Goal: Task Accomplishment & Management: Use online tool/utility

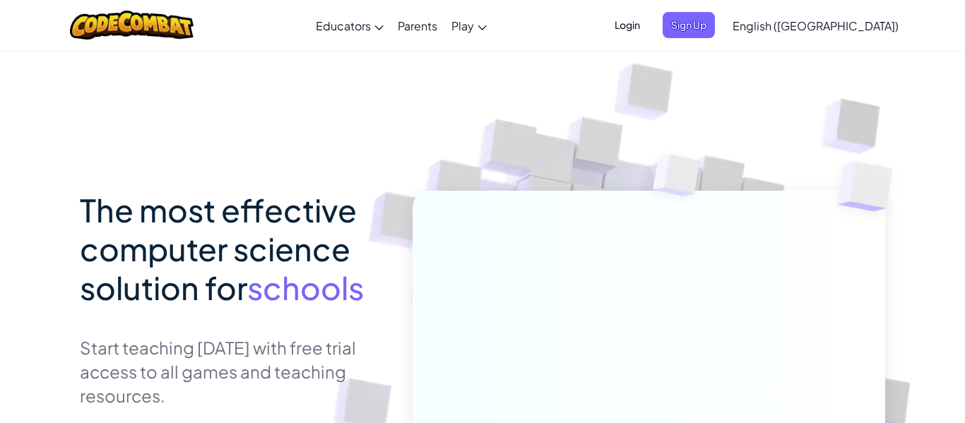
click at [649, 23] on span "Login" at bounding box center [627, 25] width 42 height 26
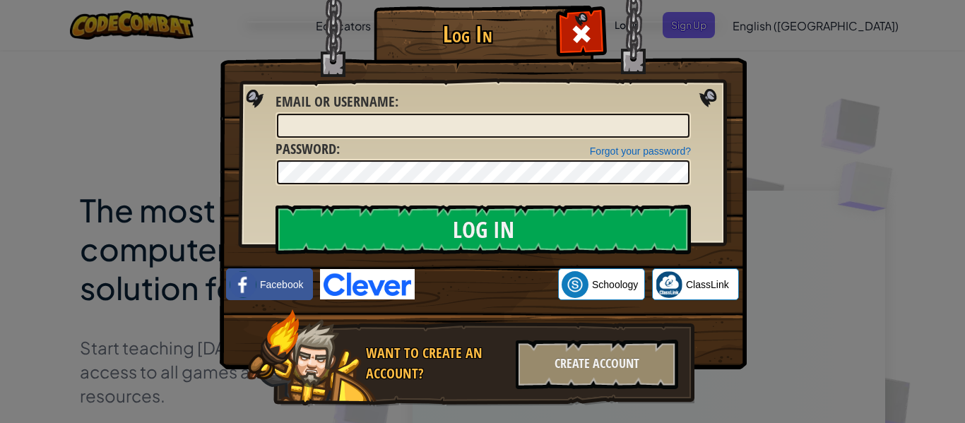
click at [854, 263] on div "Log In Unknown Error Email or Username : Forgot your password? Password : Log I…" at bounding box center [482, 211] width 965 height 423
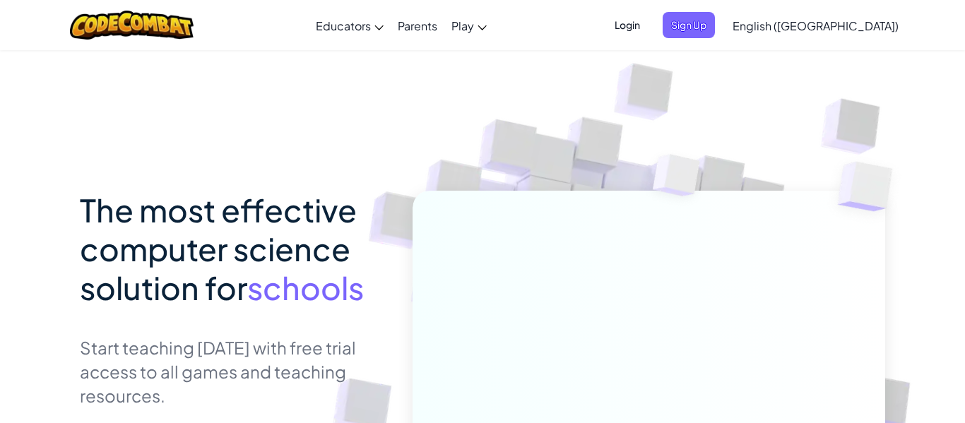
click at [649, 21] on span "Login" at bounding box center [627, 25] width 42 height 26
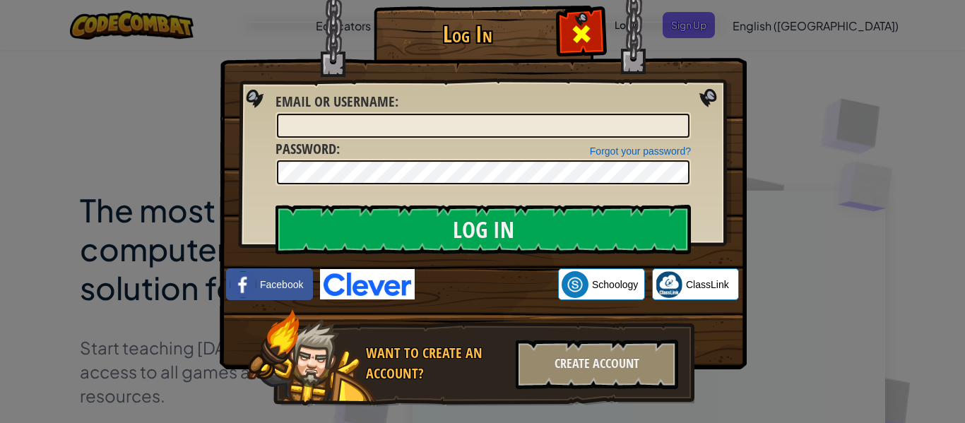
click at [588, 19] on div at bounding box center [581, 32] width 45 height 45
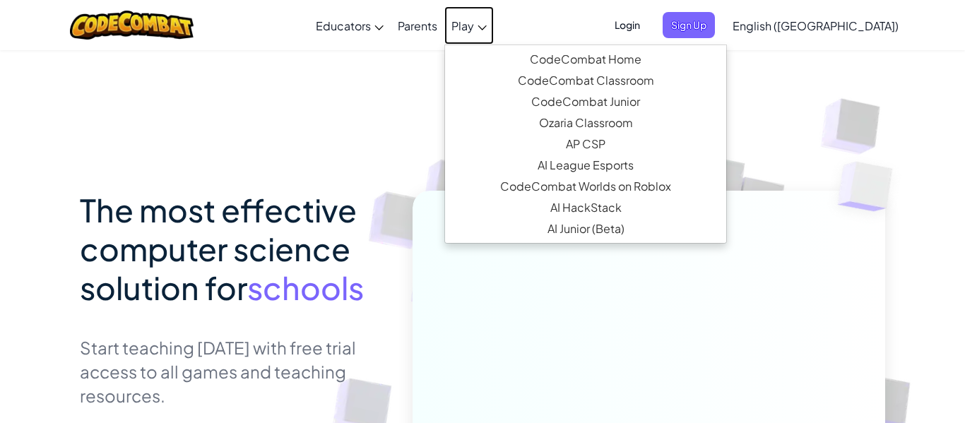
click at [474, 20] on span "Play" at bounding box center [463, 25] width 23 height 15
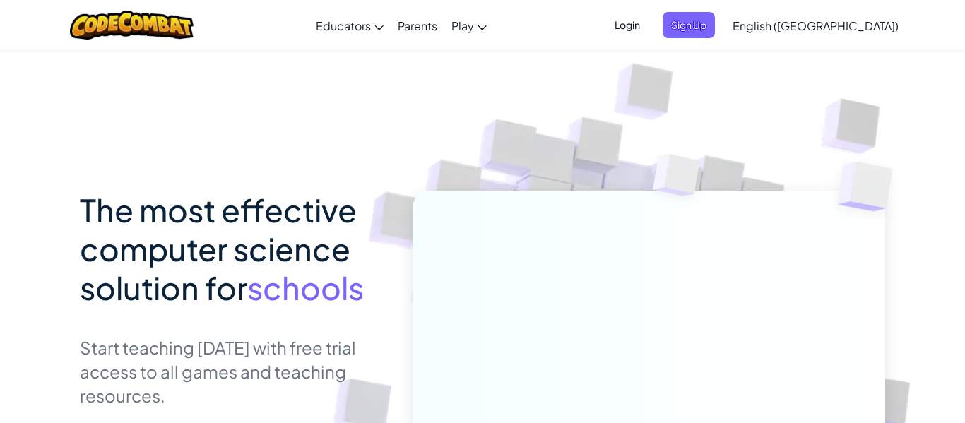
click at [649, 25] on span "Login" at bounding box center [627, 25] width 42 height 26
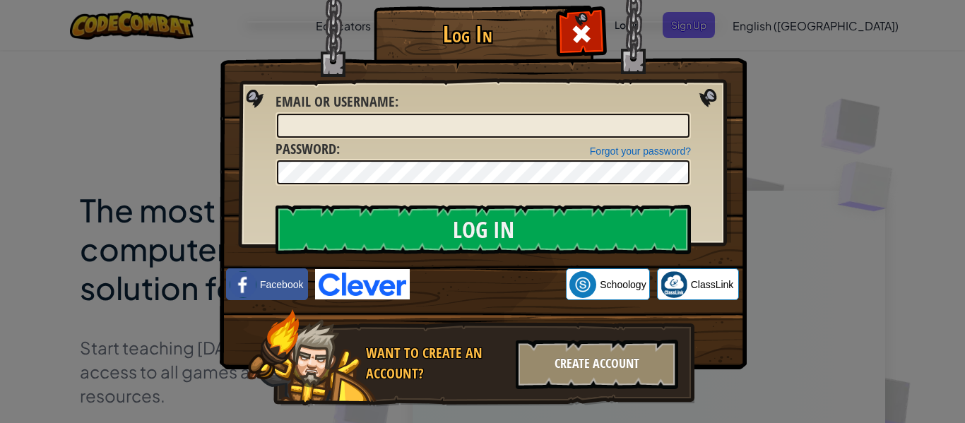
click at [575, 360] on div "Create Account" at bounding box center [597, 364] width 163 height 49
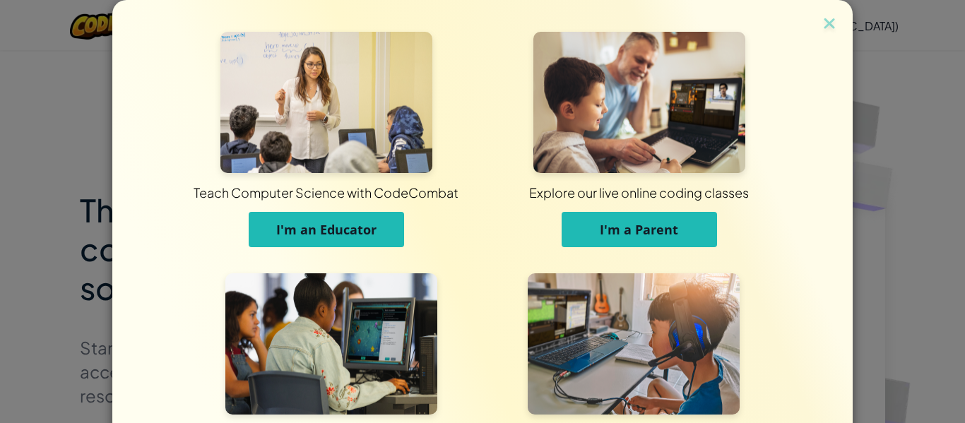
click at [365, 235] on span "I'm an Educator" at bounding box center [326, 229] width 100 height 17
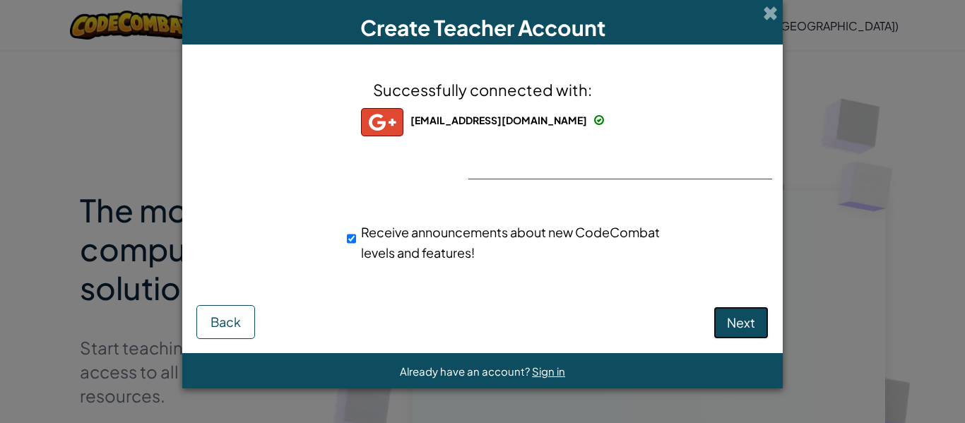
click at [731, 327] on span "Next" at bounding box center [741, 322] width 28 height 16
click at [729, 324] on span "Next" at bounding box center [741, 322] width 28 height 16
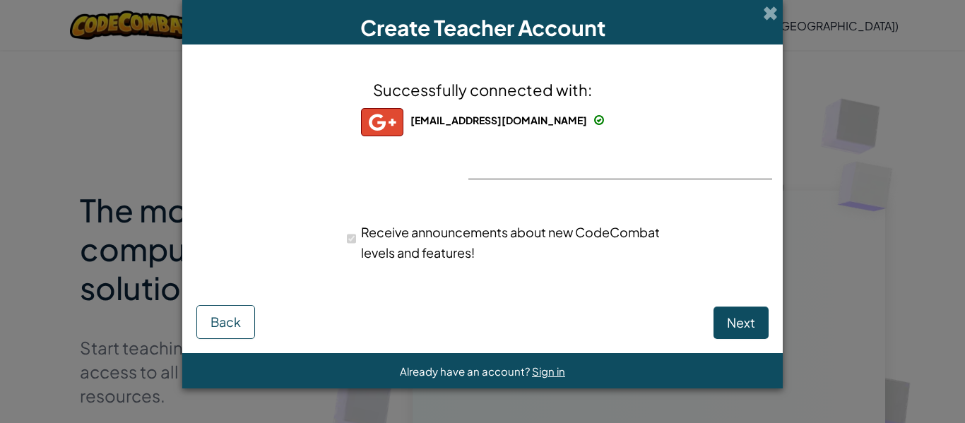
click at [778, 26] on div "Create Teacher Account" at bounding box center [482, 22] width 601 height 45
click at [199, 319] on button "Back" at bounding box center [225, 322] width 59 height 34
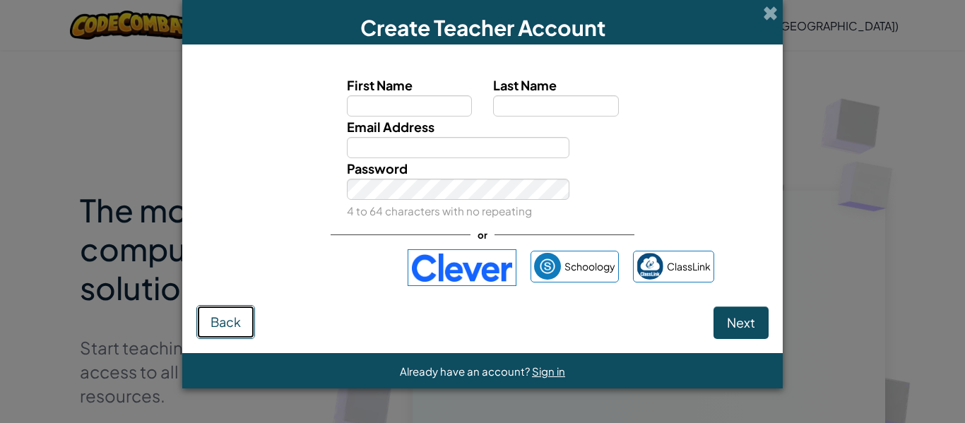
click at [204, 321] on button "Back" at bounding box center [225, 322] width 59 height 34
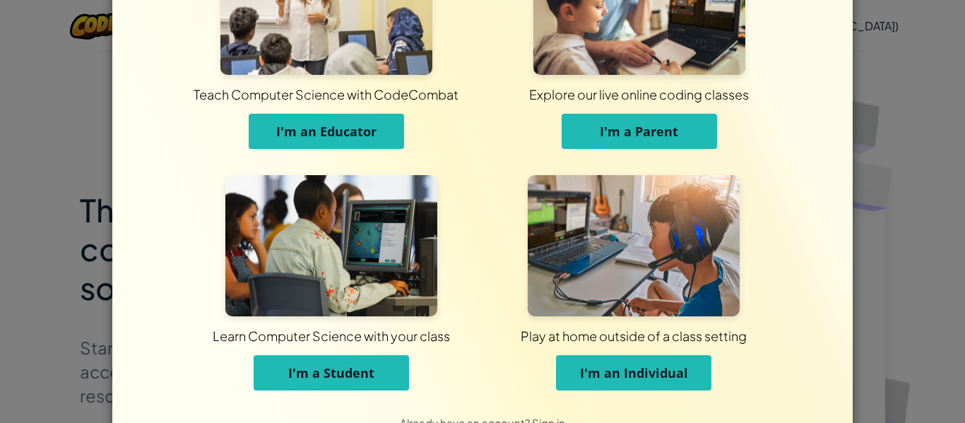
scroll to position [136, 0]
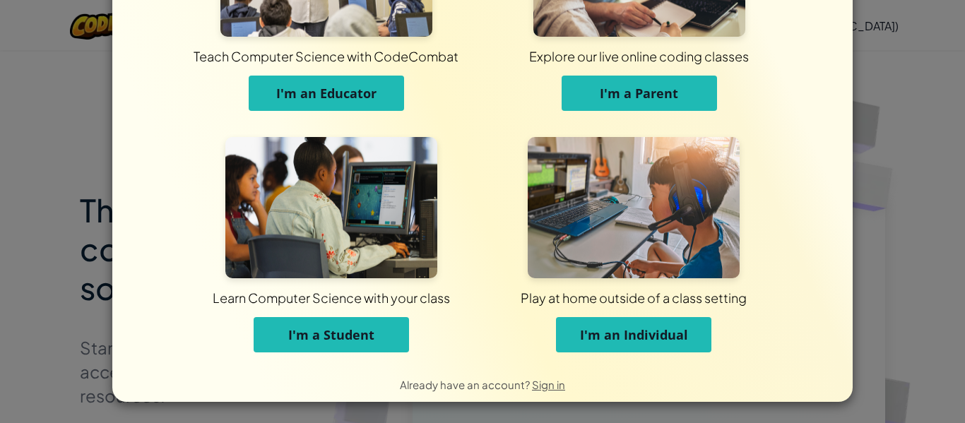
click at [361, 328] on span "I'm a Student" at bounding box center [331, 334] width 86 height 17
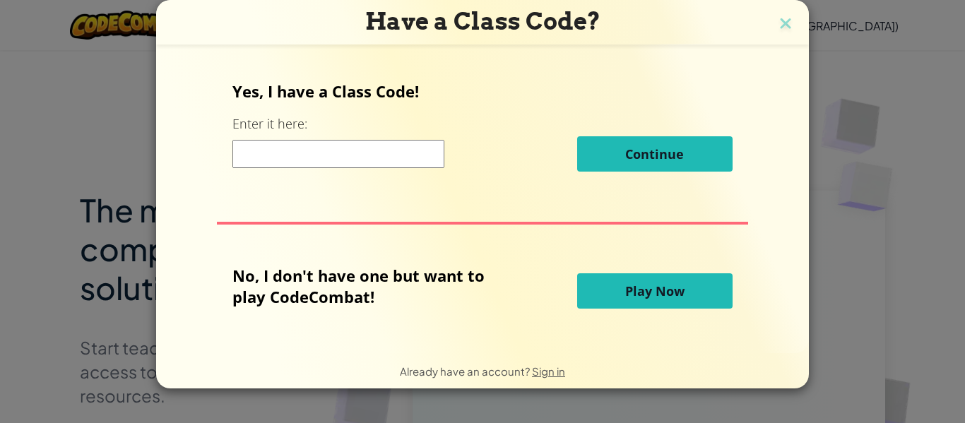
scroll to position [0, 0]
click at [661, 297] on span "Play Now" at bounding box center [654, 291] width 59 height 17
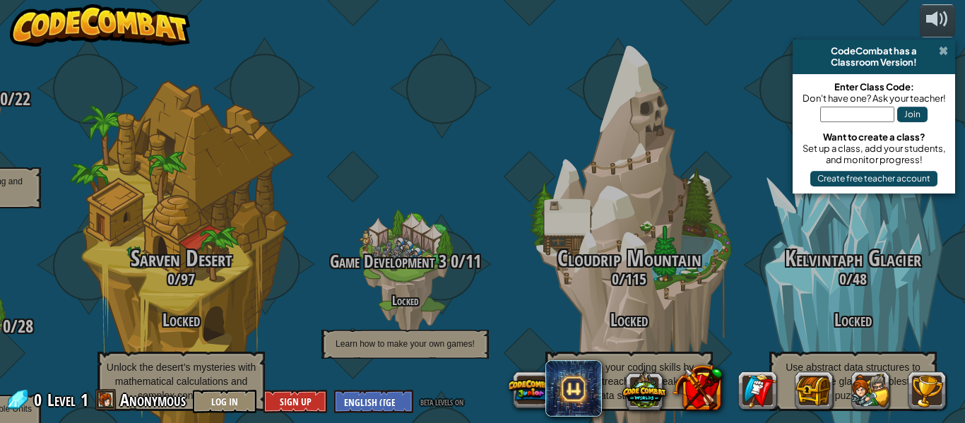
click at [943, 47] on span at bounding box center [943, 50] width 9 height 11
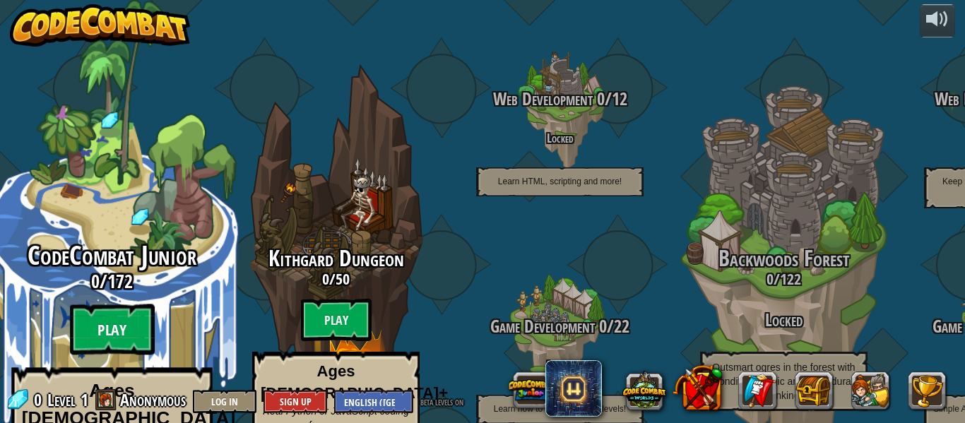
click at [123, 305] on btn "Play" at bounding box center [112, 330] width 85 height 51
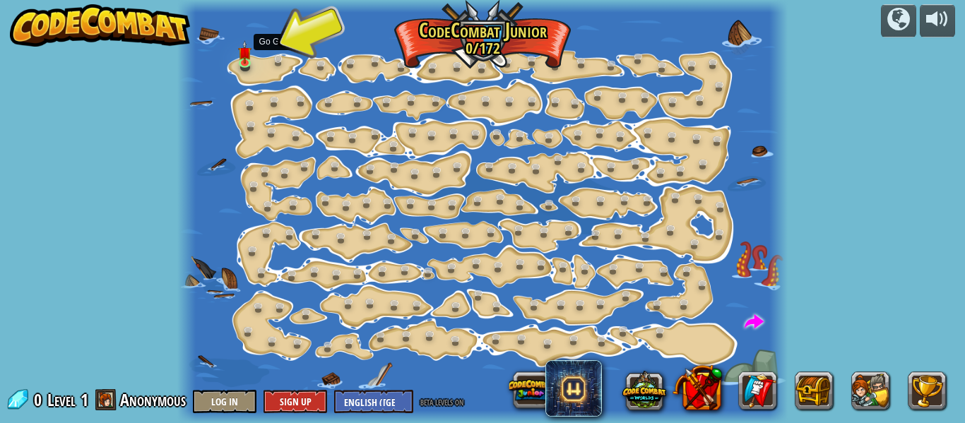
click at [281, 72] on div "Step Change (Locked) Change step arguments. Go Smart (Locked) Now we're really …" at bounding box center [482, 211] width 610 height 423
click at [264, 69] on div at bounding box center [482, 211] width 610 height 423
click at [280, 62] on link at bounding box center [283, 63] width 28 height 28
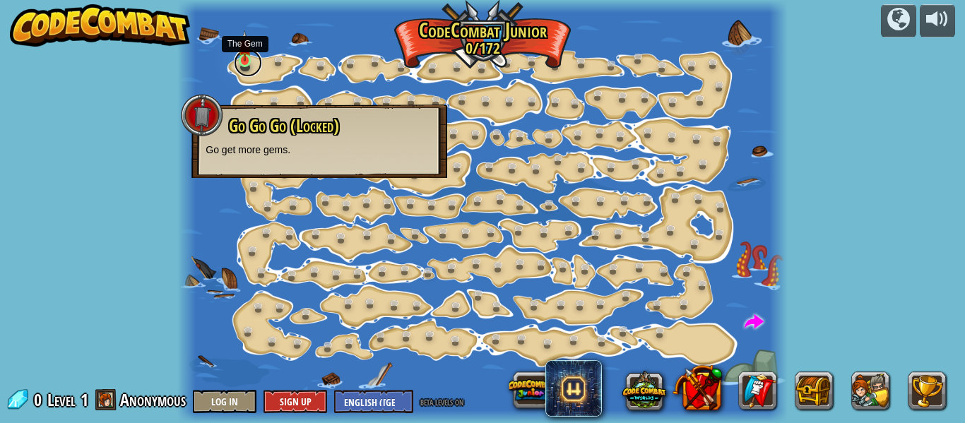
click at [244, 66] on link at bounding box center [248, 63] width 28 height 28
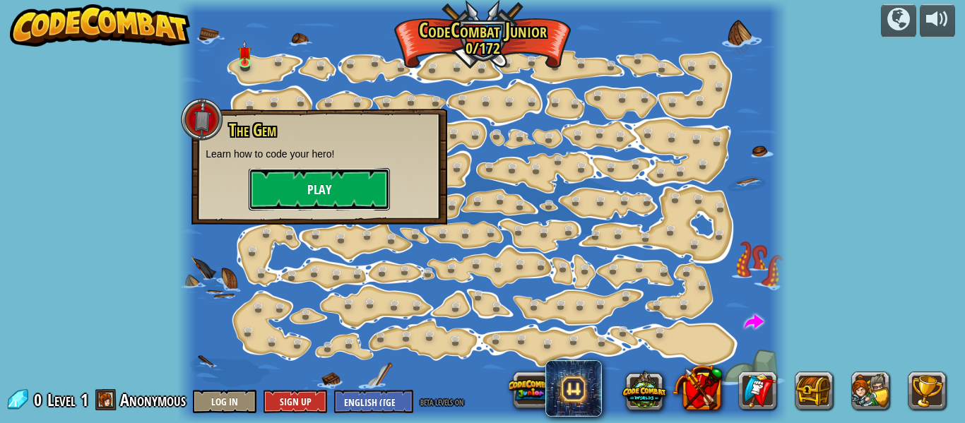
drag, startPoint x: 336, startPoint y: 193, endPoint x: 350, endPoint y: 207, distance: 20.0
click at [350, 207] on button "Play" at bounding box center [319, 189] width 141 height 42
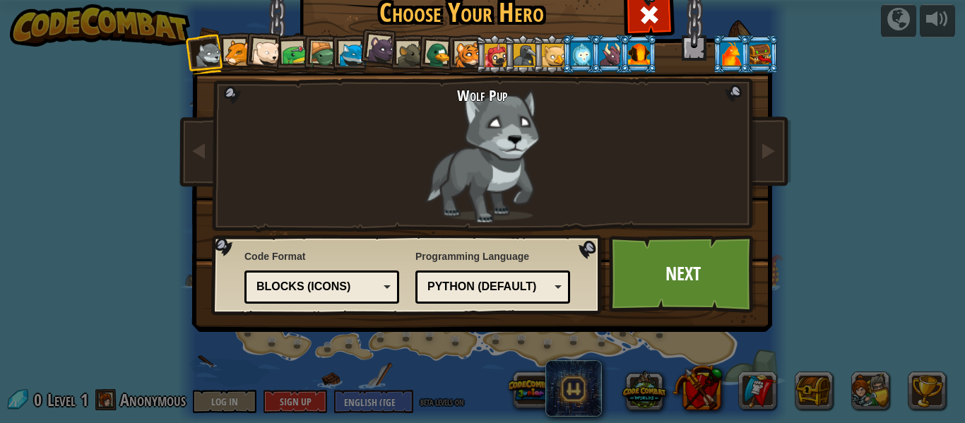
click at [642, 61] on div at bounding box center [639, 53] width 22 height 23
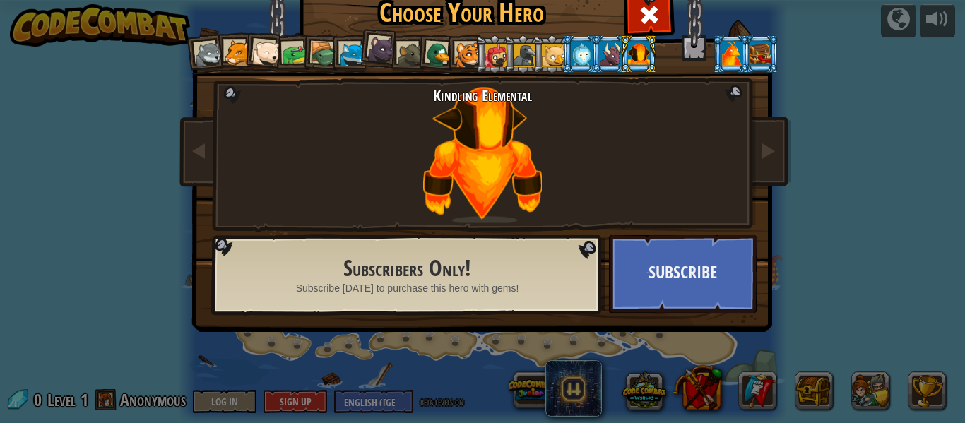
click at [518, 66] on div at bounding box center [525, 55] width 23 height 23
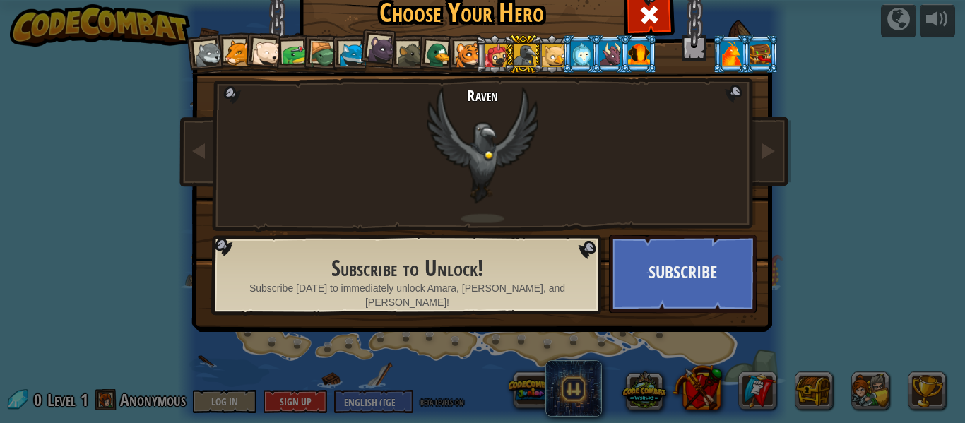
click at [204, 45] on div at bounding box center [209, 55] width 28 height 28
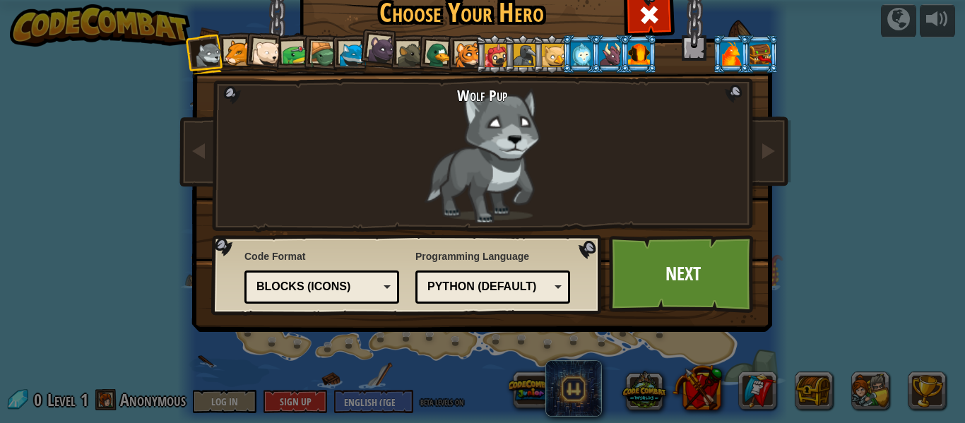
click at [373, 52] on div at bounding box center [381, 49] width 28 height 28
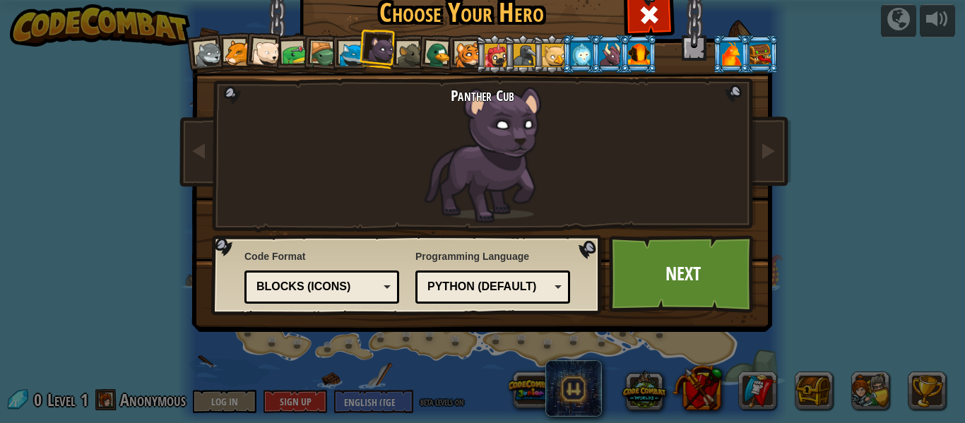
click at [337, 45] on li at bounding box center [350, 54] width 38 height 39
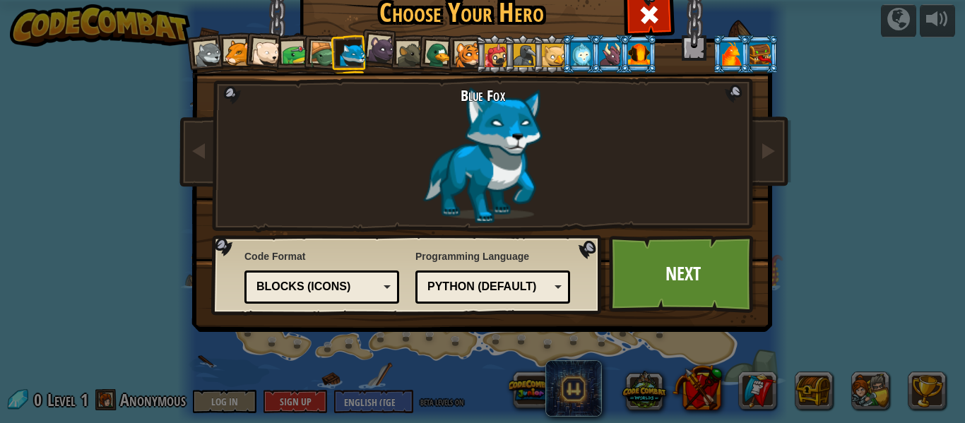
click at [314, 48] on div at bounding box center [323, 55] width 27 height 27
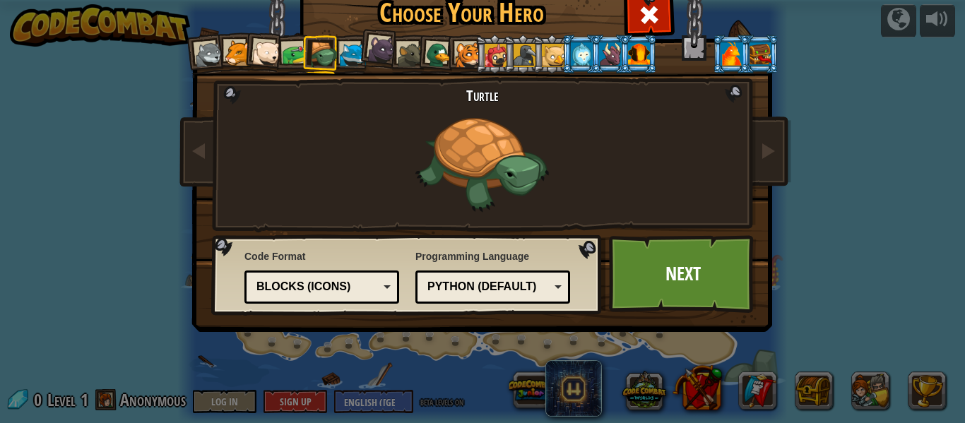
click at [288, 53] on div at bounding box center [295, 55] width 26 height 26
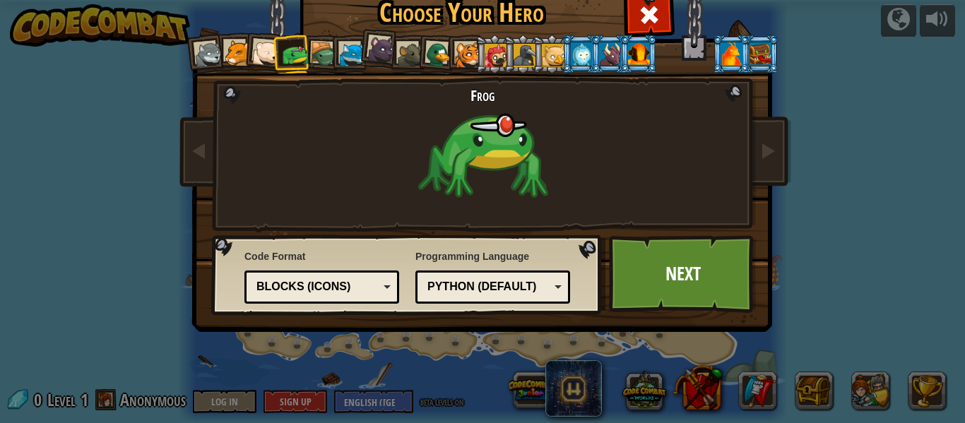
click at [266, 51] on div at bounding box center [266, 54] width 28 height 28
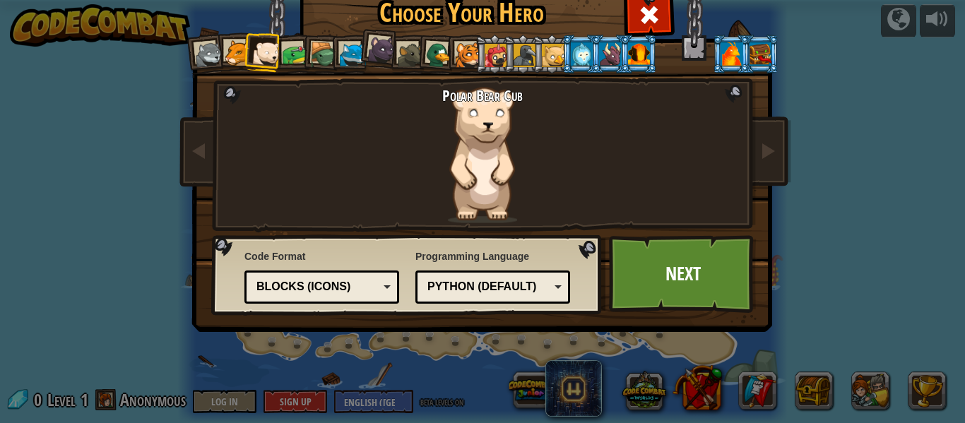
click at [353, 53] on div at bounding box center [353, 55] width 26 height 26
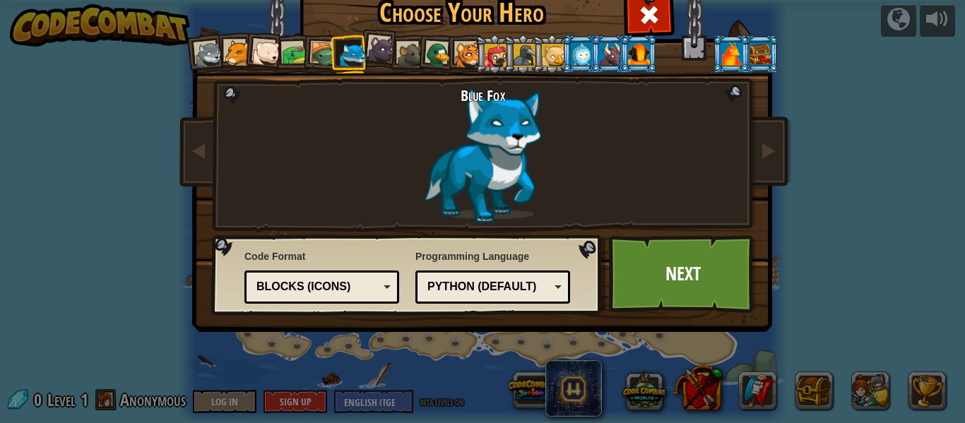
click at [470, 43] on div at bounding box center [468, 55] width 26 height 26
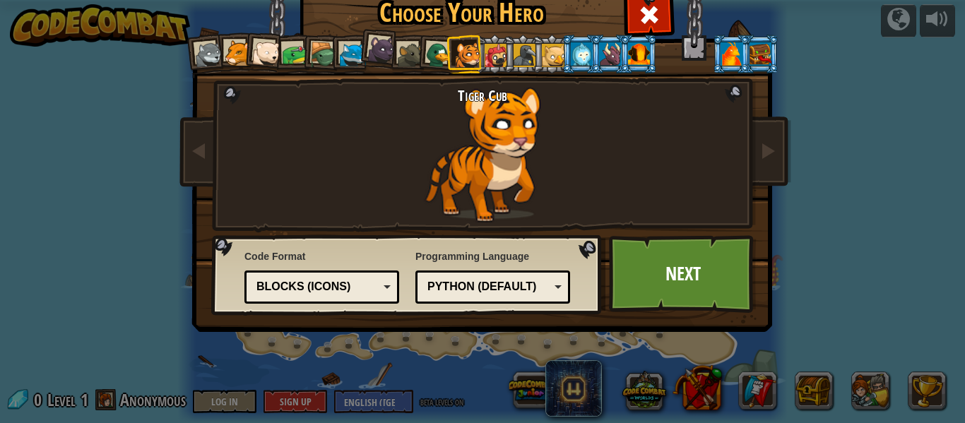
click at [495, 64] on div at bounding box center [496, 55] width 23 height 23
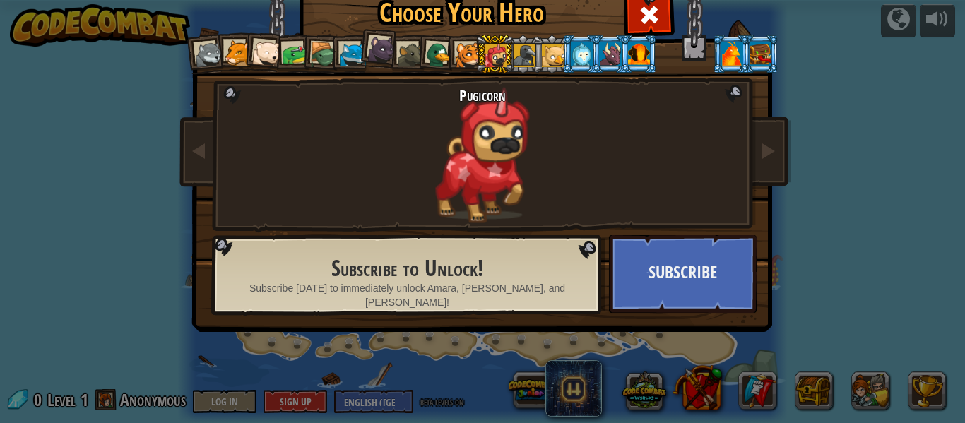
click at [722, 54] on div at bounding box center [732, 53] width 22 height 23
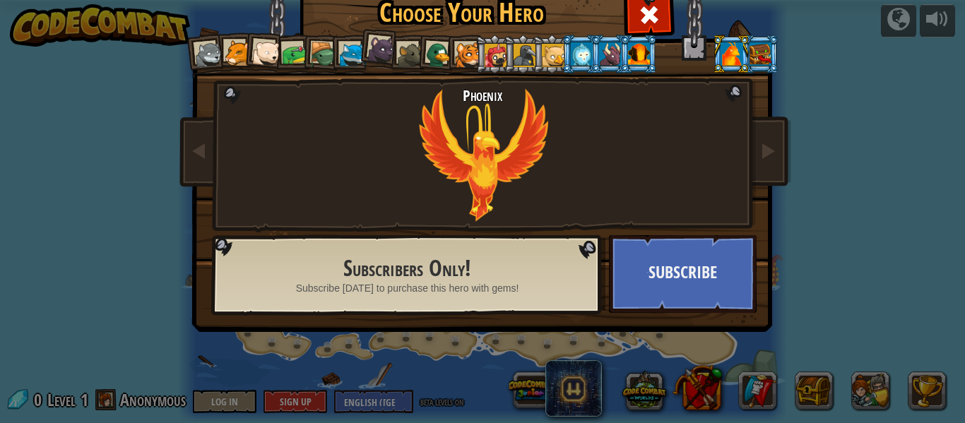
click at [543, 50] on div at bounding box center [553, 55] width 23 height 23
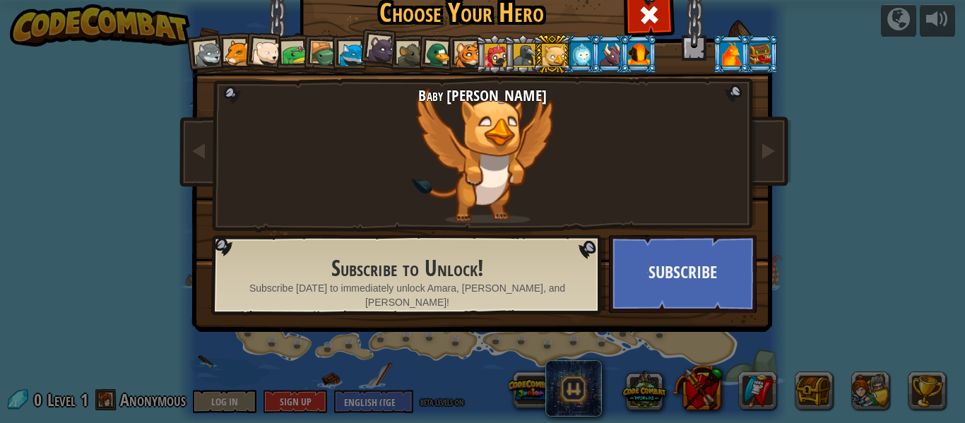
click at [324, 44] on div at bounding box center [323, 55] width 27 height 27
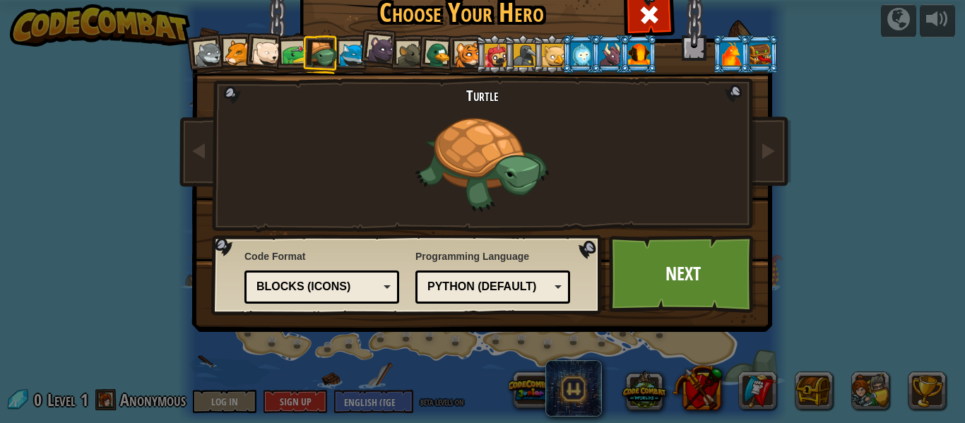
click at [346, 48] on div at bounding box center [353, 55] width 26 height 26
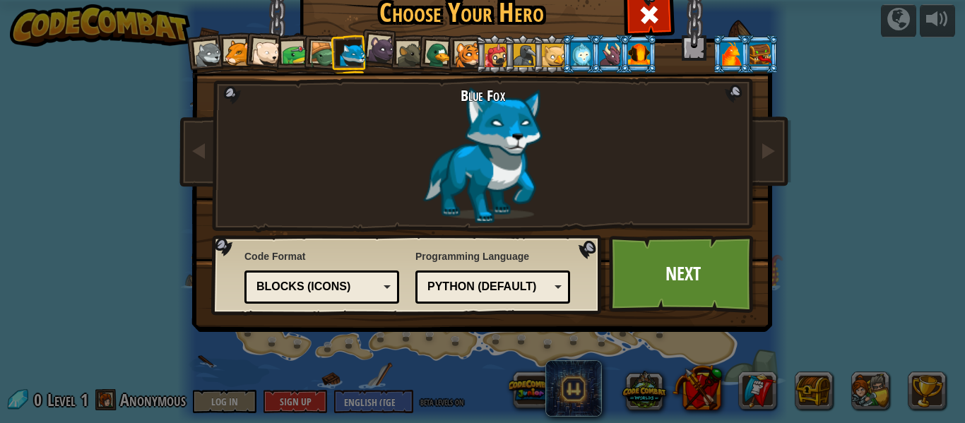
click at [381, 48] on div at bounding box center [381, 49] width 28 height 28
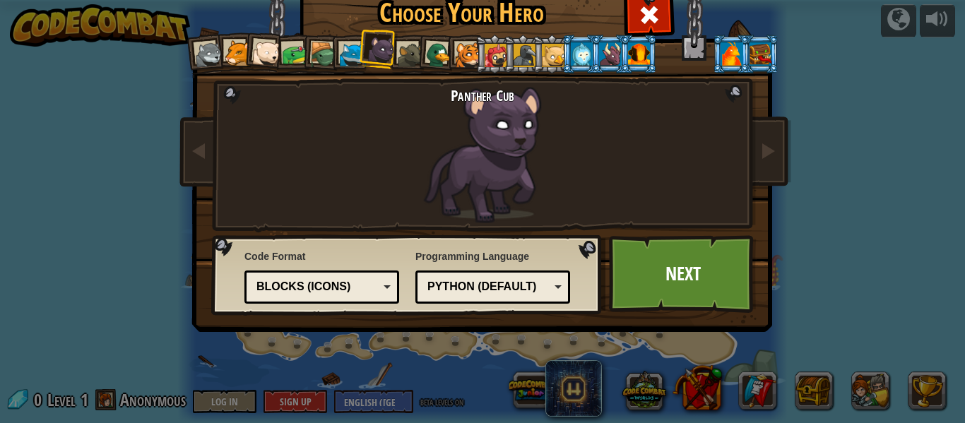
click at [209, 57] on div at bounding box center [209, 55] width 28 height 28
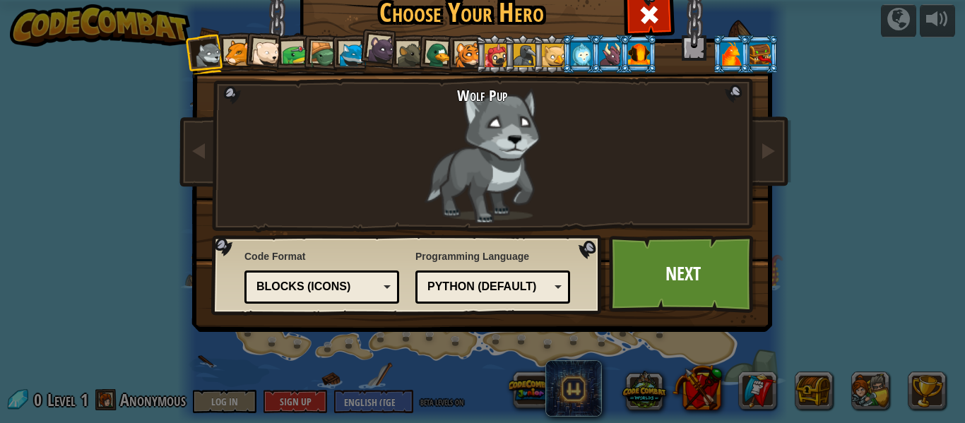
click at [348, 60] on div at bounding box center [353, 55] width 26 height 26
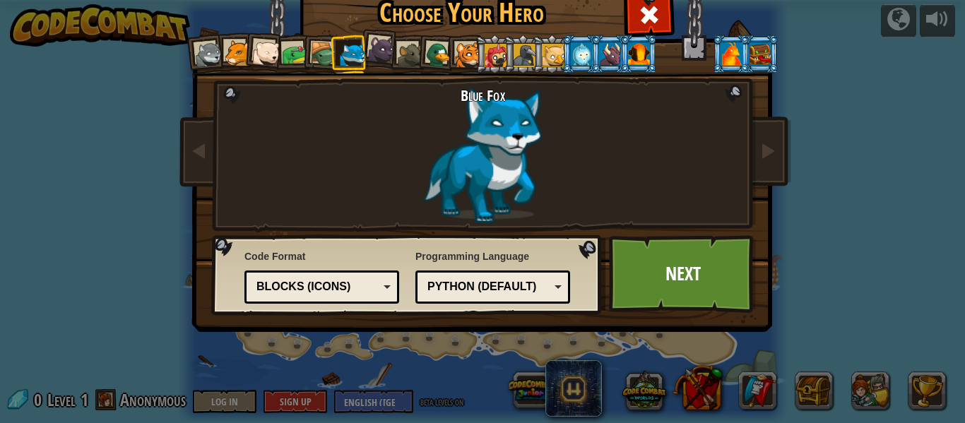
click at [500, 285] on div "Python (Default)" at bounding box center [489, 287] width 122 height 16
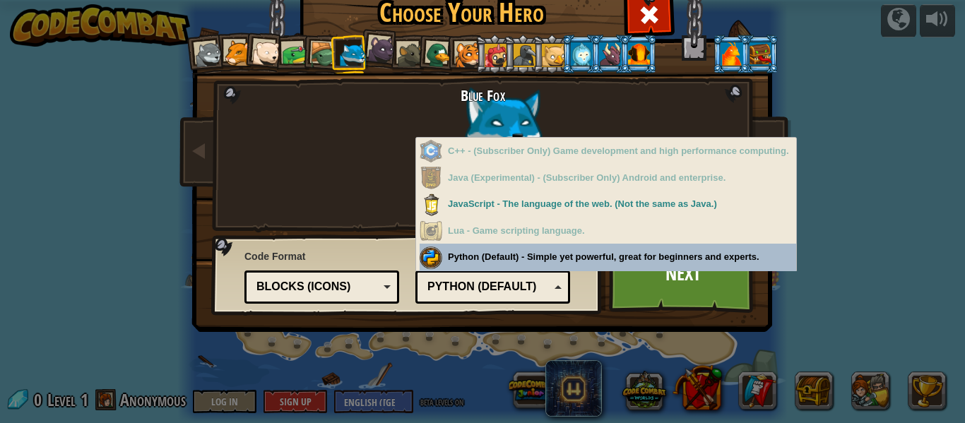
click at [536, 281] on div "Python (Default)" at bounding box center [489, 287] width 122 height 16
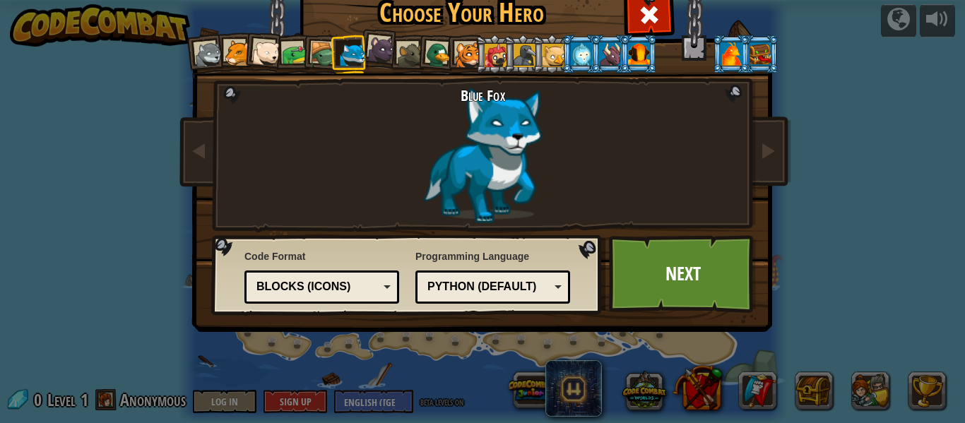
click at [464, 55] on div at bounding box center [468, 55] width 26 height 26
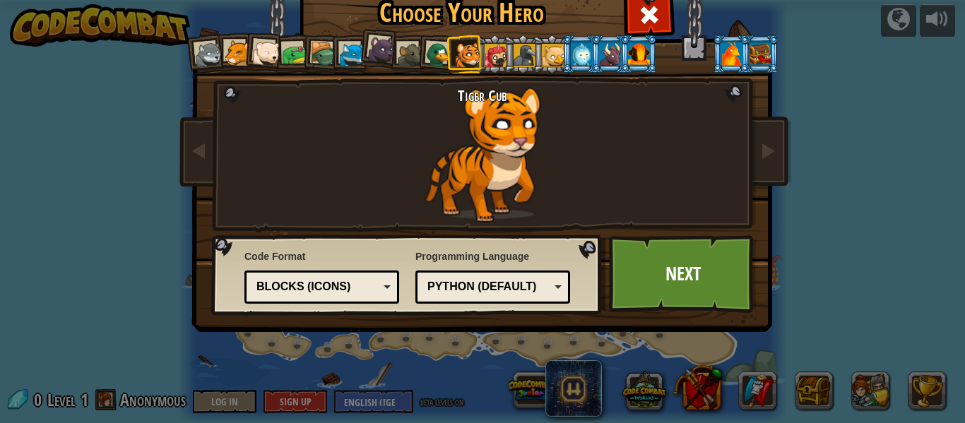
click at [235, 71] on div "Wolf Pup Cougar Polar Bear Cub Frog Turtle Blue Fox Panther Cub Brown Rat Duck …" at bounding box center [483, 182] width 530 height 308
click at [234, 66] on div at bounding box center [238, 53] width 26 height 26
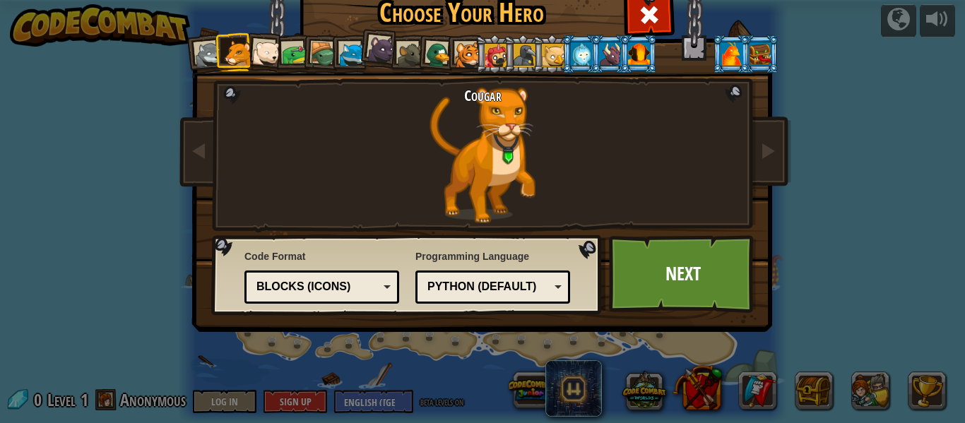
click at [471, 55] on div at bounding box center [468, 55] width 26 height 26
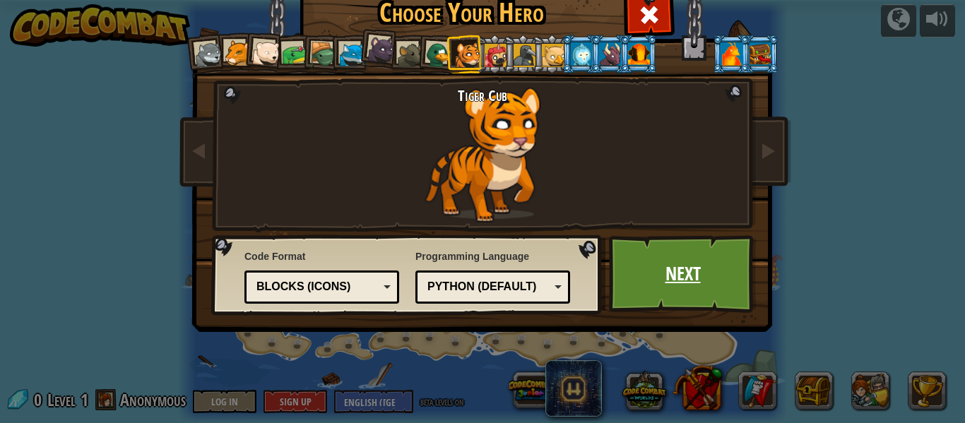
click at [649, 257] on link "Next" at bounding box center [683, 274] width 148 height 78
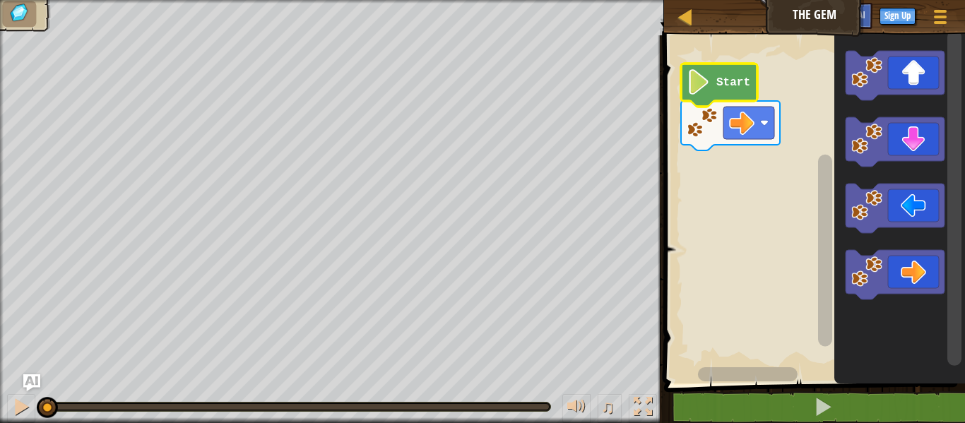
click at [709, 81] on image "Blockly Workspace" at bounding box center [699, 81] width 24 height 25
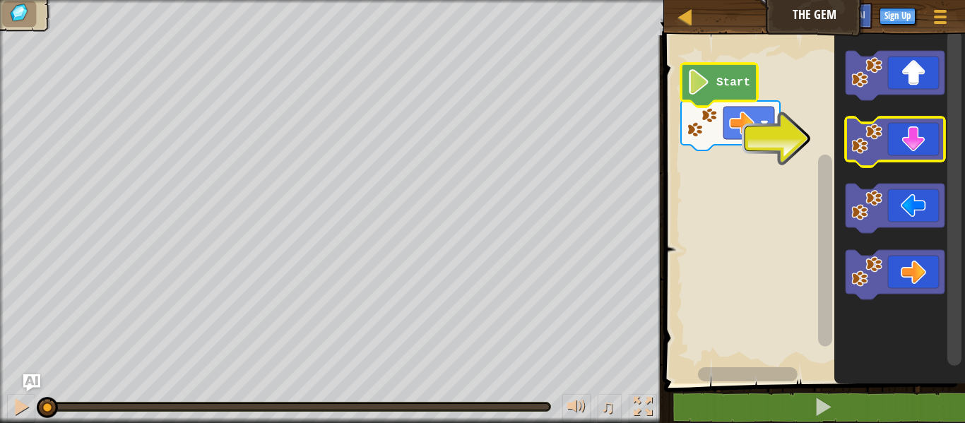
click at [877, 129] on image "Blockly Workspace" at bounding box center [867, 139] width 31 height 31
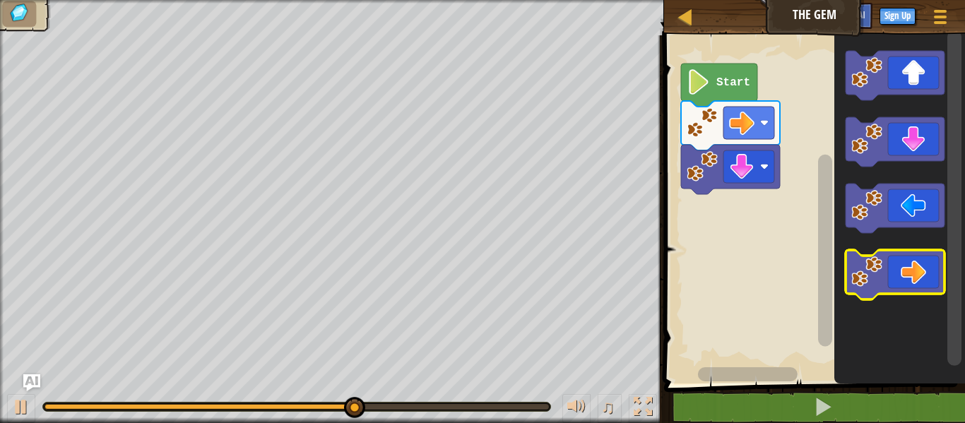
click at [919, 286] on icon "Blockly Workspace" at bounding box center [895, 274] width 99 height 49
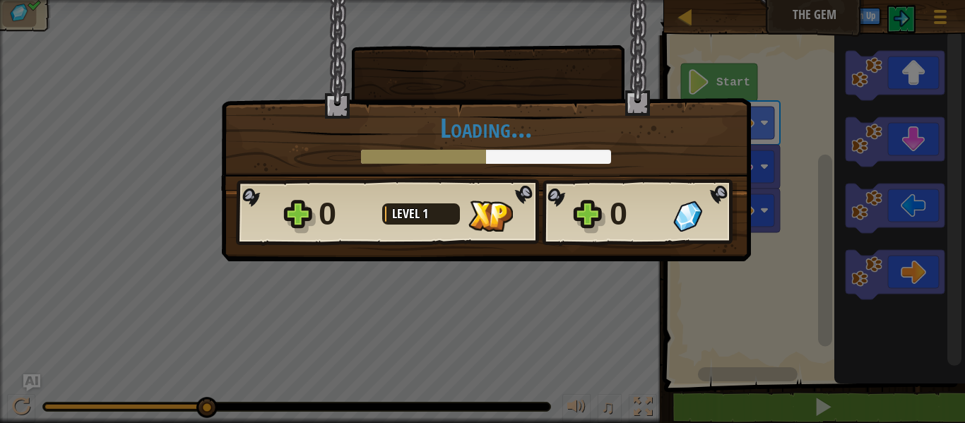
click at [529, 208] on div "0 Level 1" at bounding box center [425, 214] width 212 height 45
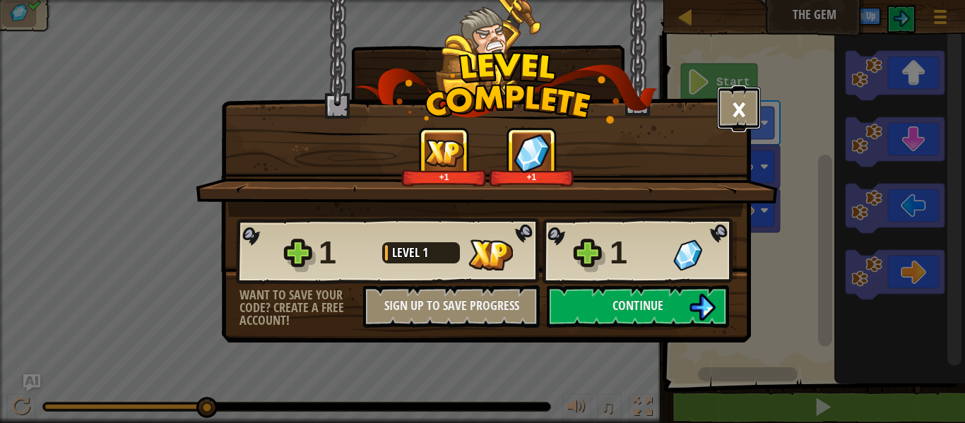
click at [736, 104] on button "×" at bounding box center [739, 108] width 44 height 42
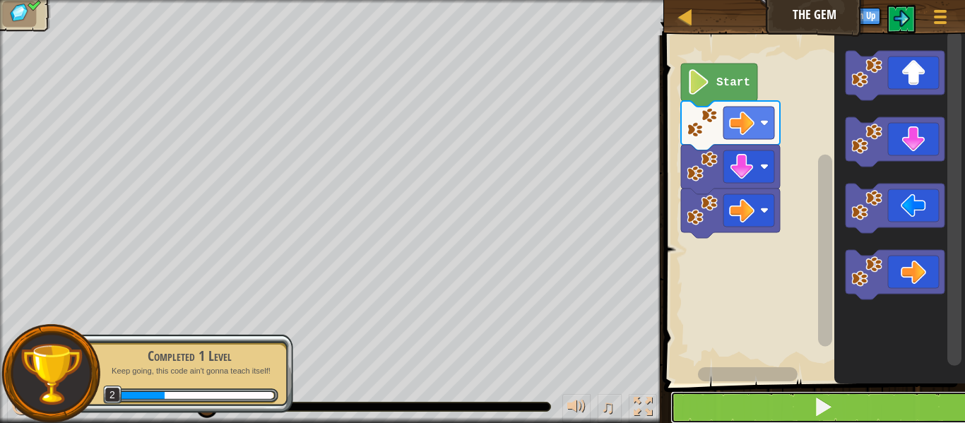
click at [784, 409] on button at bounding box center [823, 407] width 305 height 33
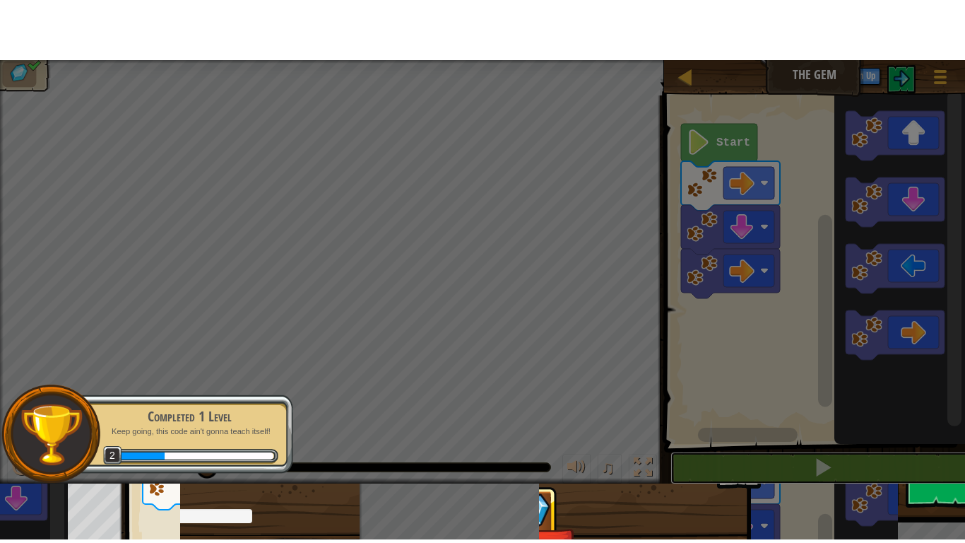
scroll to position [1, 0]
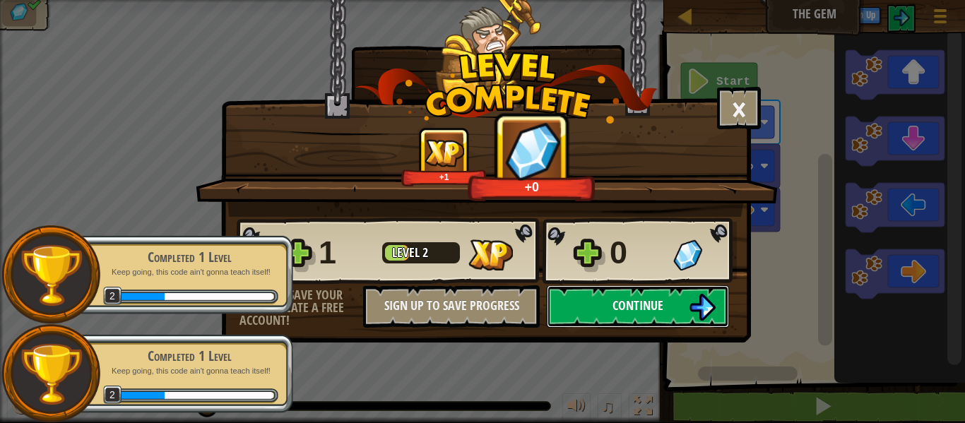
click at [655, 312] on span "Continue" at bounding box center [638, 306] width 51 height 18
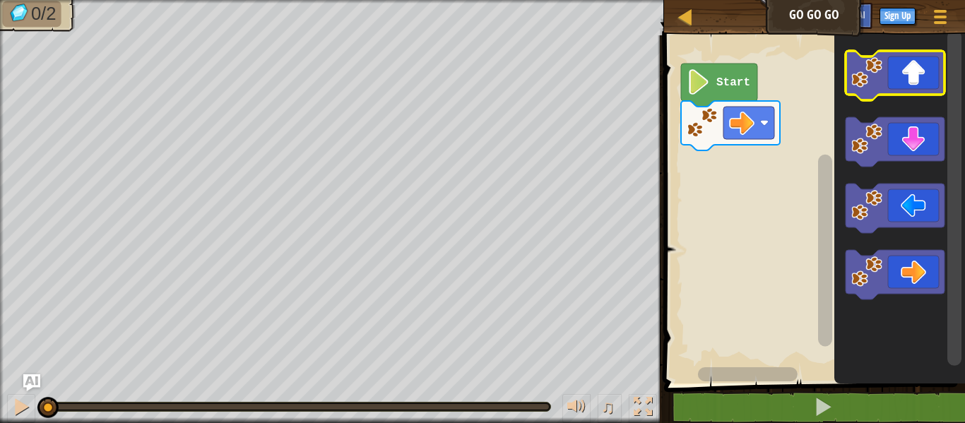
click at [872, 86] on image "Blockly Workspace" at bounding box center [867, 72] width 31 height 31
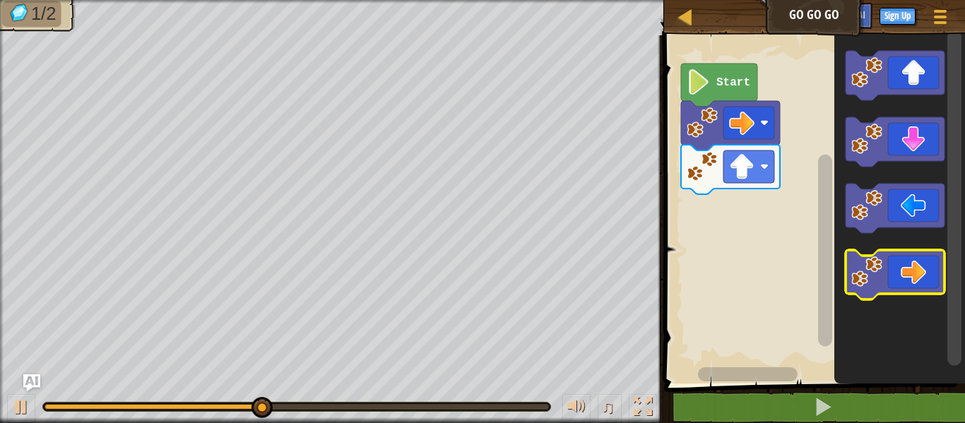
click at [905, 285] on icon "Blockly Workspace" at bounding box center [895, 274] width 99 height 49
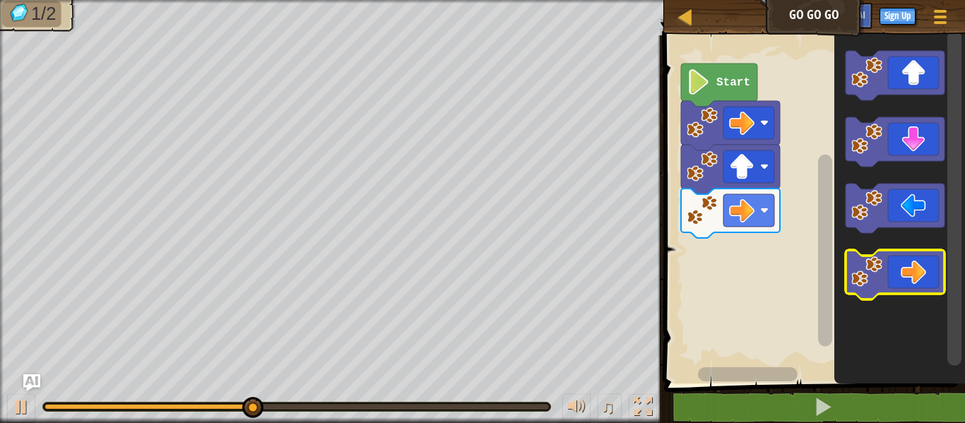
click at [912, 273] on icon "Blockly Workspace" at bounding box center [895, 274] width 99 height 49
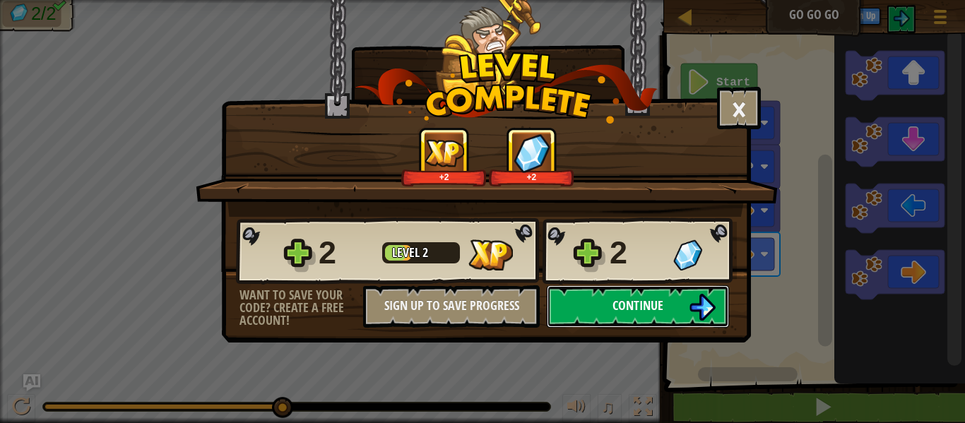
click at [625, 300] on span "Continue" at bounding box center [638, 306] width 51 height 18
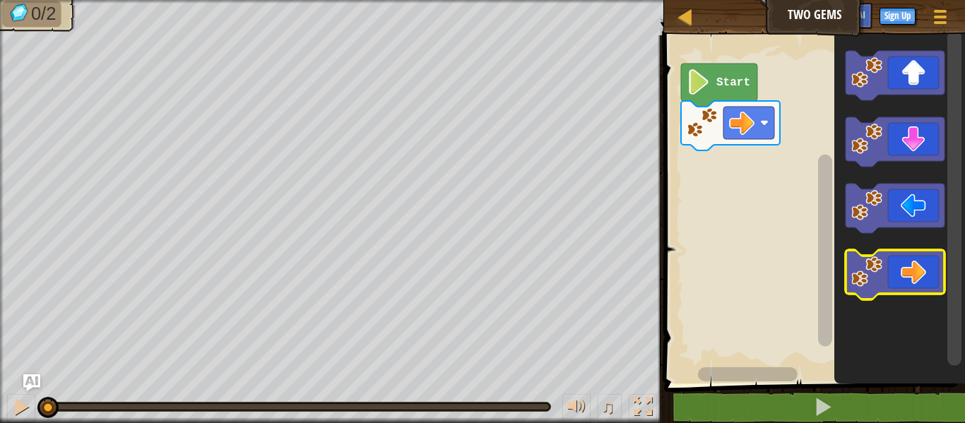
click at [860, 264] on image "Blockly Workspace" at bounding box center [867, 272] width 31 height 31
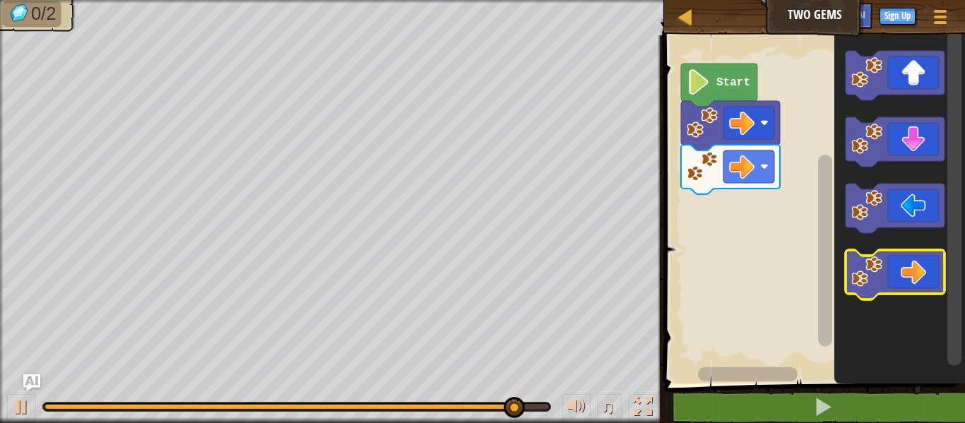
click at [904, 279] on icon "Blockly Workspace" at bounding box center [895, 274] width 99 height 49
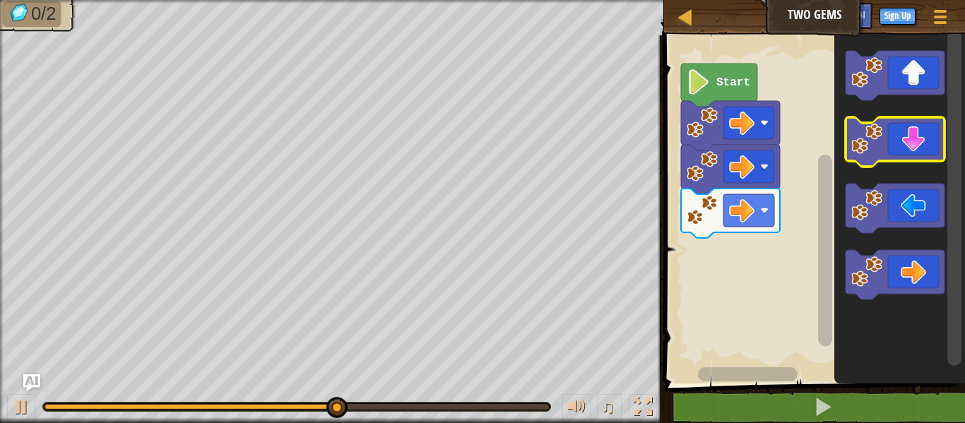
click at [909, 136] on icon "Blockly Workspace" at bounding box center [895, 141] width 99 height 49
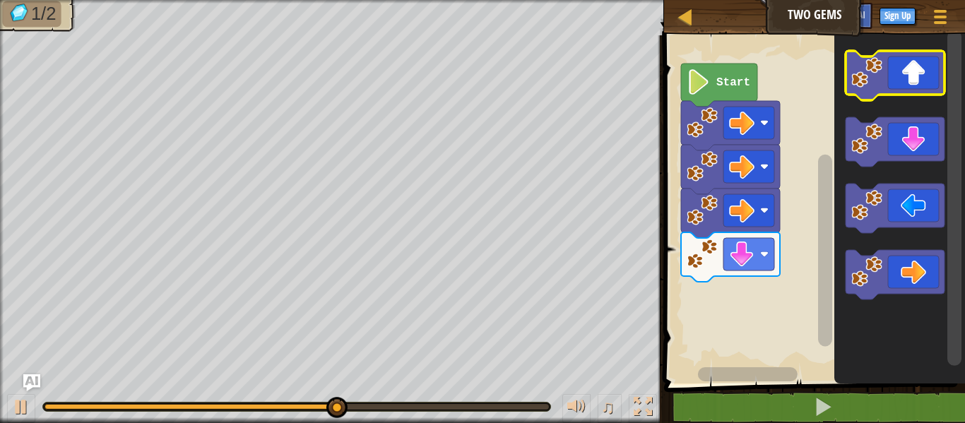
click at [904, 89] on icon "Blockly Workspace" at bounding box center [895, 75] width 99 height 49
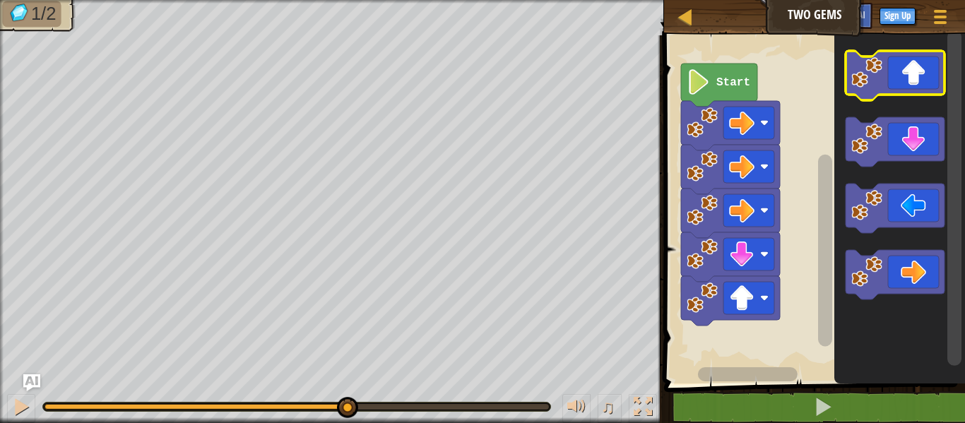
click at [904, 89] on icon "Blockly Workspace" at bounding box center [895, 75] width 99 height 49
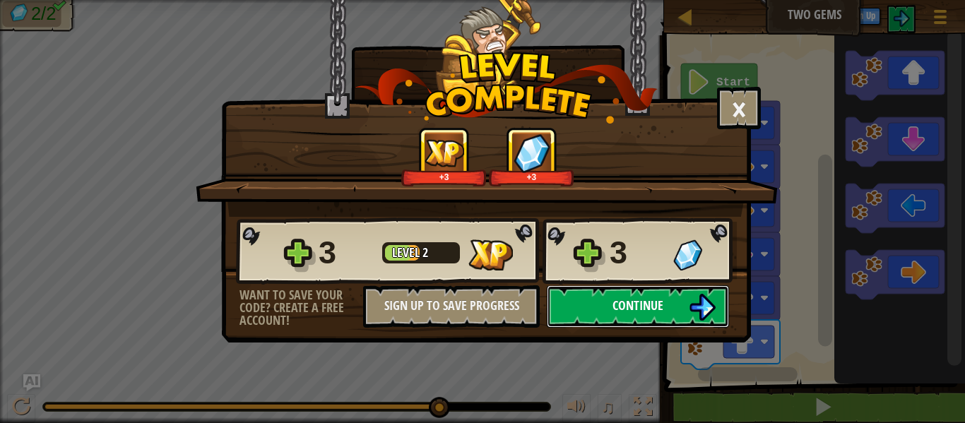
click at [644, 301] on span "Continue" at bounding box center [638, 306] width 51 height 18
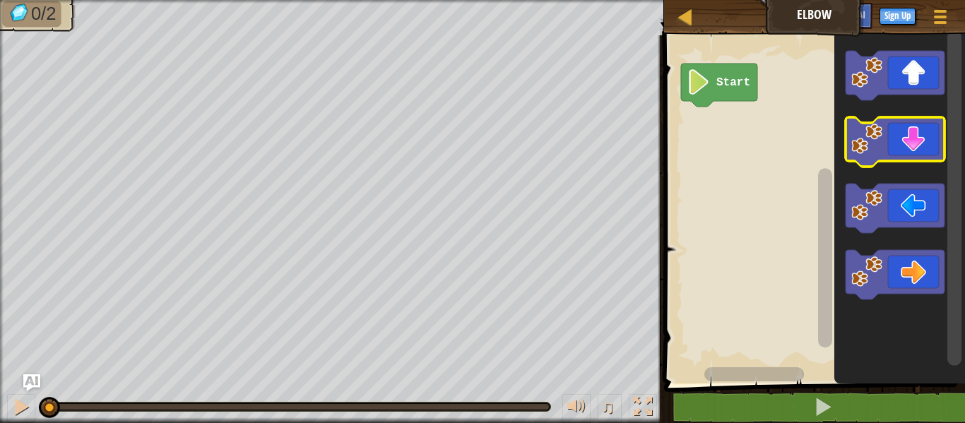
click at [912, 143] on icon "Blockly Workspace" at bounding box center [895, 141] width 99 height 49
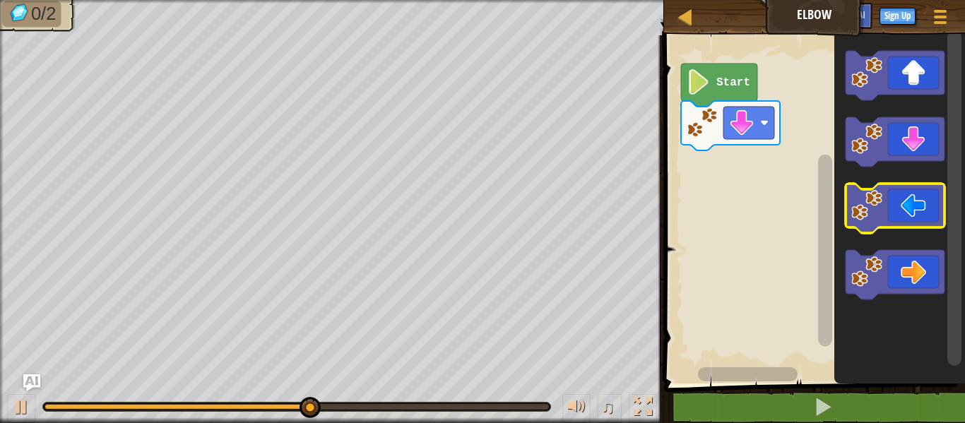
click at [897, 217] on icon "Blockly Workspace" at bounding box center [895, 208] width 99 height 49
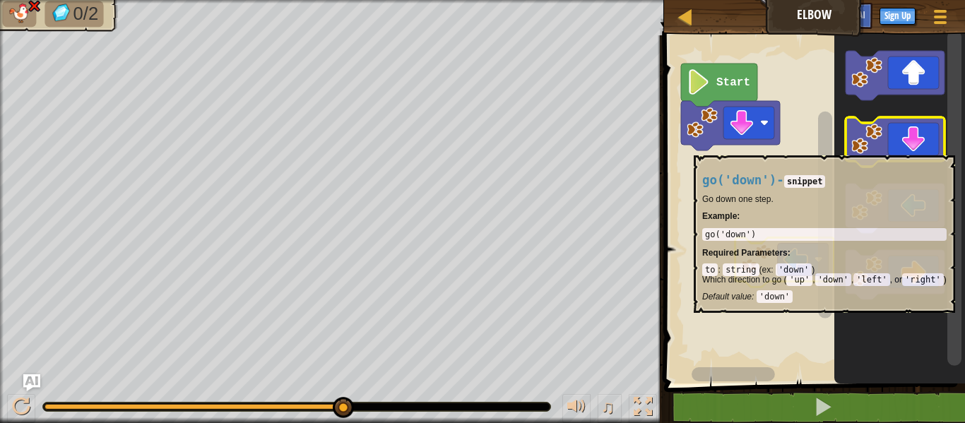
click at [907, 148] on icon "Blockly Workspace" at bounding box center [895, 141] width 99 height 49
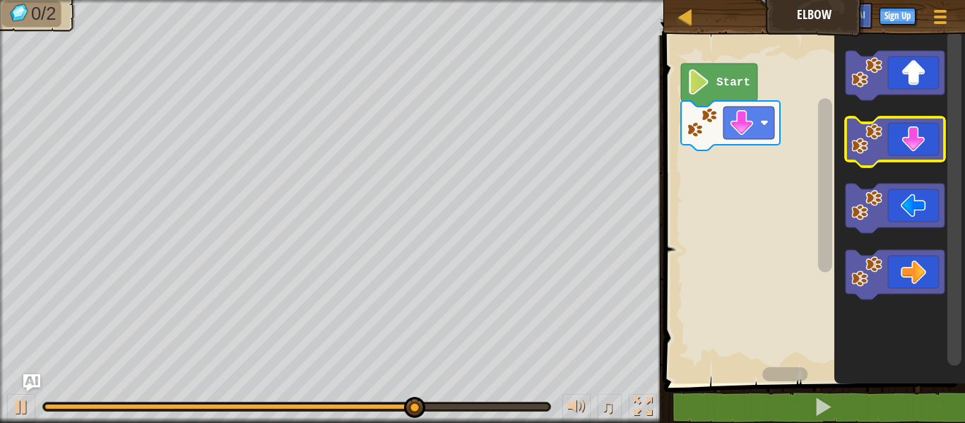
click at [912, 128] on icon "Blockly Workspace" at bounding box center [895, 141] width 99 height 49
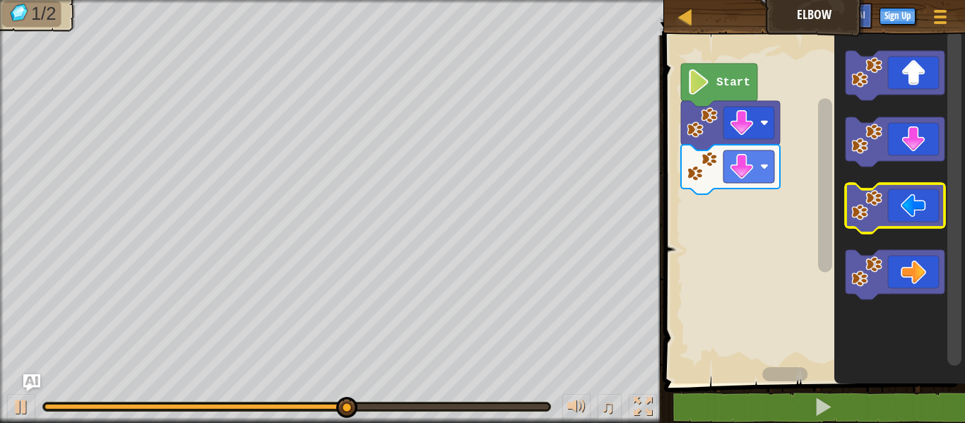
click at [867, 209] on image "Blockly Workspace" at bounding box center [867, 205] width 31 height 31
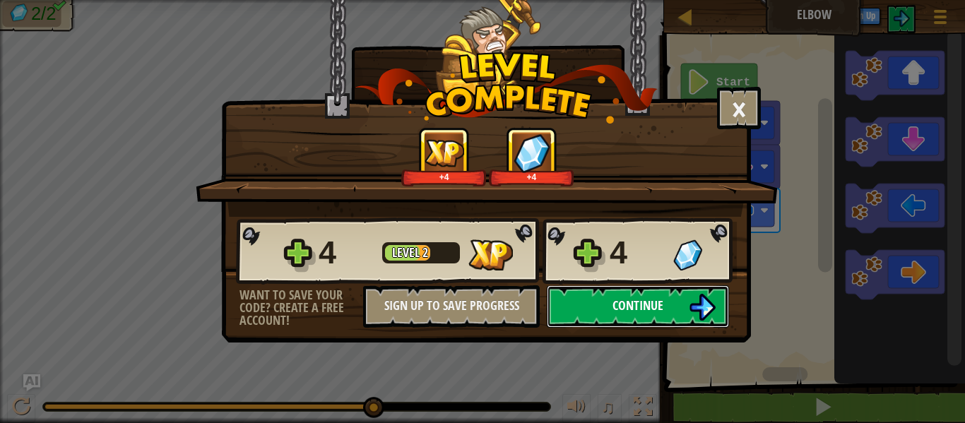
click at [678, 310] on button "Continue" at bounding box center [638, 306] width 182 height 42
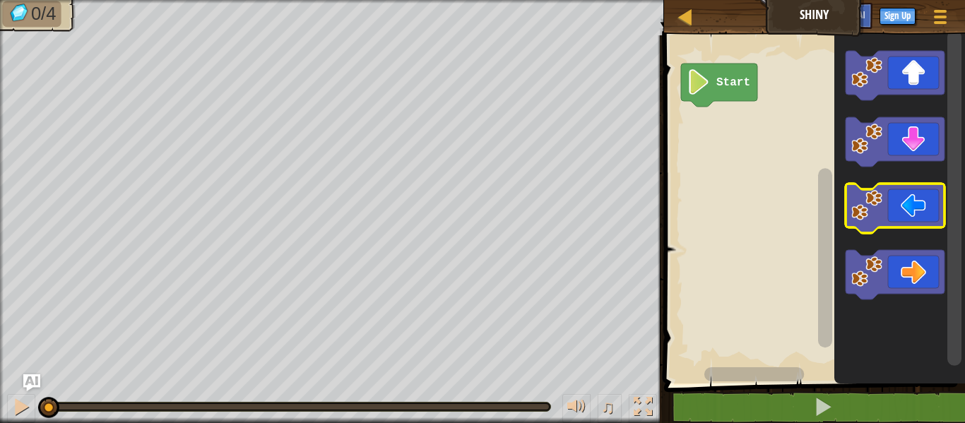
click at [899, 192] on icon "Blockly Workspace" at bounding box center [895, 208] width 99 height 49
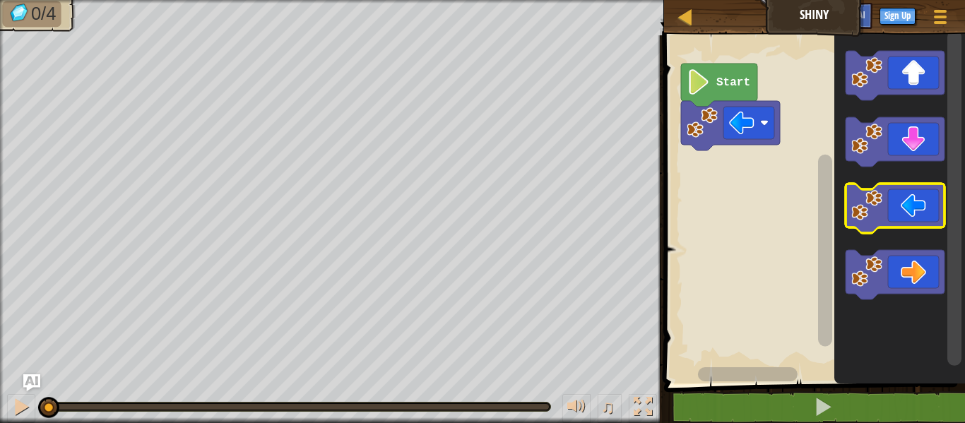
click at [899, 192] on icon "Blockly Workspace" at bounding box center [895, 208] width 99 height 49
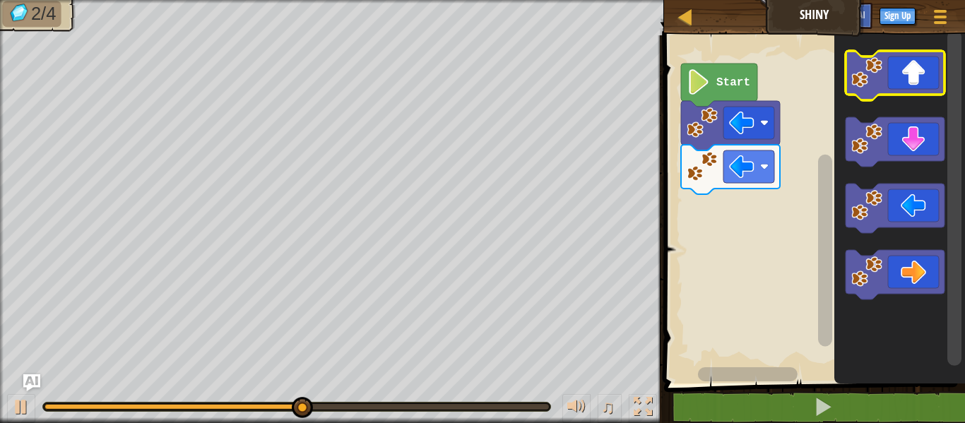
click at [907, 76] on icon "Blockly Workspace" at bounding box center [895, 75] width 99 height 49
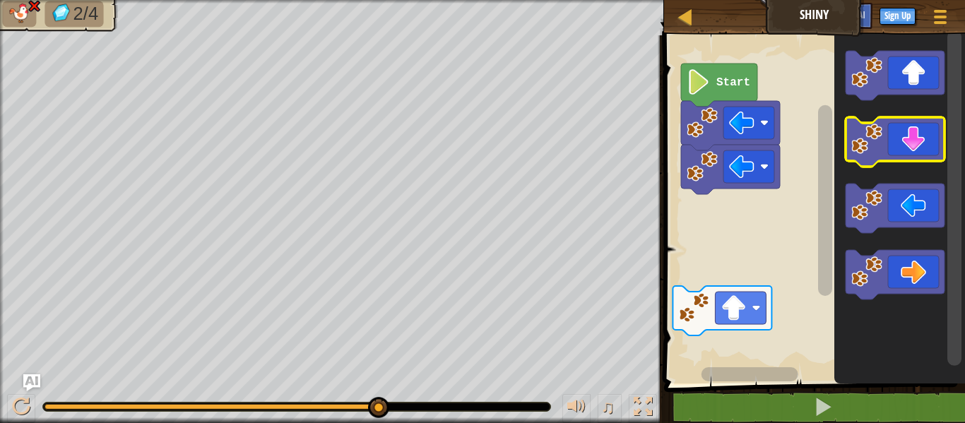
click at [900, 160] on icon "Blockly Workspace" at bounding box center [895, 141] width 99 height 49
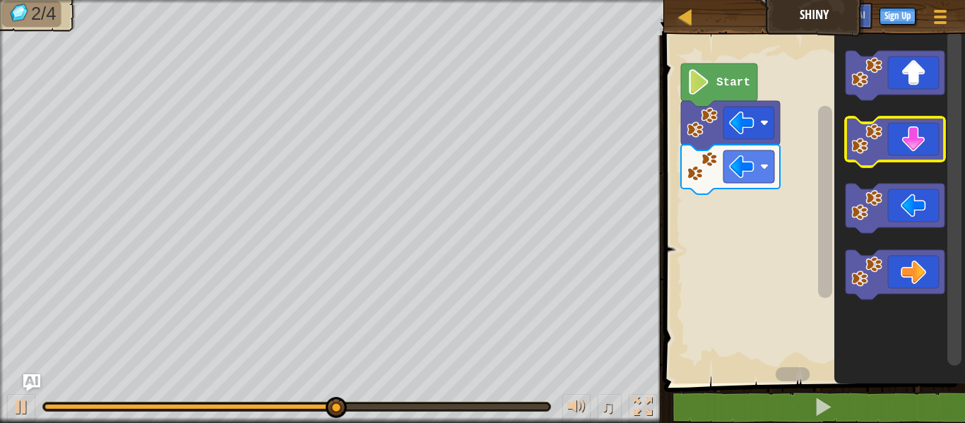
click at [908, 139] on icon "Blockly Workspace" at bounding box center [895, 141] width 99 height 49
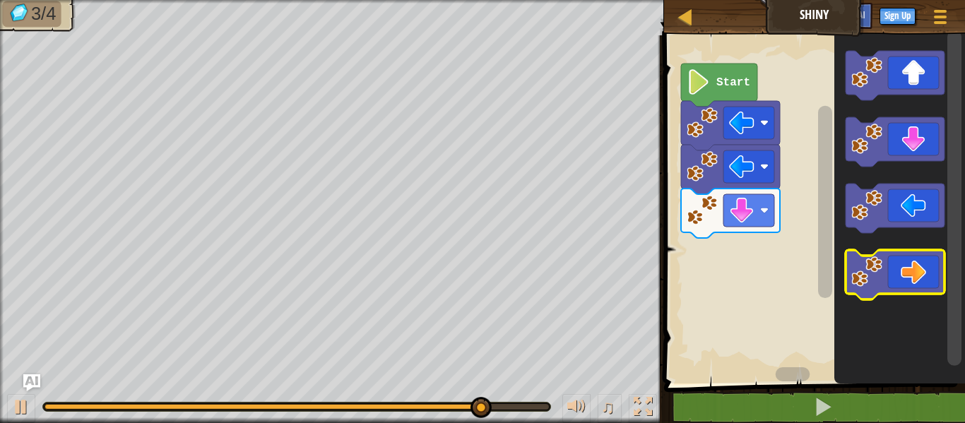
click at [869, 281] on image "Blockly Workspace" at bounding box center [867, 272] width 31 height 31
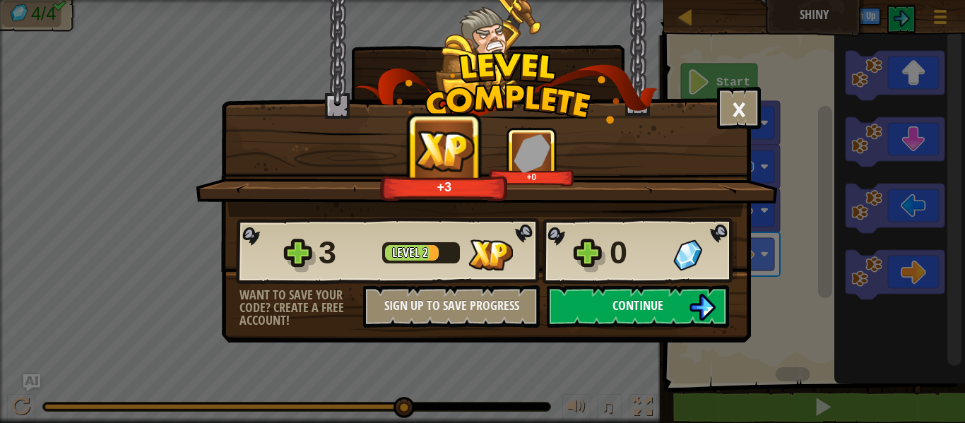
click at [635, 300] on span "Continue" at bounding box center [638, 306] width 51 height 18
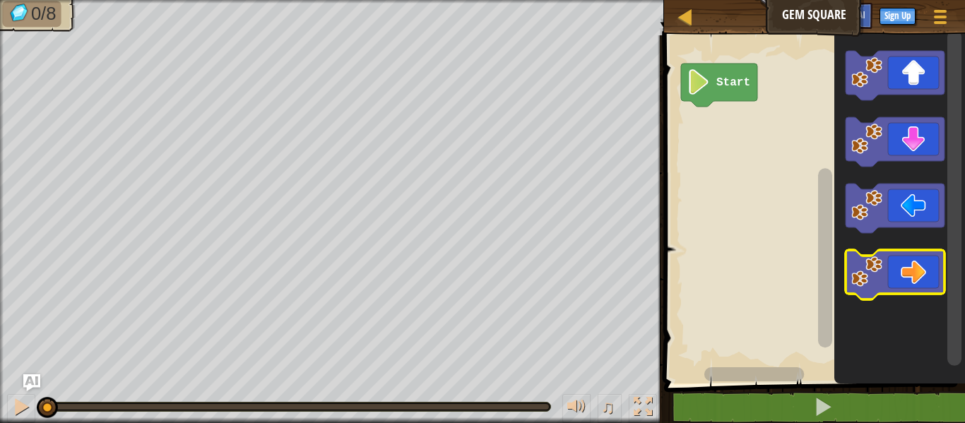
click at [858, 257] on image "Blockly Workspace" at bounding box center [867, 272] width 31 height 31
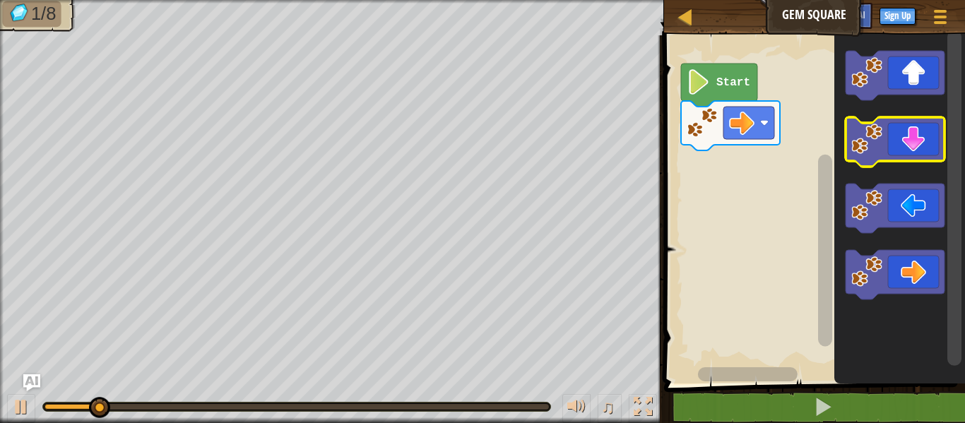
click at [890, 158] on icon "Blockly Workspace" at bounding box center [895, 141] width 99 height 49
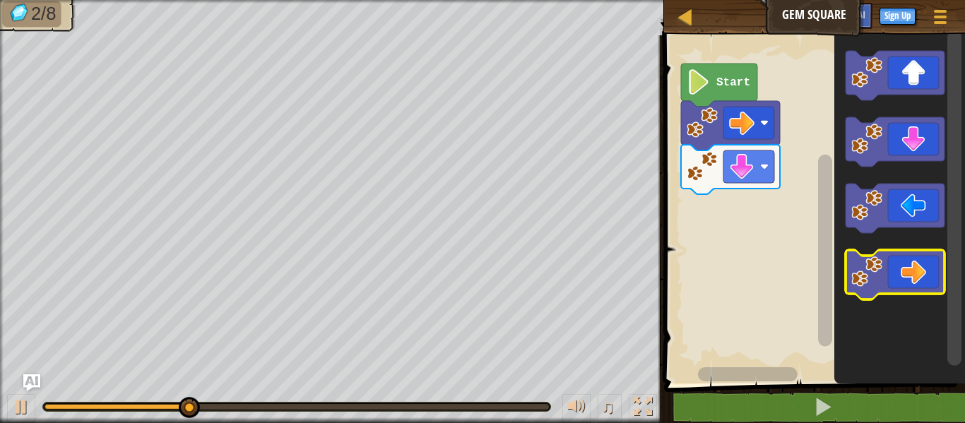
click at [901, 264] on icon "Blockly Workspace" at bounding box center [895, 274] width 99 height 49
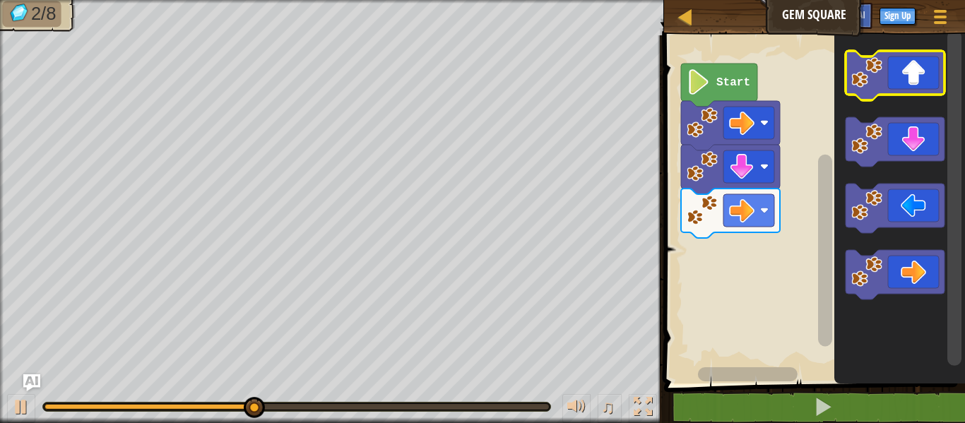
click at [873, 83] on image "Blockly Workspace" at bounding box center [867, 72] width 31 height 31
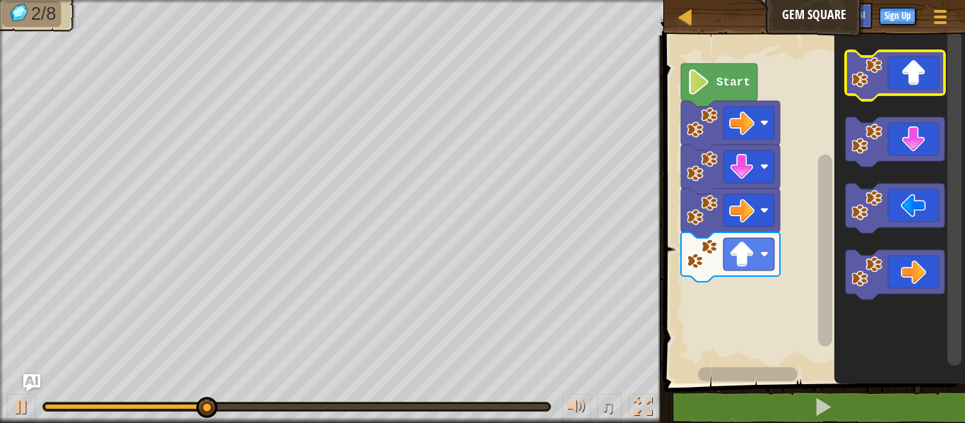
click at [873, 83] on image "Blockly Workspace" at bounding box center [867, 72] width 31 height 31
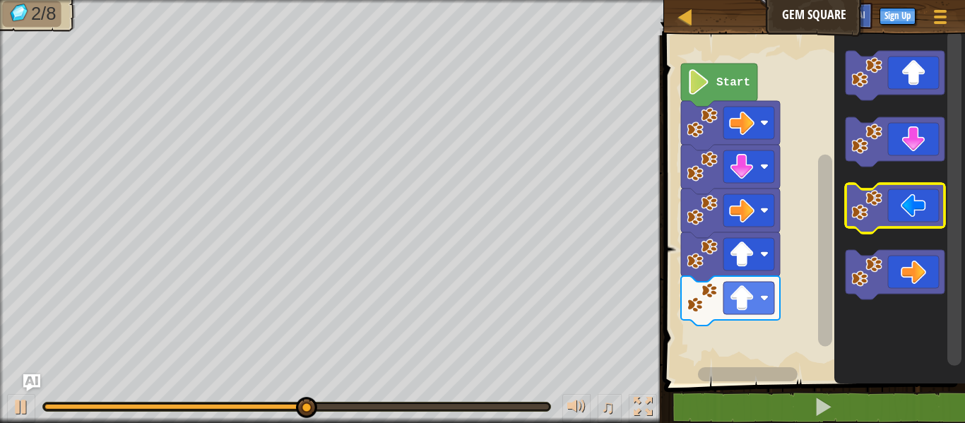
click at [877, 186] on icon "Blockly Workspace" at bounding box center [895, 208] width 99 height 49
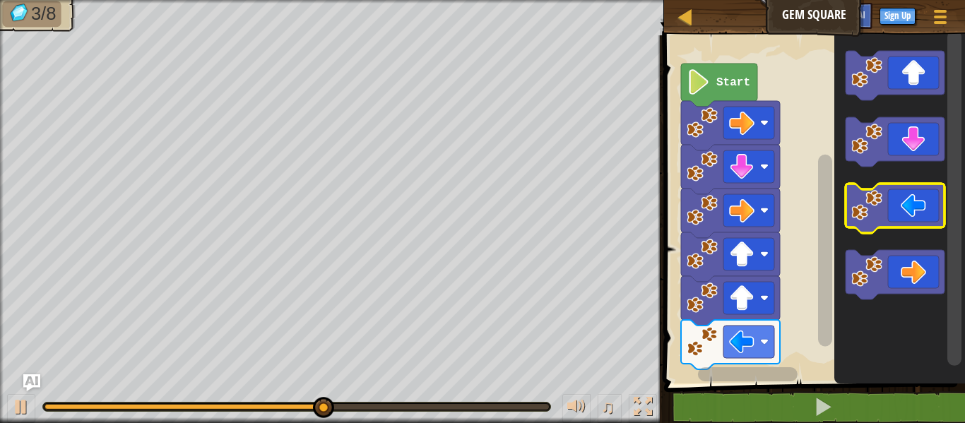
click at [877, 186] on icon "Blockly Workspace" at bounding box center [895, 208] width 99 height 49
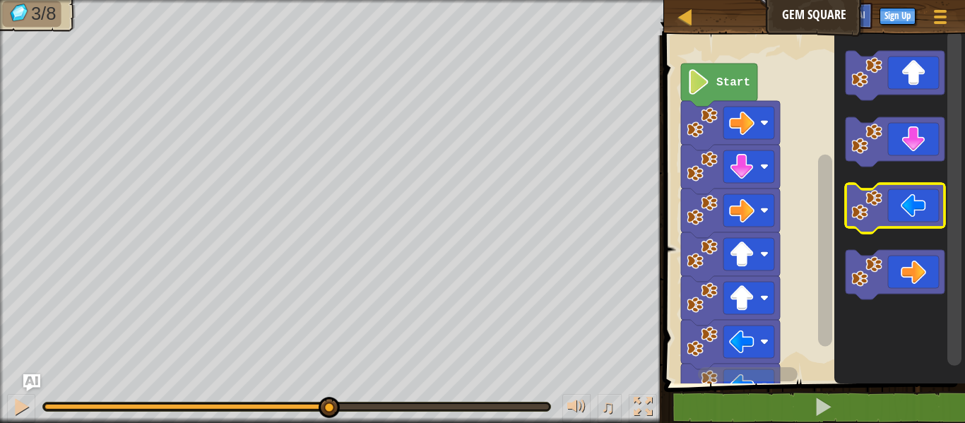
click at [877, 186] on icon "Blockly Workspace" at bounding box center [895, 208] width 99 height 49
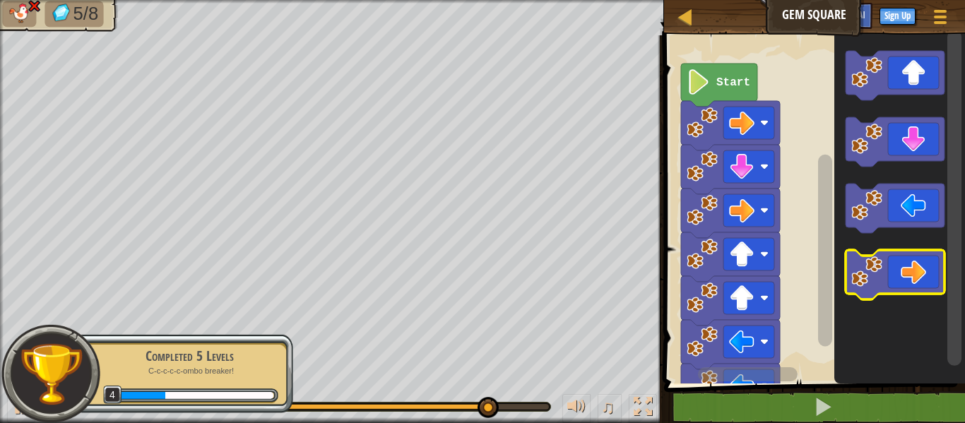
click at [882, 269] on image "Blockly Workspace" at bounding box center [867, 272] width 31 height 31
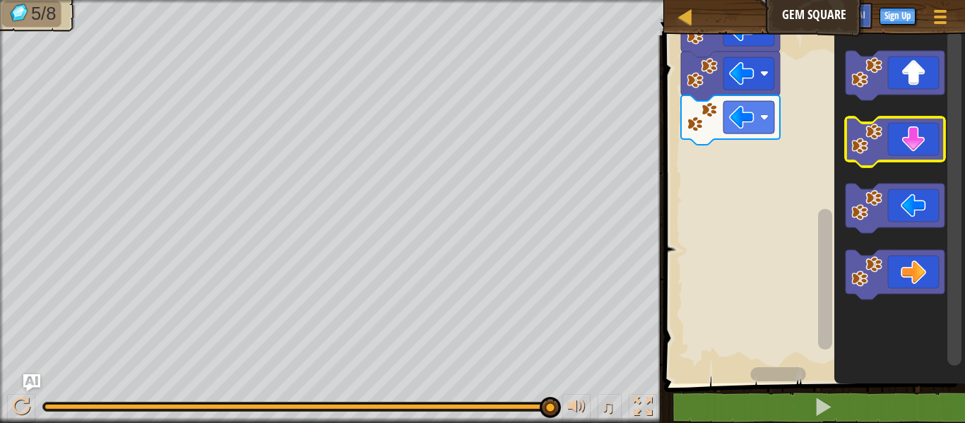
click at [871, 153] on image "Blockly Workspace" at bounding box center [867, 139] width 31 height 31
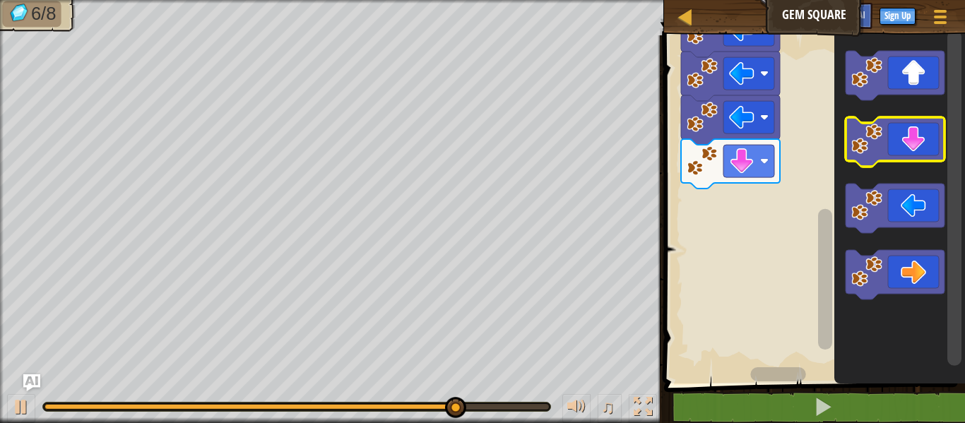
click at [871, 153] on image "Blockly Workspace" at bounding box center [867, 139] width 31 height 31
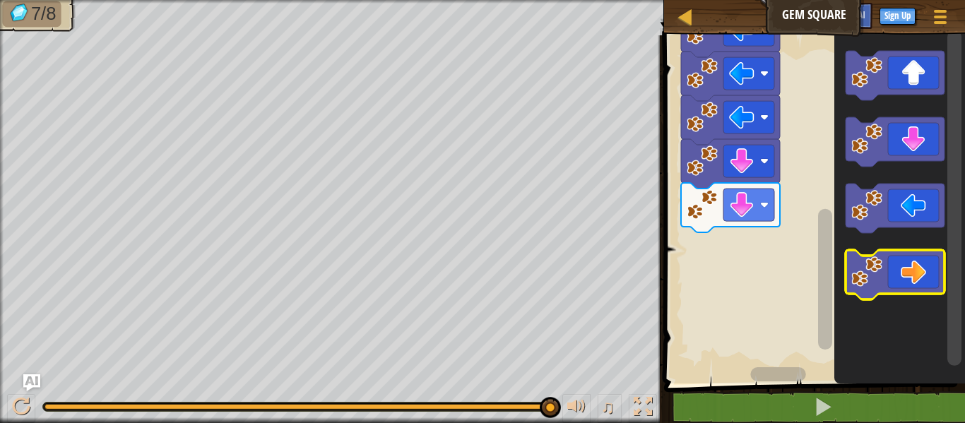
click at [890, 276] on icon "Blockly Workspace" at bounding box center [895, 274] width 99 height 49
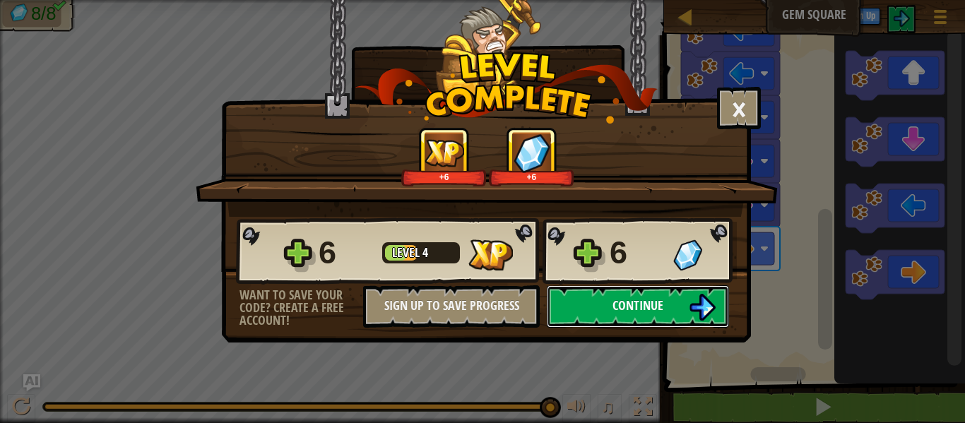
click at [644, 290] on button "Continue" at bounding box center [638, 306] width 182 height 42
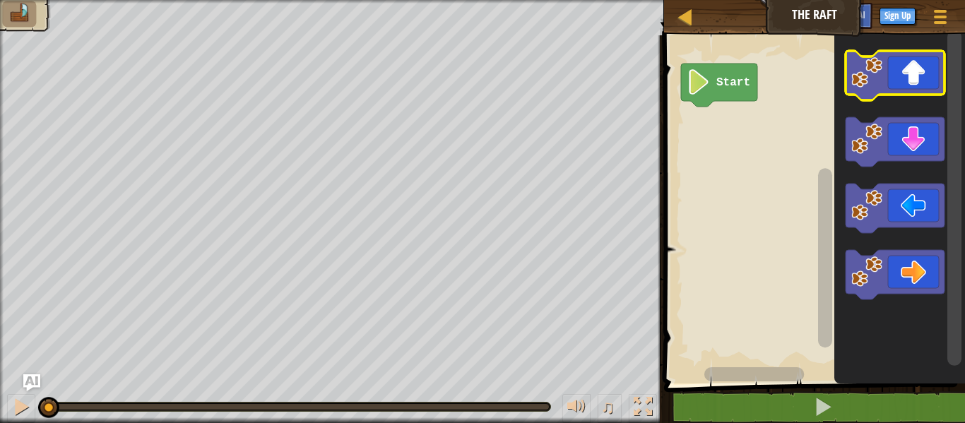
click at [912, 55] on icon "Blockly Workspace" at bounding box center [895, 75] width 99 height 49
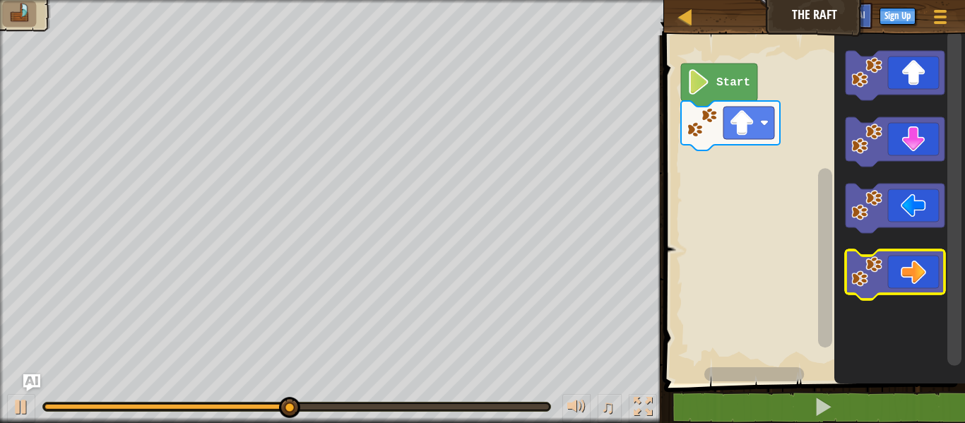
click at [890, 284] on icon "Blockly Workspace" at bounding box center [895, 274] width 99 height 49
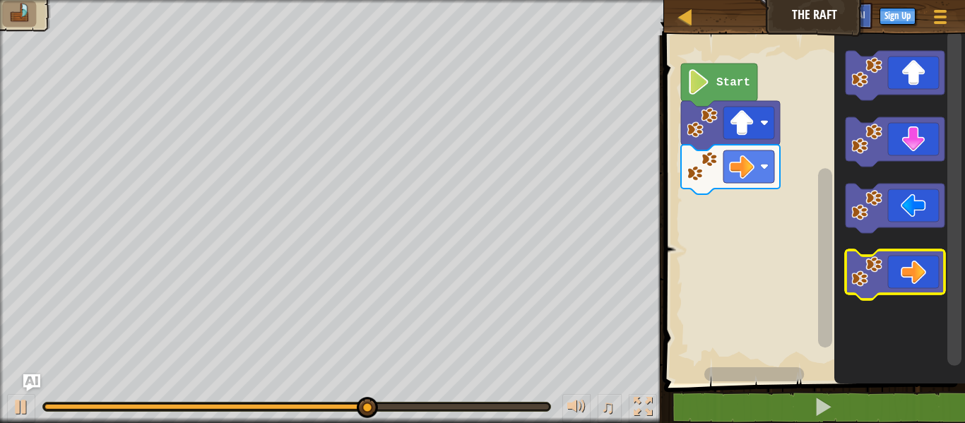
click at [890, 284] on icon "Blockly Workspace" at bounding box center [895, 274] width 99 height 49
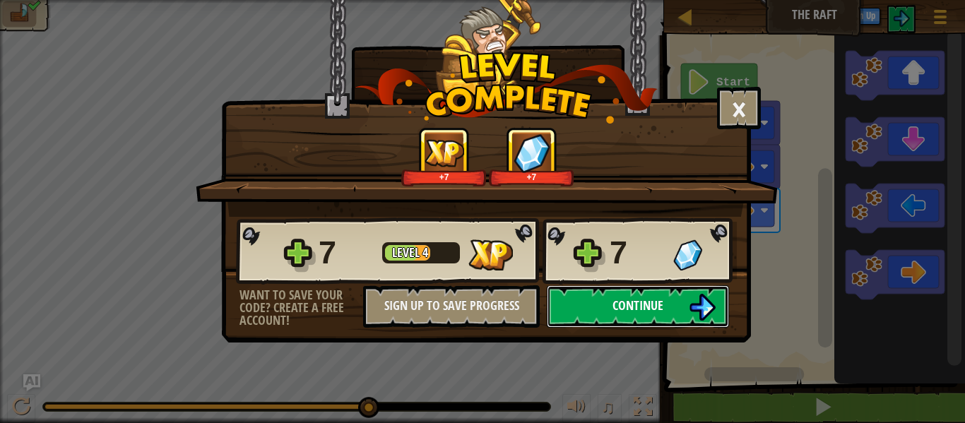
click at [703, 306] on img at bounding box center [702, 307] width 27 height 27
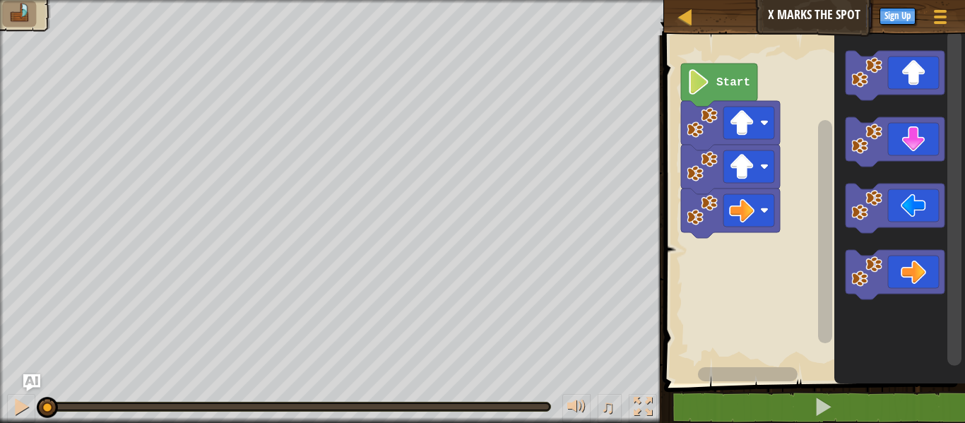
click at [728, 88] on icon "Blockly Workspace" at bounding box center [719, 85] width 76 height 43
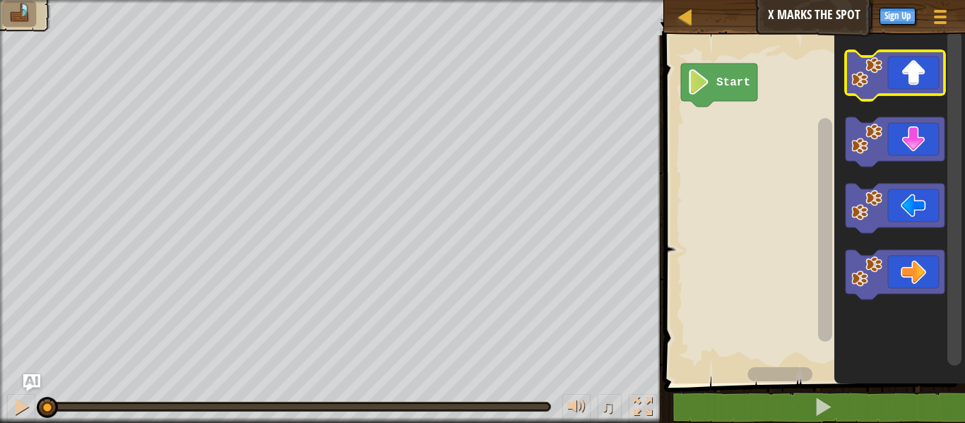
click at [871, 71] on image "Blockly Workspace" at bounding box center [867, 72] width 31 height 31
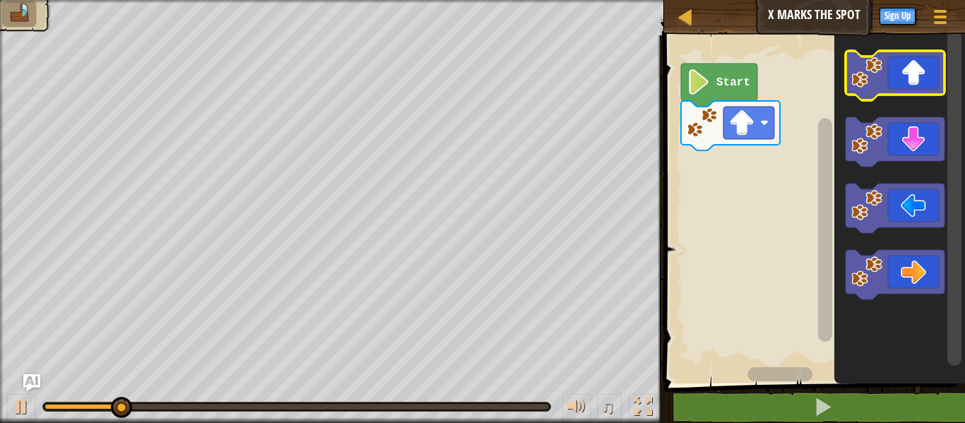
click at [930, 63] on icon "Blockly Workspace" at bounding box center [895, 75] width 99 height 49
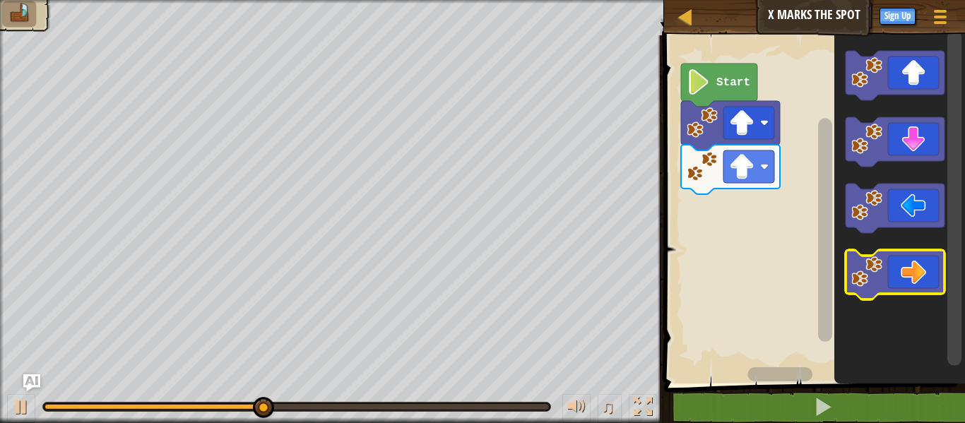
click at [894, 256] on icon "Blockly Workspace" at bounding box center [895, 274] width 99 height 49
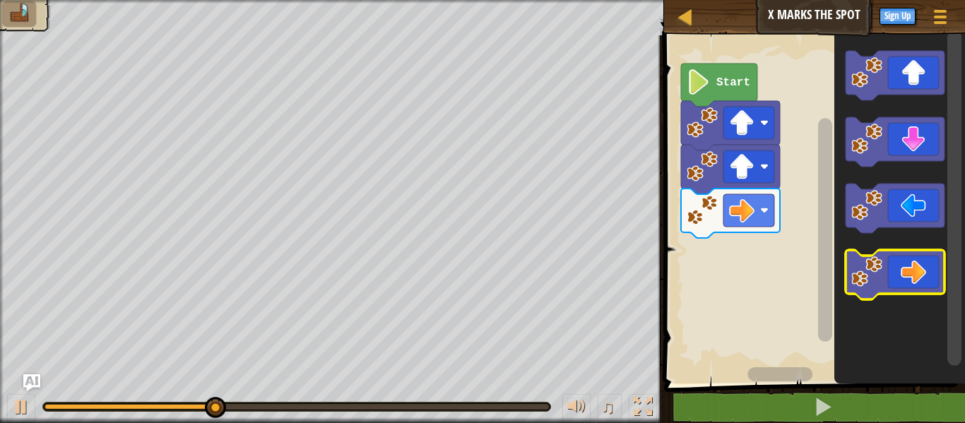
click at [894, 256] on icon "Blockly Workspace" at bounding box center [895, 274] width 99 height 49
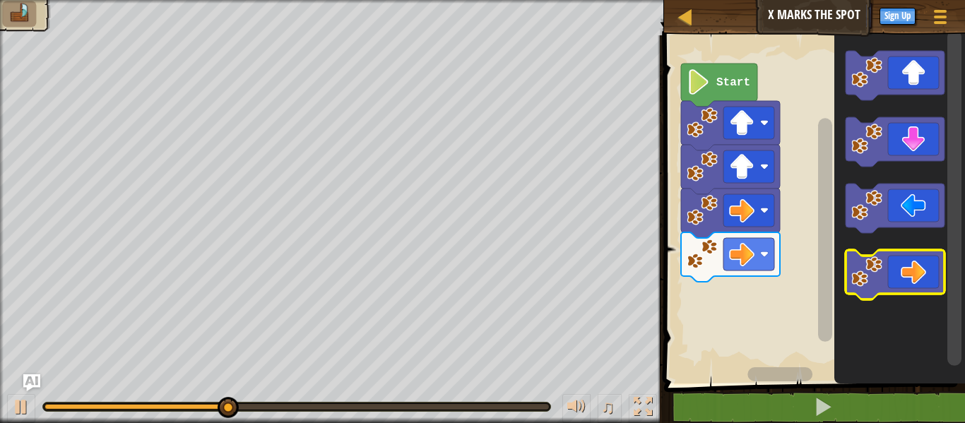
click at [894, 256] on icon "Blockly Workspace" at bounding box center [895, 274] width 99 height 49
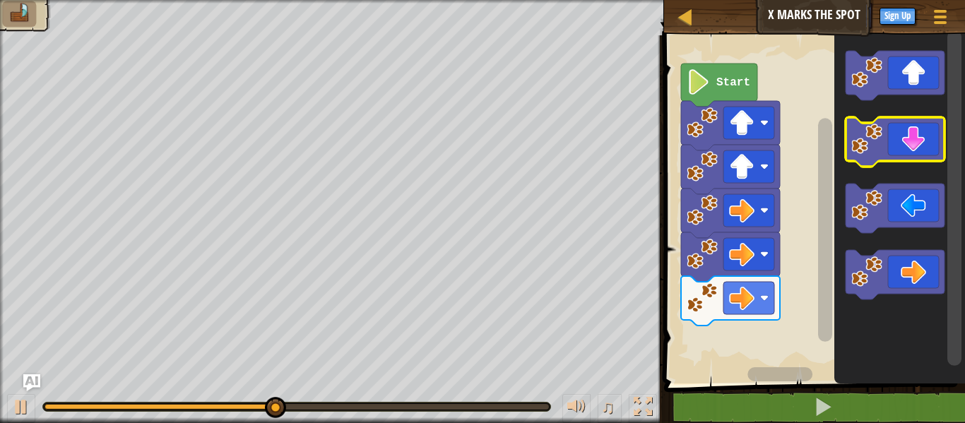
click at [936, 134] on icon "Blockly Workspace" at bounding box center [895, 141] width 99 height 49
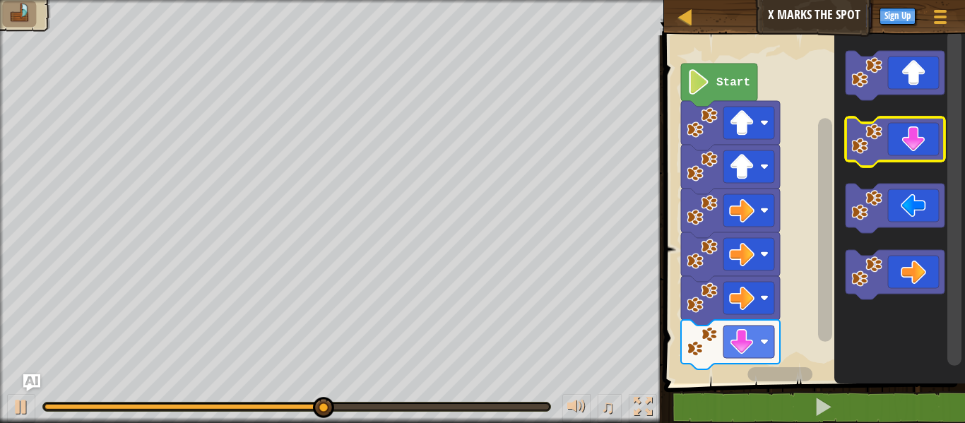
click at [936, 134] on icon "Blockly Workspace" at bounding box center [895, 141] width 99 height 49
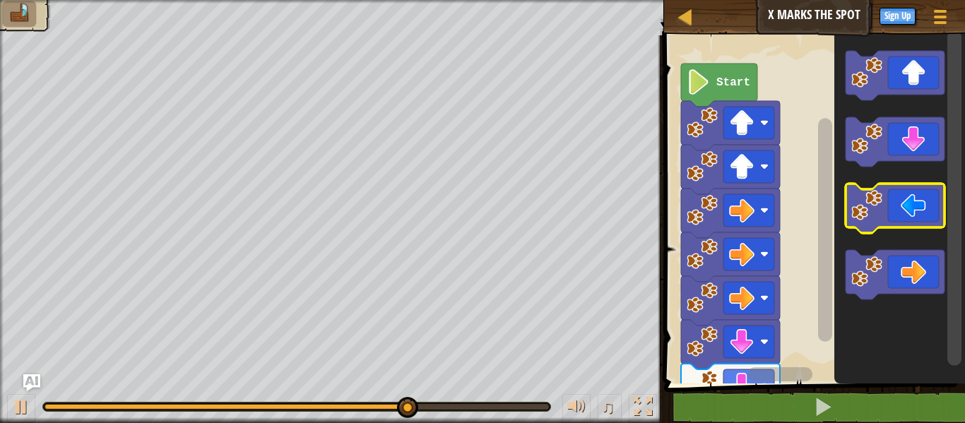
click at [864, 197] on image "Blockly Workspace" at bounding box center [867, 205] width 31 height 31
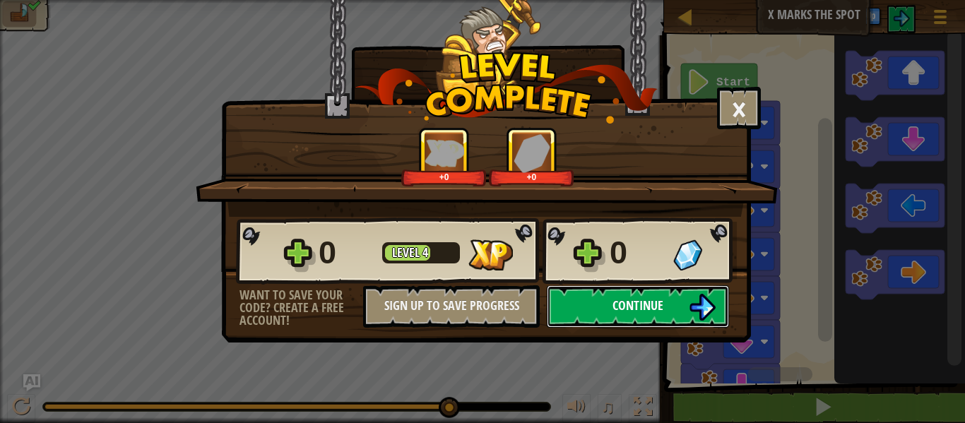
click at [637, 306] on span "Continue" at bounding box center [638, 306] width 51 height 18
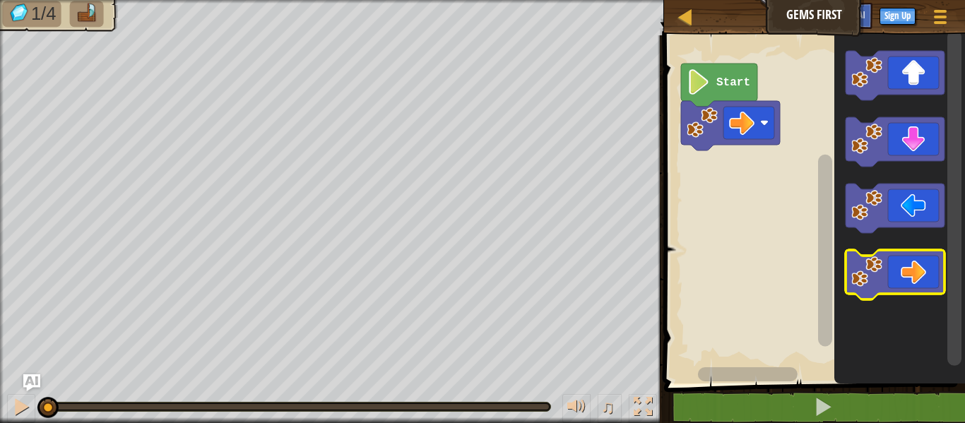
click at [871, 270] on image "Blockly Workspace" at bounding box center [867, 272] width 31 height 31
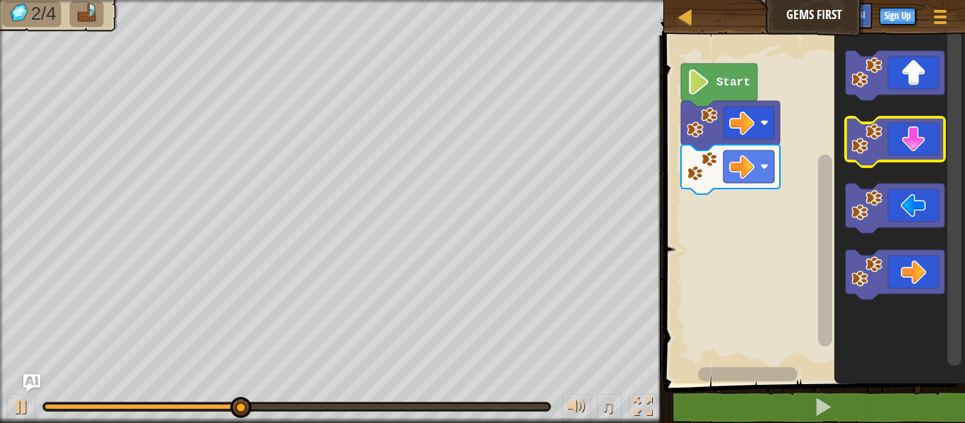
click at [885, 141] on icon "Blockly Workspace" at bounding box center [895, 141] width 99 height 49
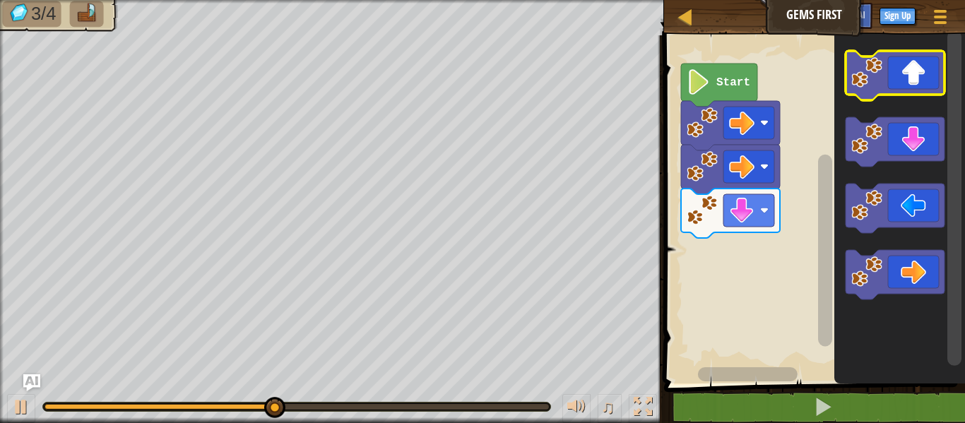
click at [910, 74] on icon "Blockly Workspace" at bounding box center [895, 75] width 99 height 49
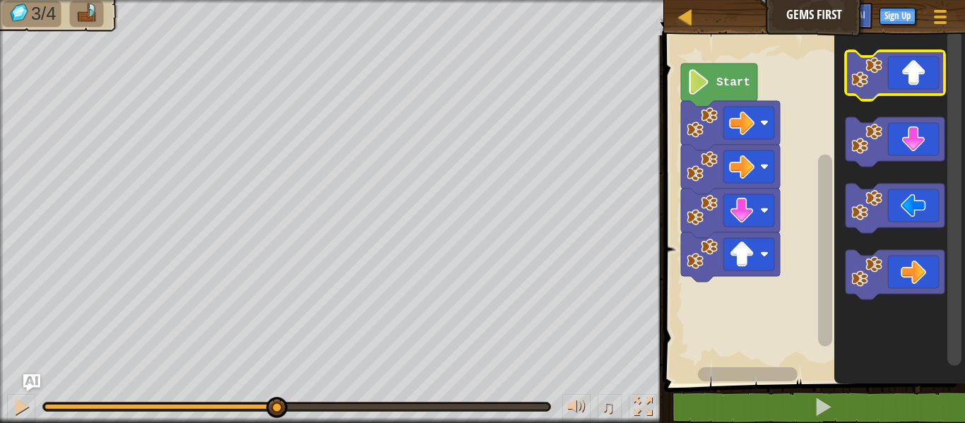
click at [910, 74] on icon "Blockly Workspace" at bounding box center [895, 75] width 99 height 49
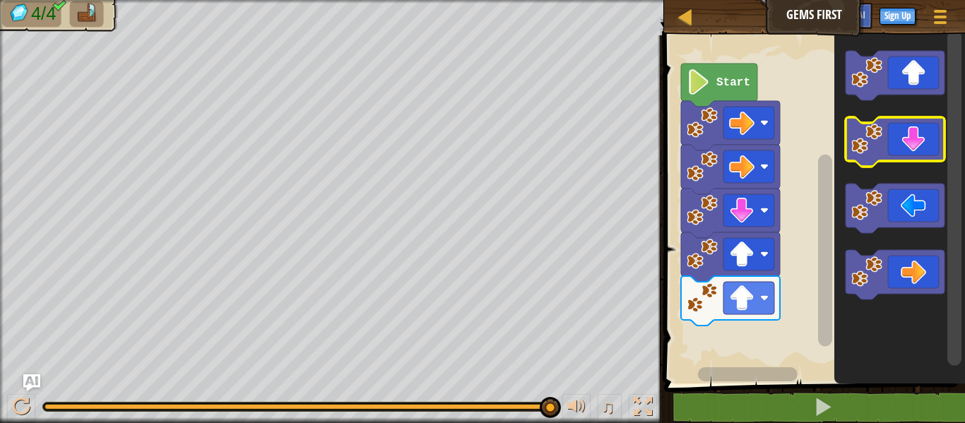
click at [905, 152] on icon "Blockly Workspace" at bounding box center [895, 141] width 99 height 49
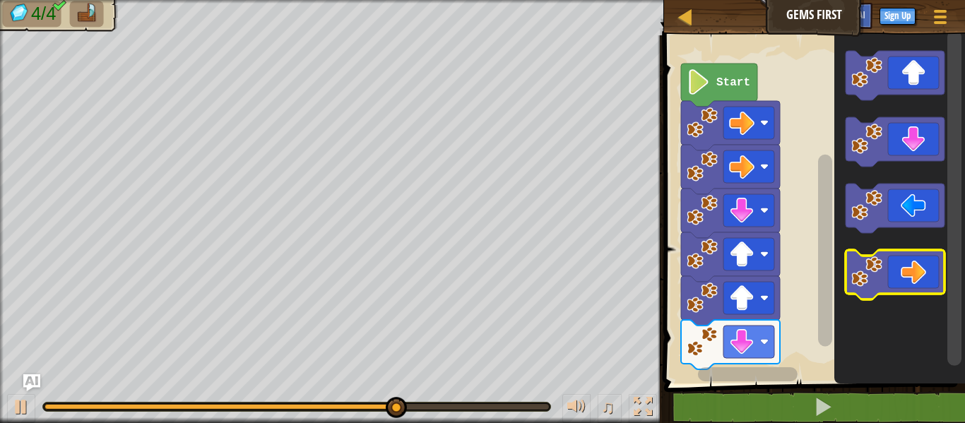
click at [897, 284] on icon "Blockly Workspace" at bounding box center [895, 274] width 99 height 49
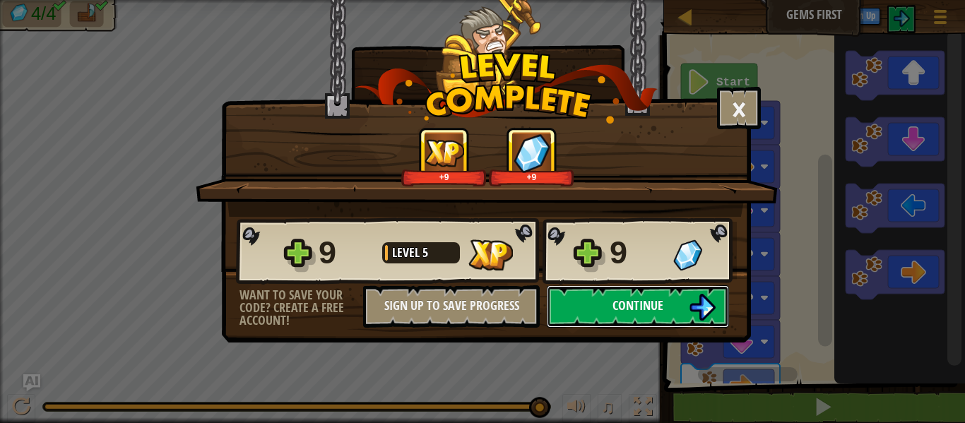
click at [706, 313] on img at bounding box center [702, 307] width 27 height 27
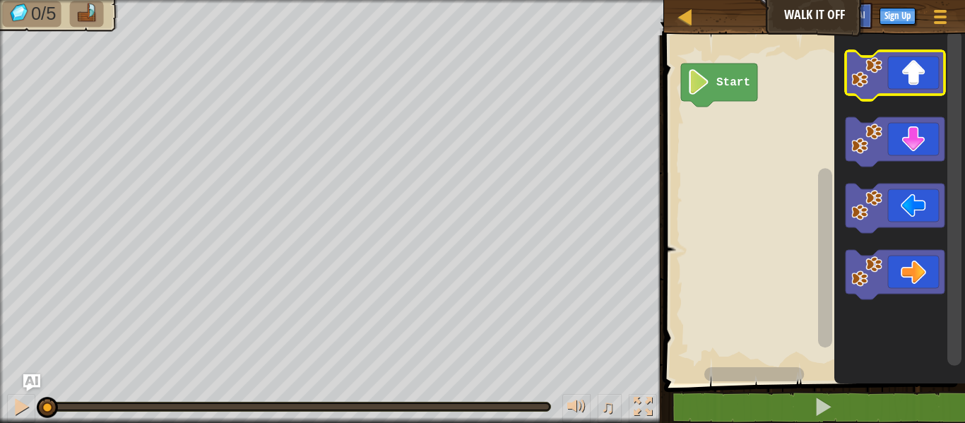
click at [893, 84] on icon "Blockly Workspace" at bounding box center [895, 75] width 99 height 49
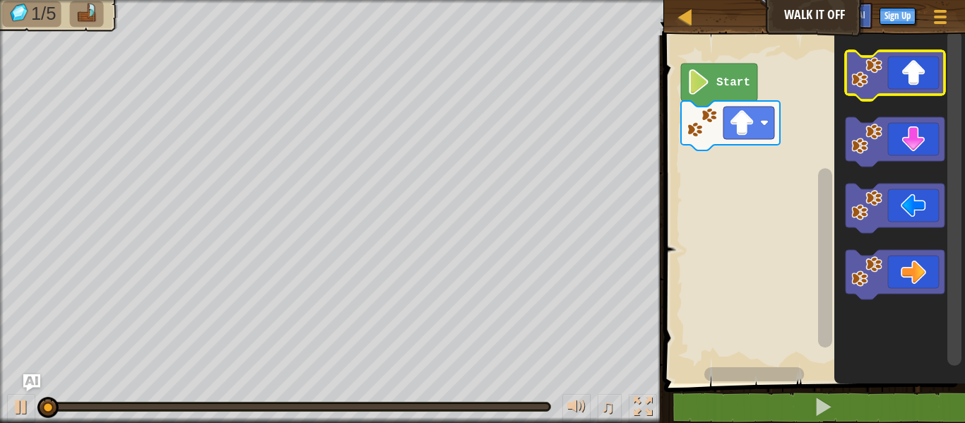
click at [893, 84] on icon "Blockly Workspace" at bounding box center [895, 75] width 99 height 49
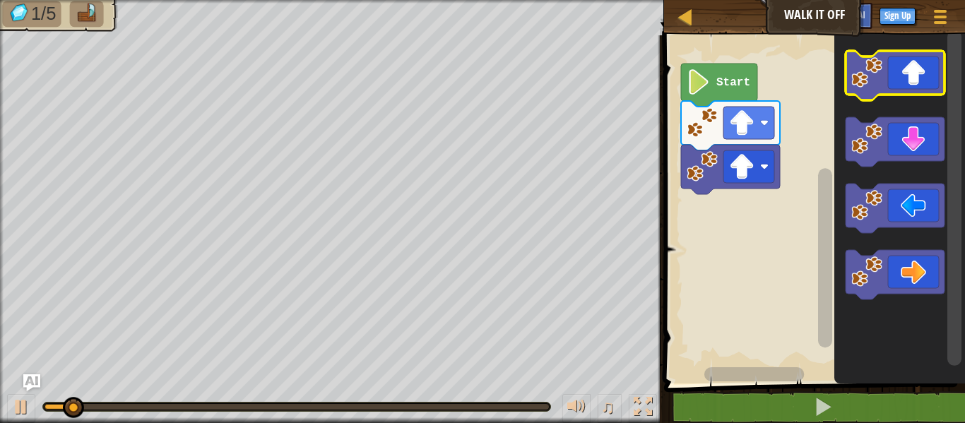
click at [893, 84] on icon "Blockly Workspace" at bounding box center [895, 75] width 99 height 49
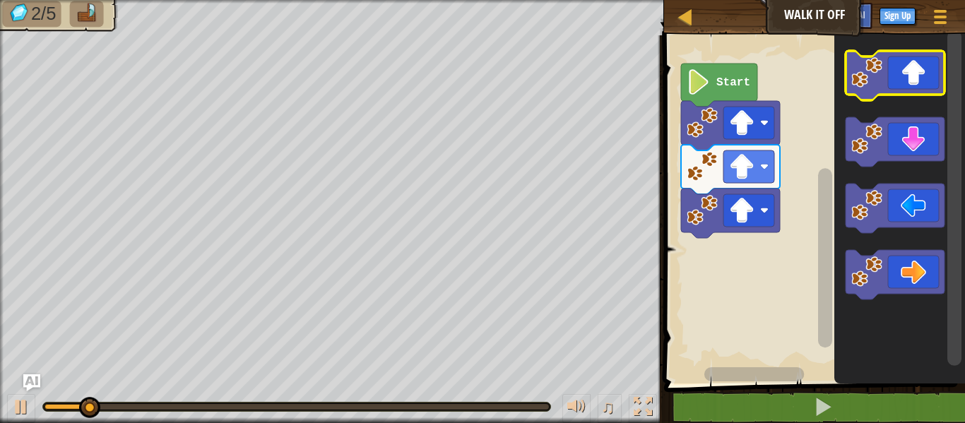
click at [893, 84] on icon "Blockly Workspace" at bounding box center [895, 75] width 99 height 49
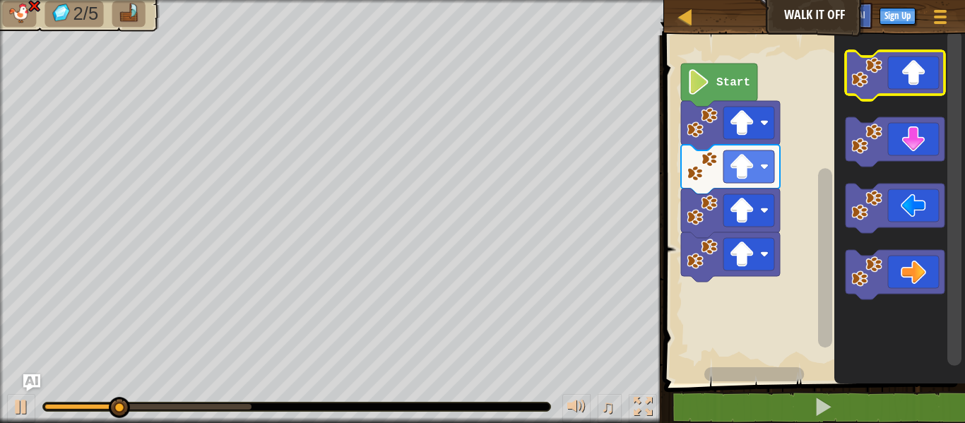
click at [893, 84] on icon "Blockly Workspace" at bounding box center [895, 75] width 99 height 49
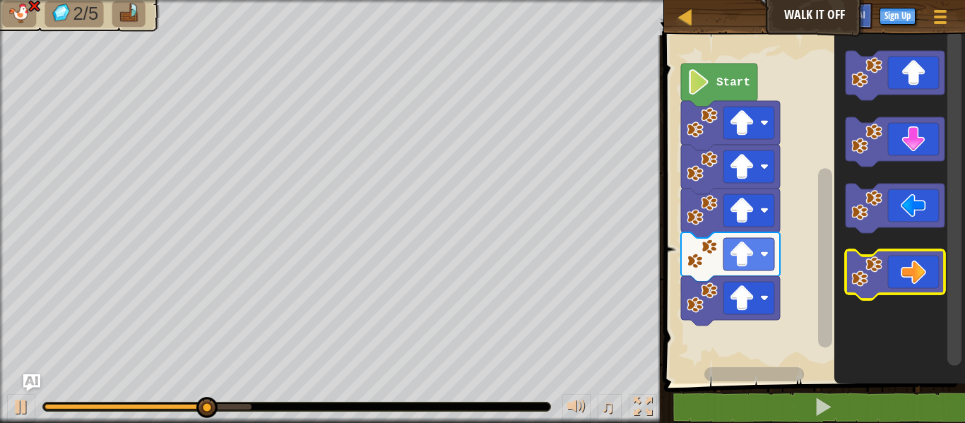
click at [902, 259] on icon "Blockly Workspace" at bounding box center [895, 274] width 99 height 49
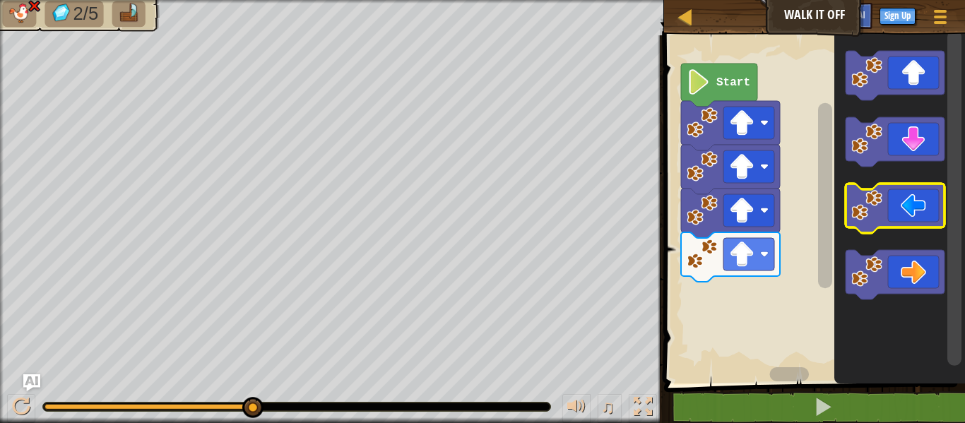
click at [904, 205] on icon "Blockly Workspace" at bounding box center [895, 208] width 99 height 49
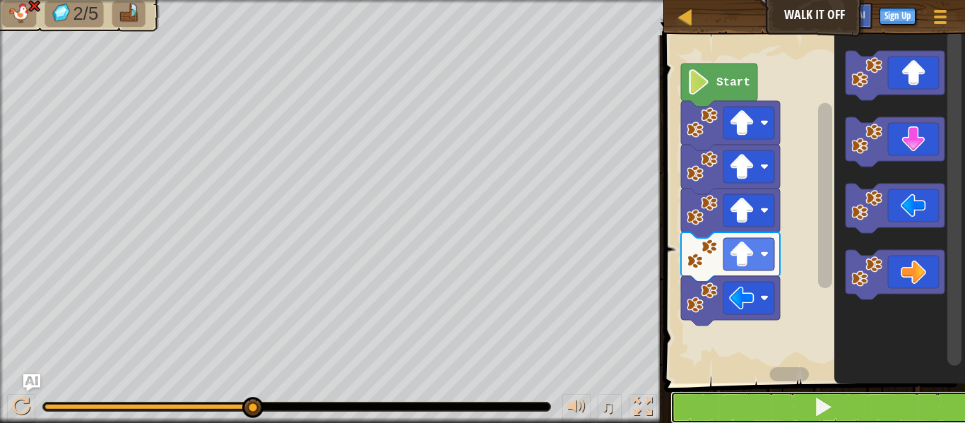
click at [873, 415] on button at bounding box center [823, 407] width 305 height 33
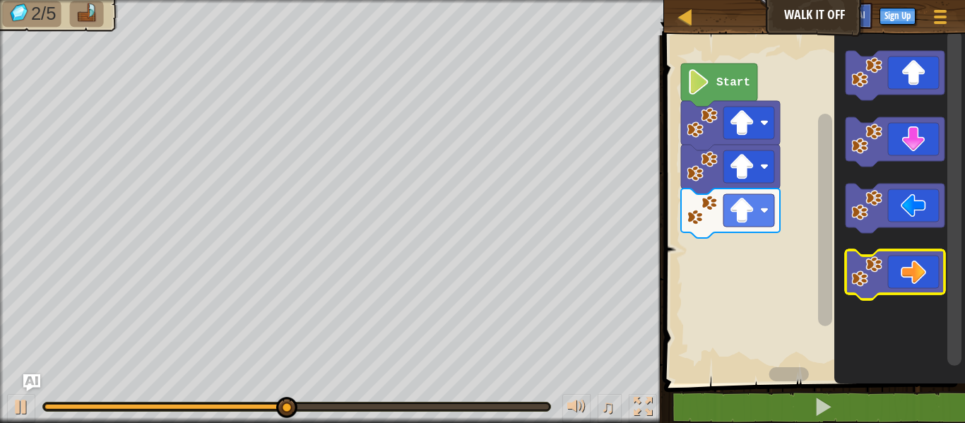
click at [866, 266] on image "Blockly Workspace" at bounding box center [867, 272] width 31 height 31
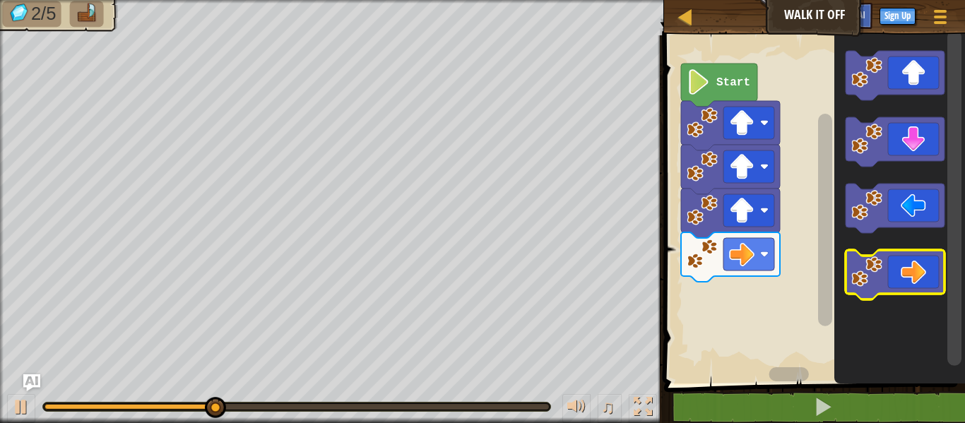
click at [866, 266] on image "Blockly Workspace" at bounding box center [867, 272] width 31 height 31
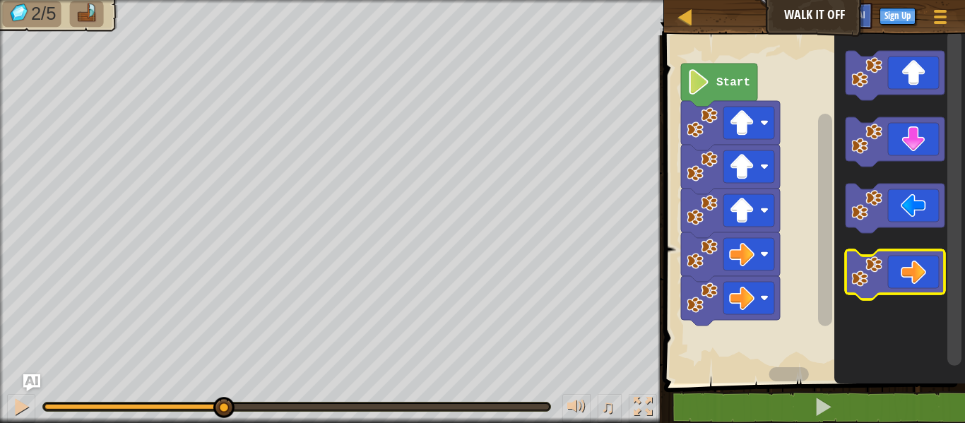
click at [866, 266] on image "Blockly Workspace" at bounding box center [867, 272] width 31 height 31
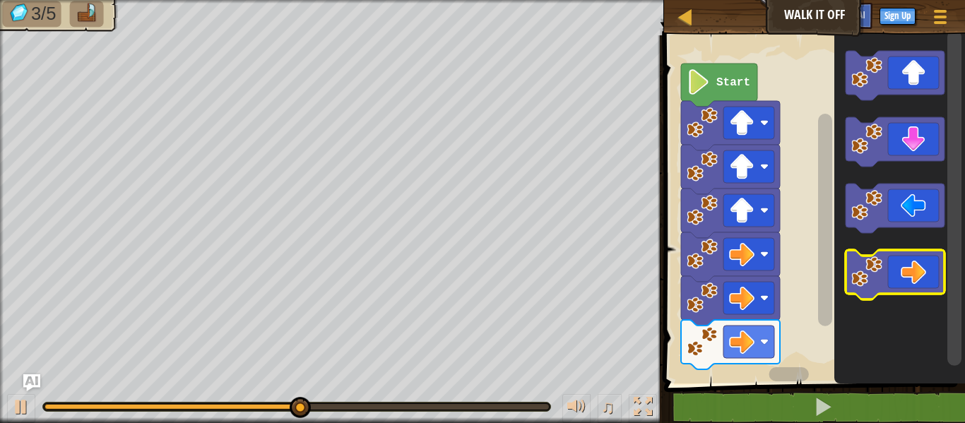
click at [866, 264] on image "Blockly Workspace" at bounding box center [867, 272] width 31 height 31
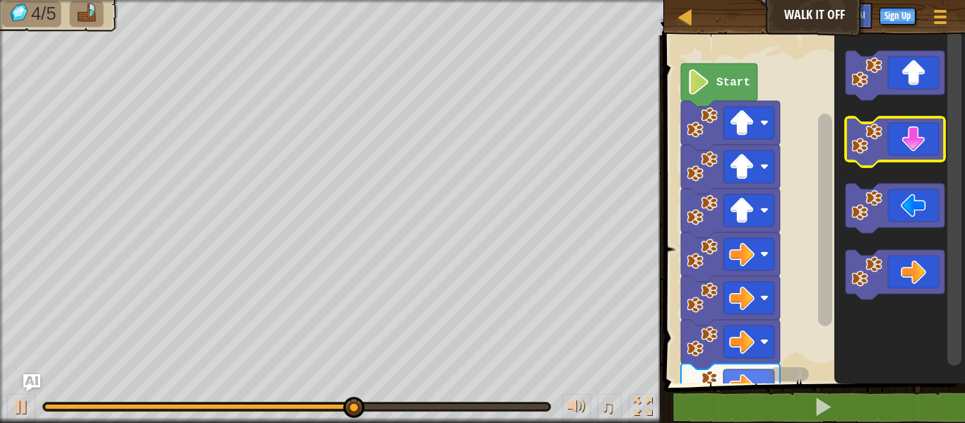
click at [907, 153] on icon "Blockly Workspace" at bounding box center [895, 141] width 99 height 49
click at [907, 152] on icon "Blockly Workspace" at bounding box center [895, 141] width 99 height 49
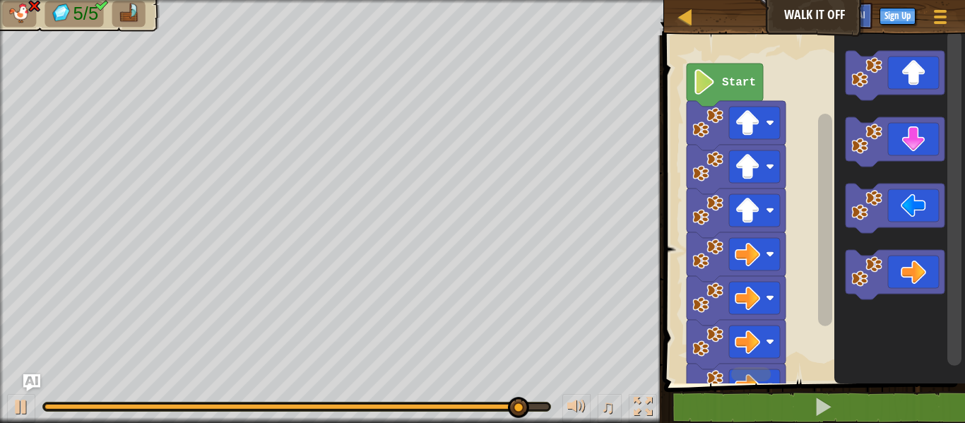
click at [580, 358] on div "Map Walk It Off Game Menu Sign Up Ask AI 1 הההההההההההההההההההההההההההההההההההה…" at bounding box center [482, 211] width 965 height 423
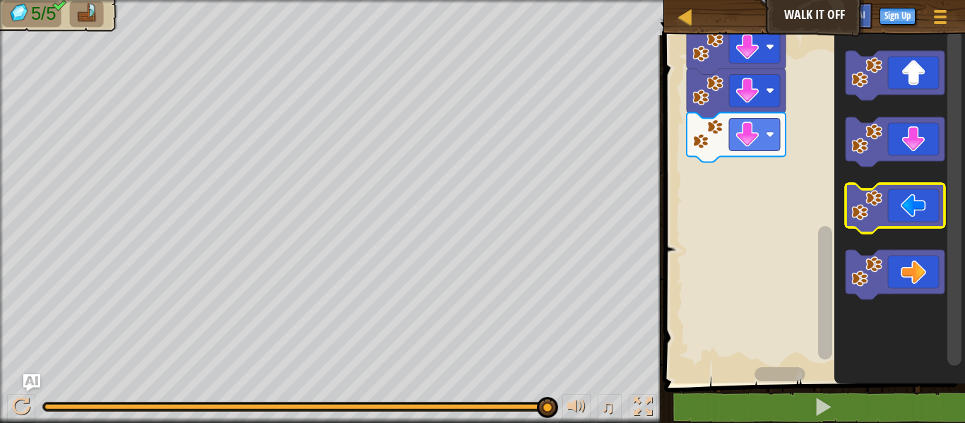
click at [877, 193] on image "Blockly Workspace" at bounding box center [867, 205] width 31 height 31
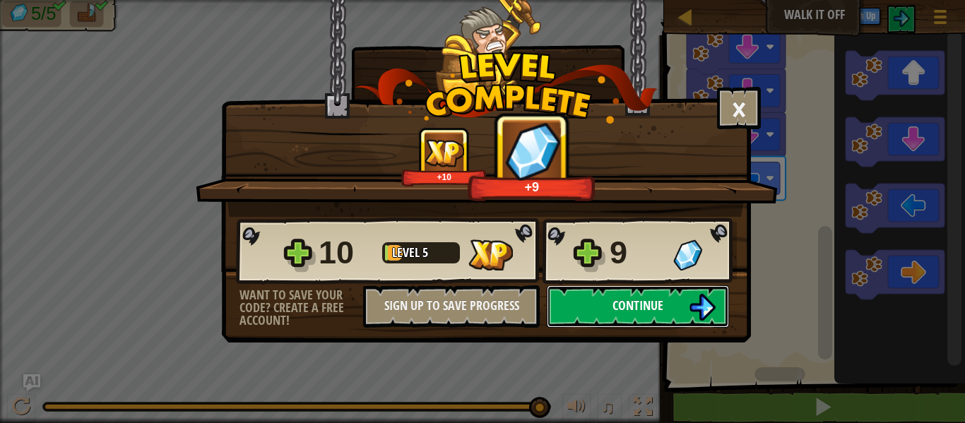
click at [637, 308] on span "Continue" at bounding box center [638, 306] width 51 height 18
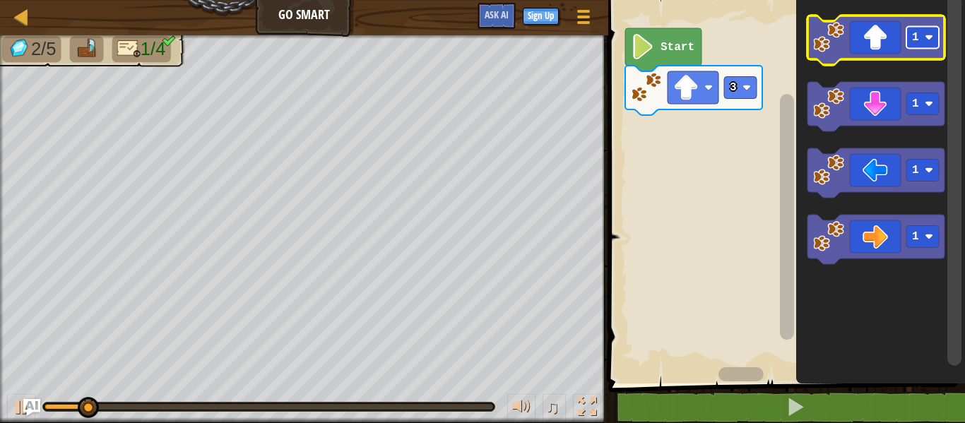
click at [914, 46] on rect "Blockly Workspace" at bounding box center [923, 38] width 33 height 22
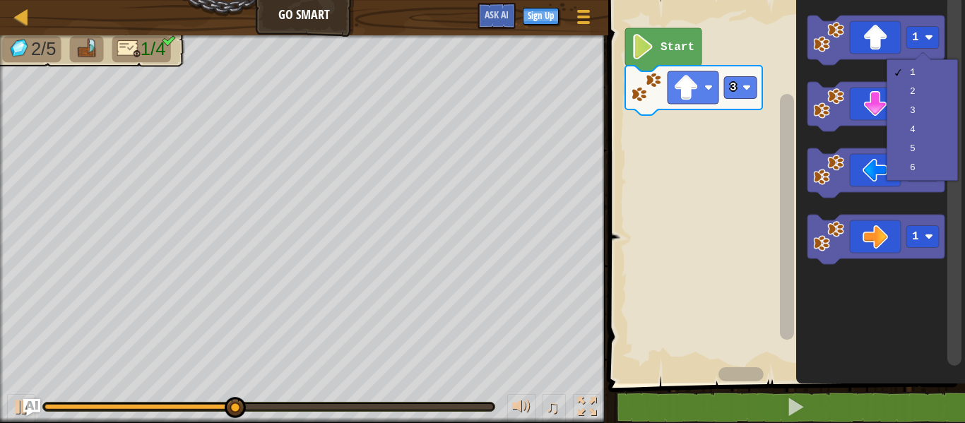
click at [730, 217] on rect "Blockly Workspace" at bounding box center [784, 188] width 361 height 391
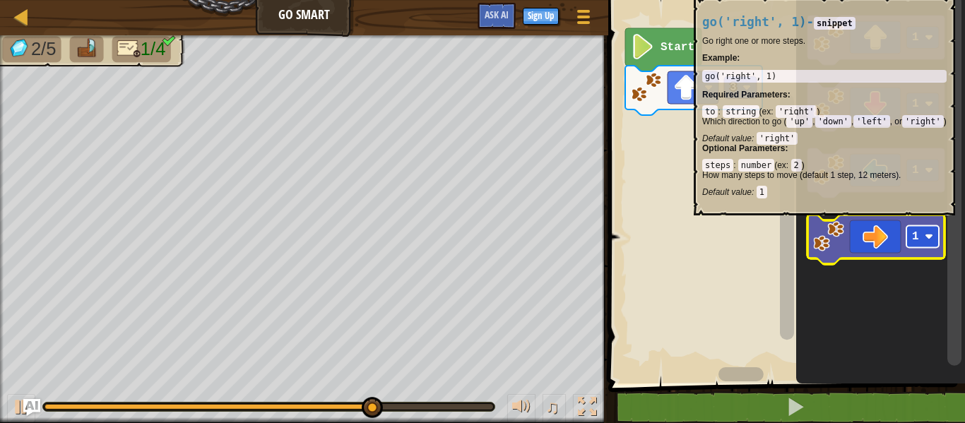
click at [917, 230] on text "1" at bounding box center [915, 236] width 7 height 13
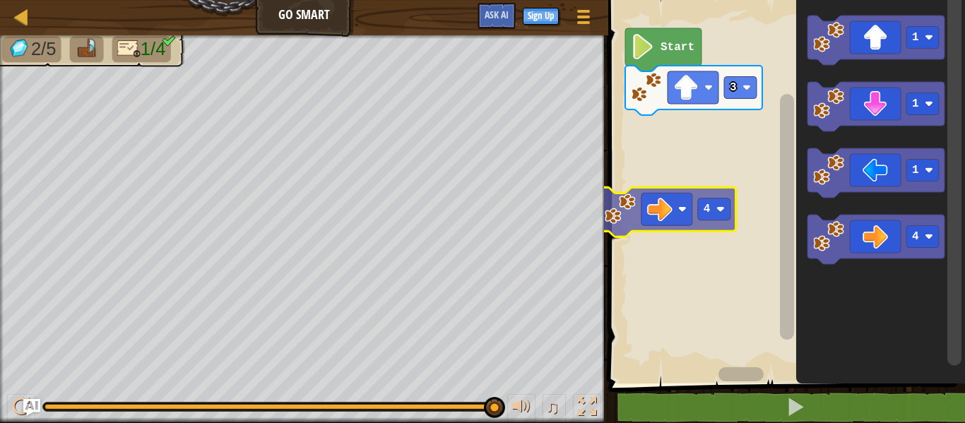
click at [695, 210] on div "3 Start 1 1 1 4 4" at bounding box center [784, 188] width 361 height 391
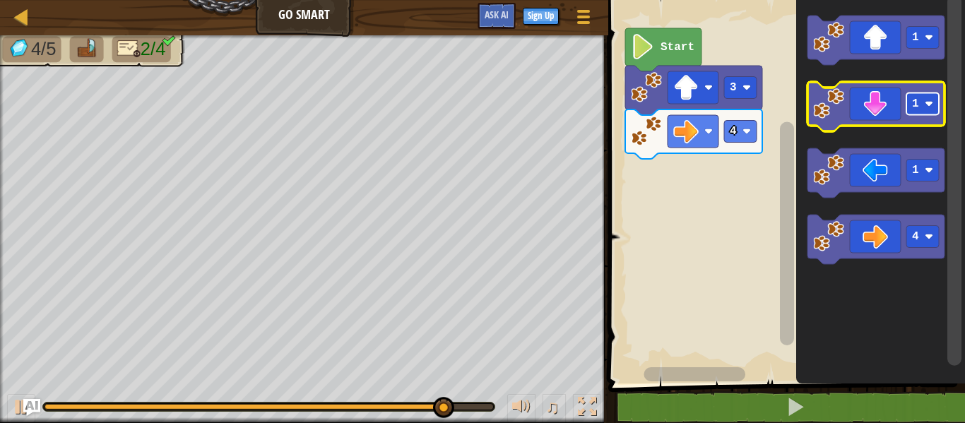
click at [909, 102] on rect "Blockly Workspace" at bounding box center [923, 104] width 33 height 22
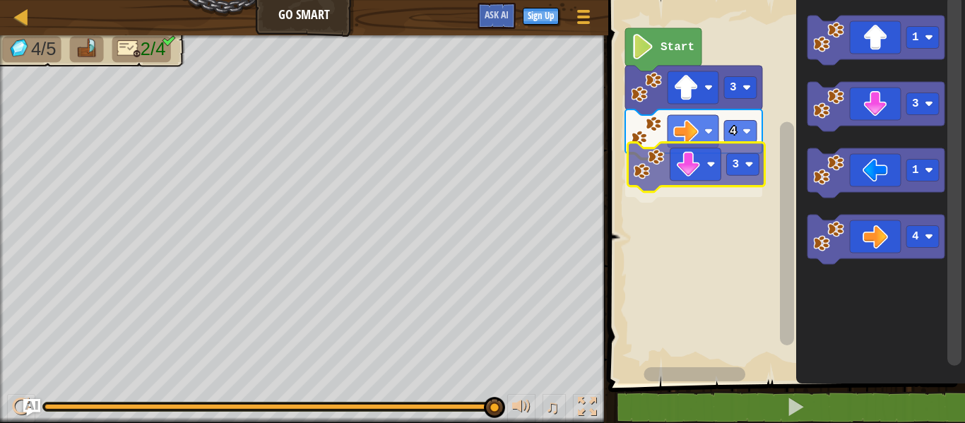
click at [708, 170] on div "4 3 3 Start 1 3 1 4 3" at bounding box center [784, 188] width 361 height 391
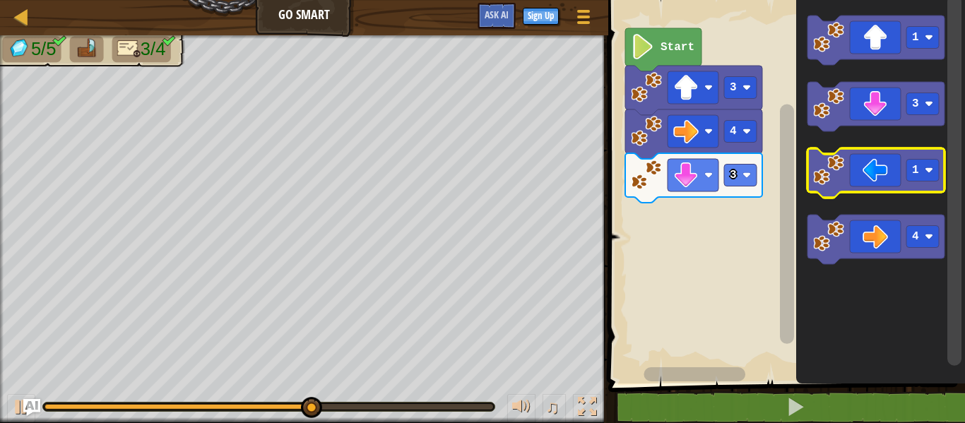
click at [871, 165] on icon "Blockly Workspace" at bounding box center [876, 172] width 137 height 49
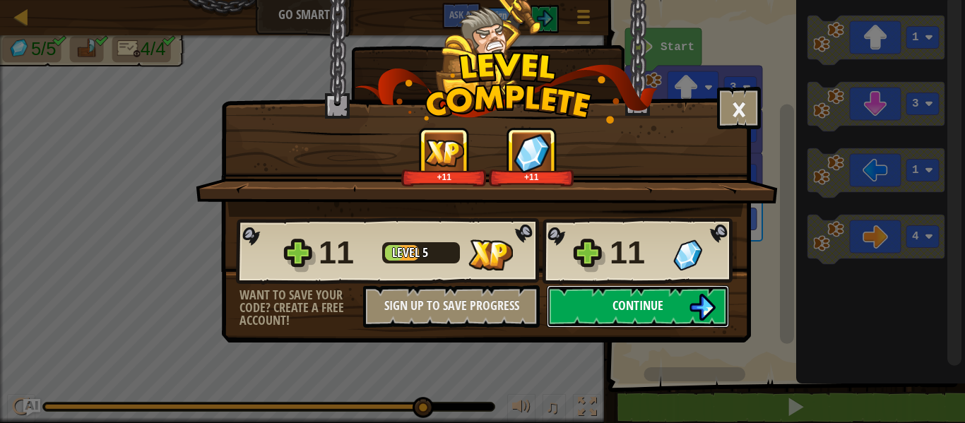
click at [643, 307] on span "Continue" at bounding box center [638, 306] width 51 height 18
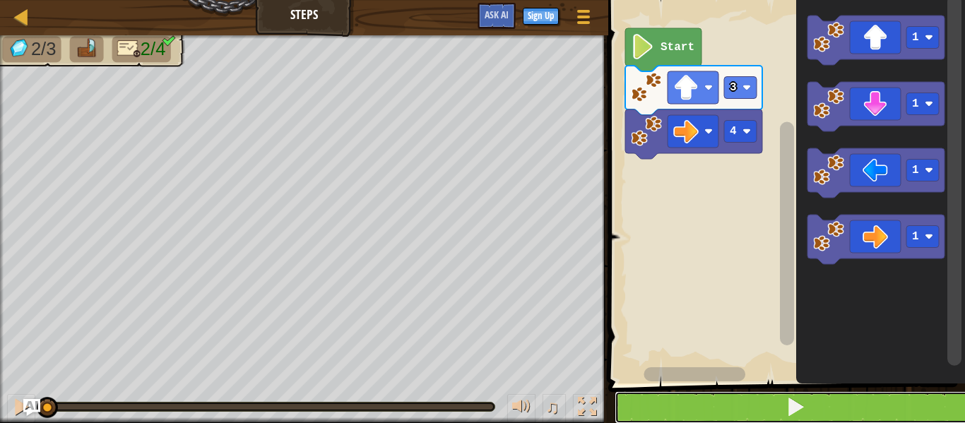
click at [673, 406] on button at bounding box center [795, 407] width 361 height 33
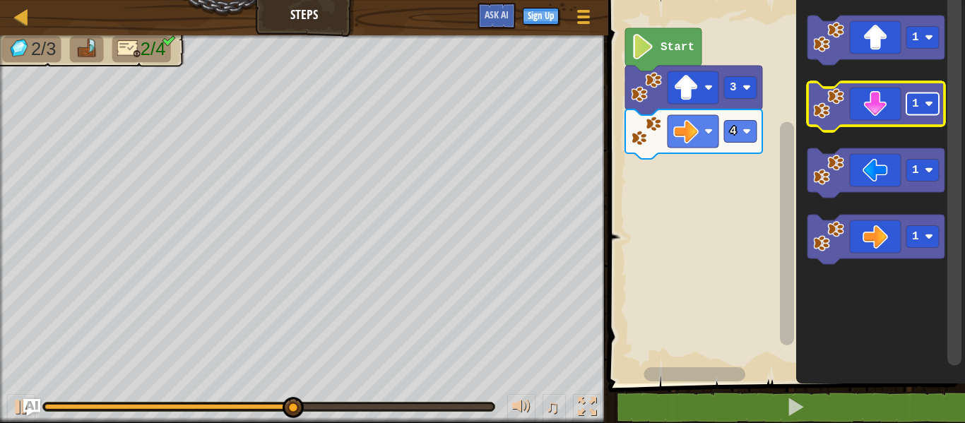
click at [923, 98] on rect "Blockly Workspace" at bounding box center [923, 104] width 33 height 22
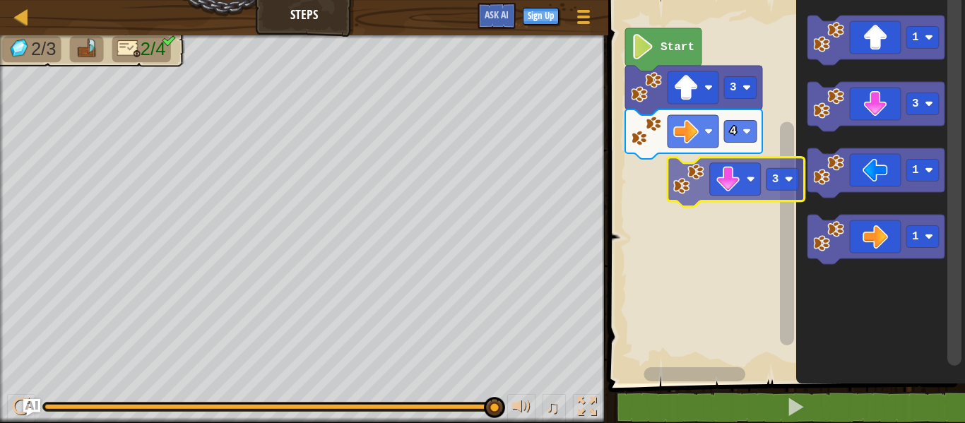
click at [690, 185] on div "4 3 Start 1 3 1 1 3" at bounding box center [784, 188] width 361 height 391
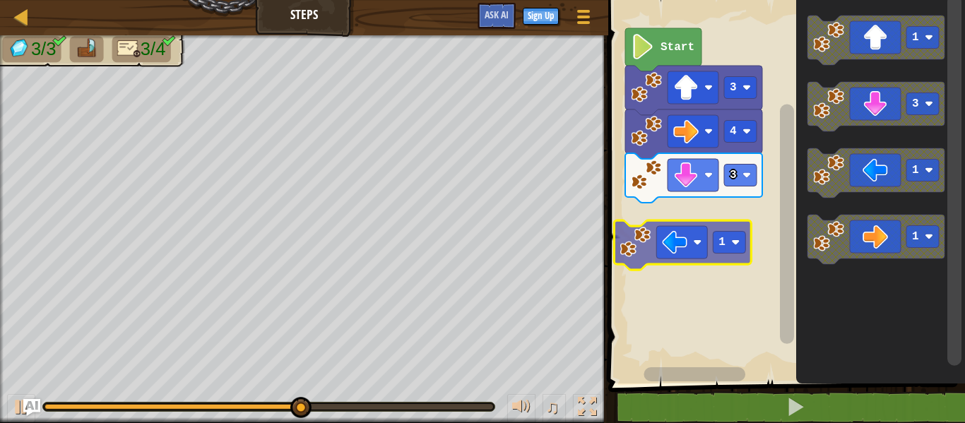
click at [683, 241] on div "3 4 3 Start 1 3 1 1 1" at bounding box center [784, 188] width 361 height 391
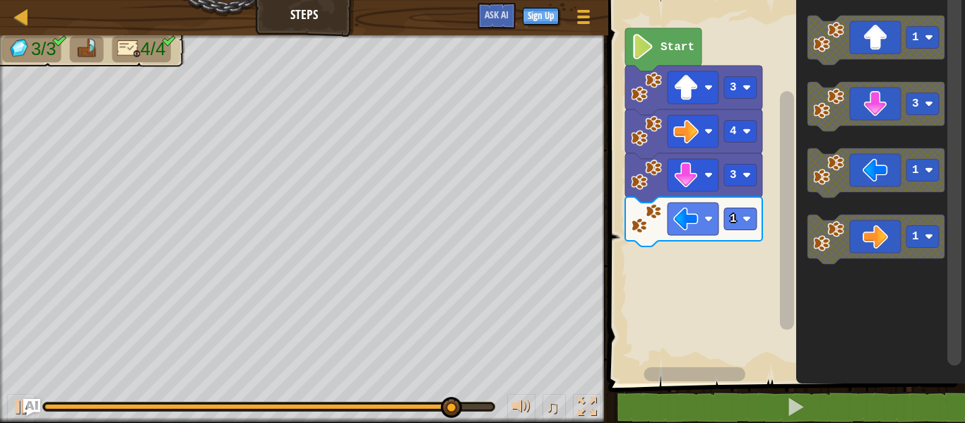
click at [509, 334] on div "Map Steps Game Menu Sign Up Ask AI 1 הההההההההההההההההההההההההההההההההההההההההה…" at bounding box center [482, 211] width 965 height 423
click at [781, 232] on div "1 3 4 3 Start 1 3 1 1" at bounding box center [784, 188] width 361 height 391
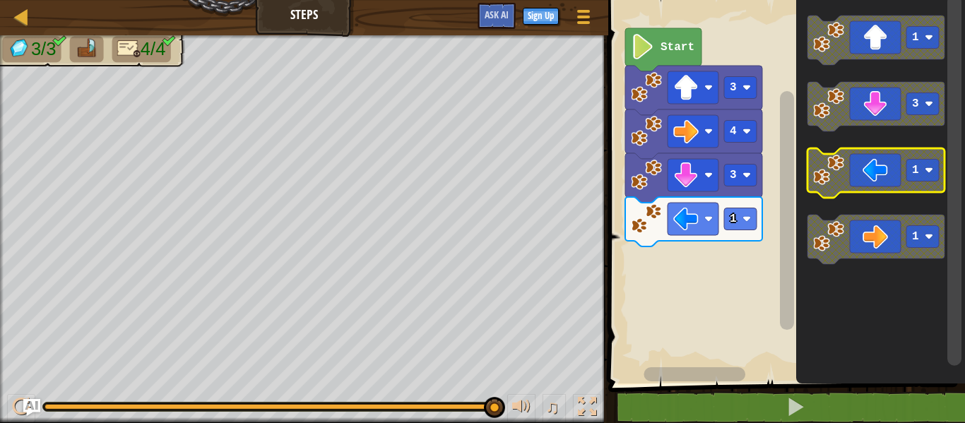
click at [848, 171] on icon "Blockly Workspace" at bounding box center [876, 172] width 137 height 49
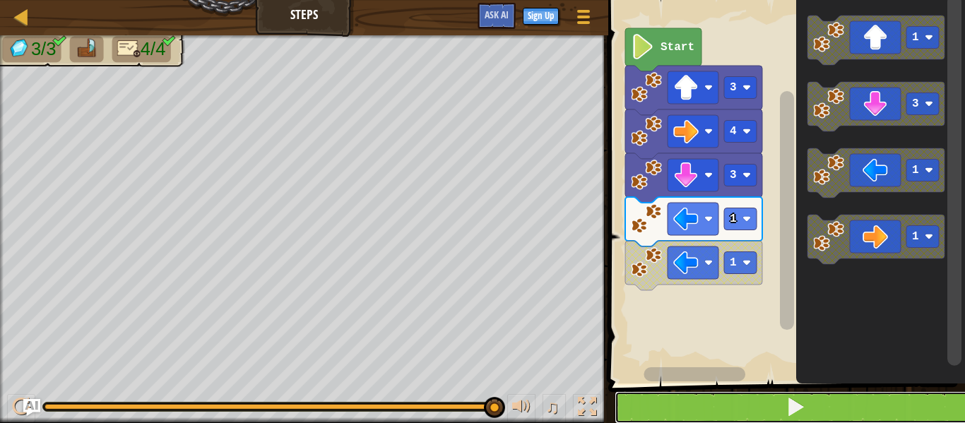
click at [675, 410] on button at bounding box center [795, 407] width 361 height 33
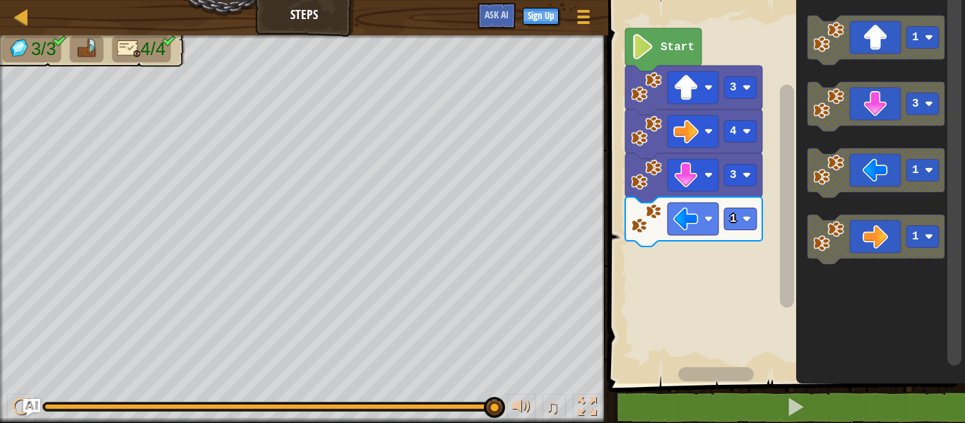
click at [464, 0] on html "Map Steps Game Menu Sign Up Ask AI 1 הההההההההההההההההההההההההההההההההההההההההה…" at bounding box center [482, 0] width 965 height 0
click at [830, 155] on image "Blockly Workspace" at bounding box center [828, 170] width 31 height 31
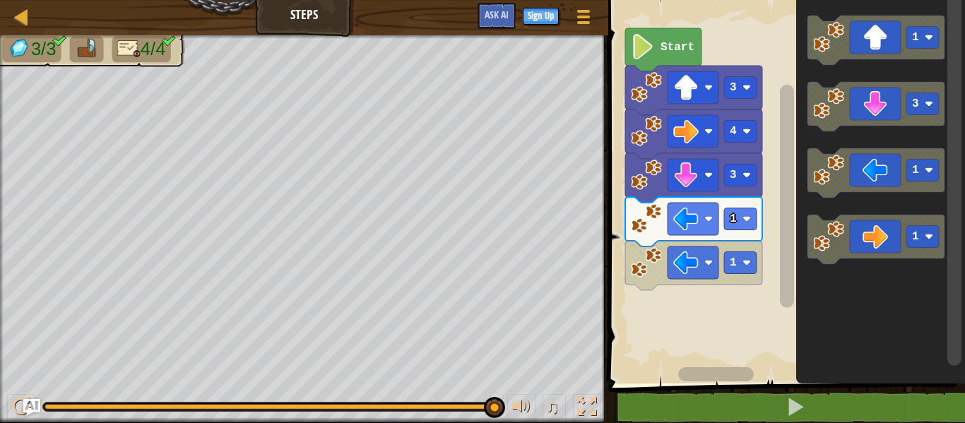
click at [670, 243] on div "Start 3 4 3 1 1 1 3 1 1" at bounding box center [784, 188] width 361 height 391
click at [852, 173] on icon "Blockly Workspace" at bounding box center [876, 172] width 137 height 49
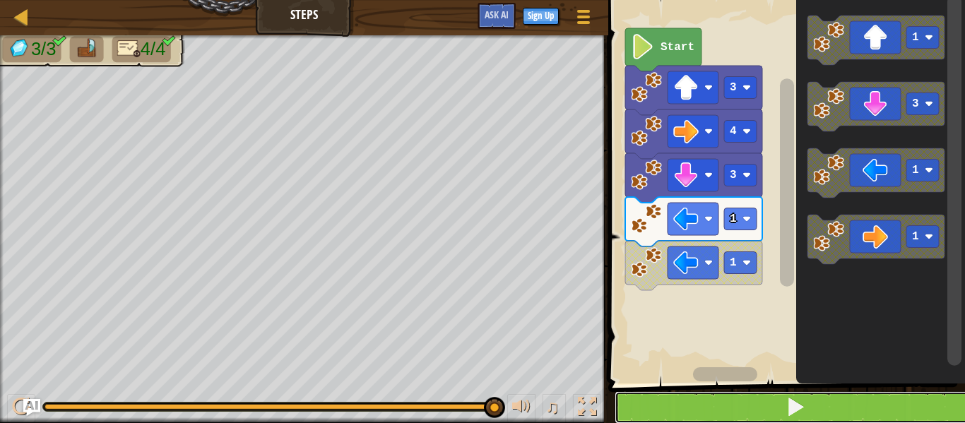
click at [711, 401] on button at bounding box center [795, 407] width 361 height 33
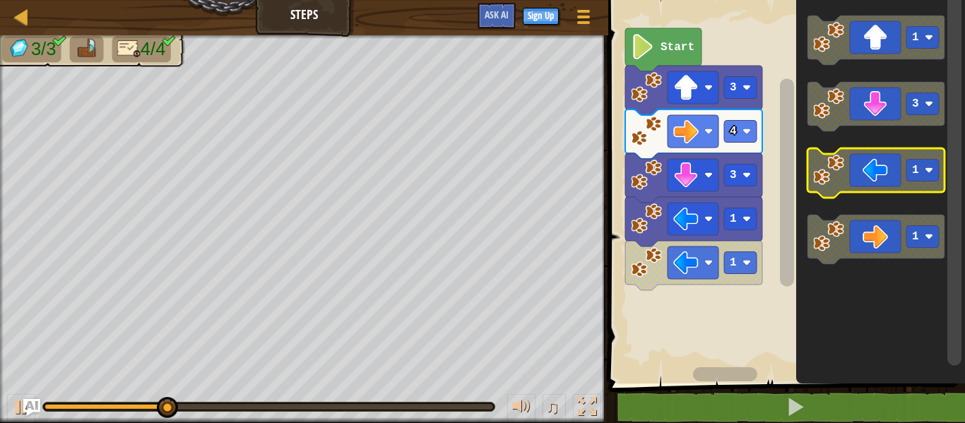
click at [909, 167] on rect "Blockly Workspace" at bounding box center [923, 171] width 33 height 22
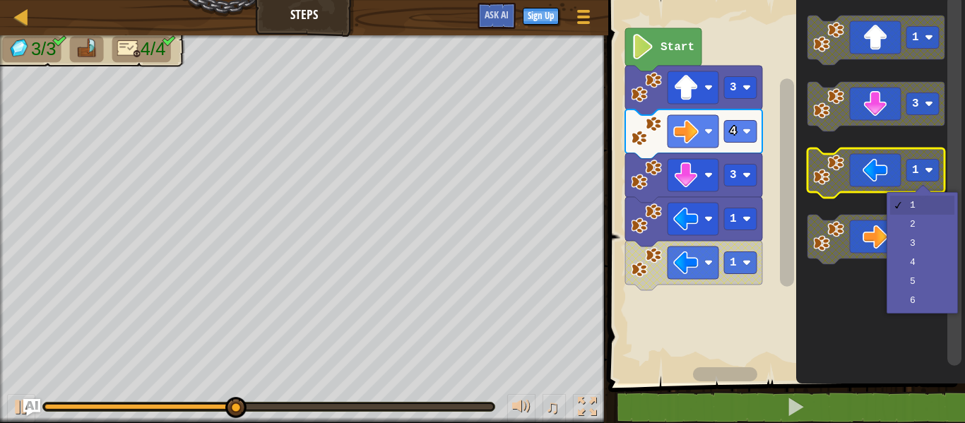
click at [856, 172] on icon "Blockly Workspace" at bounding box center [876, 172] width 137 height 49
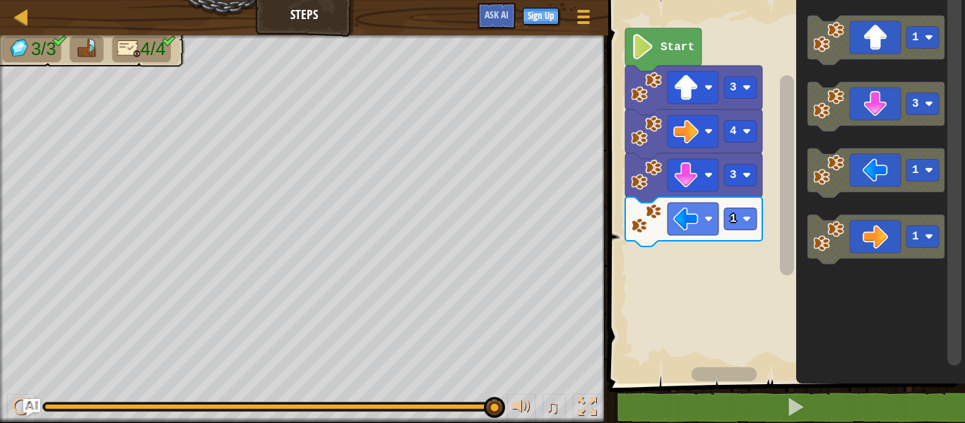
click at [721, 269] on div "Start 3 4 3 1 1 3 1 1" at bounding box center [784, 188] width 361 height 391
click at [849, 184] on icon "Blockly Workspace" at bounding box center [876, 172] width 137 height 49
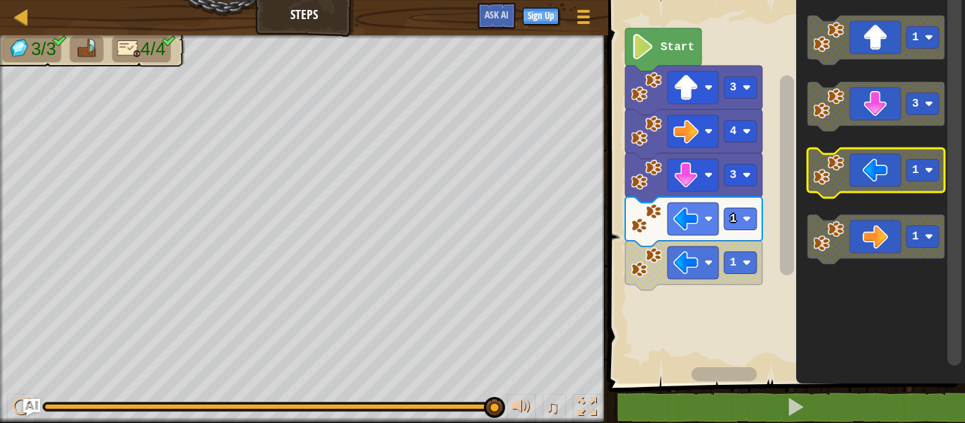
click at [849, 178] on icon "Blockly Workspace" at bounding box center [876, 172] width 137 height 49
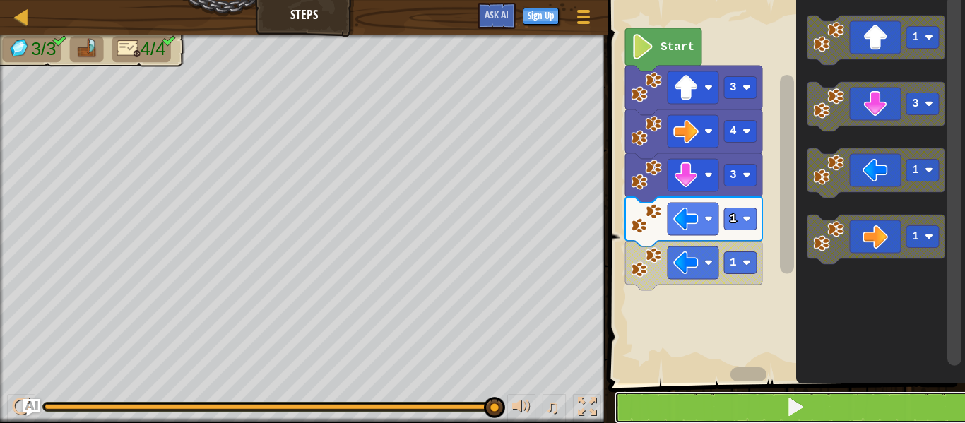
click at [729, 402] on button at bounding box center [795, 407] width 361 height 33
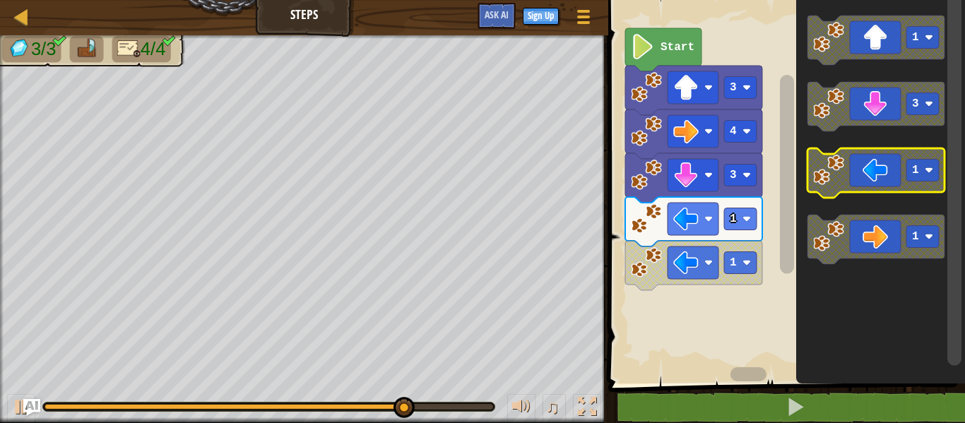
click at [884, 187] on icon "Blockly Workspace" at bounding box center [876, 172] width 137 height 49
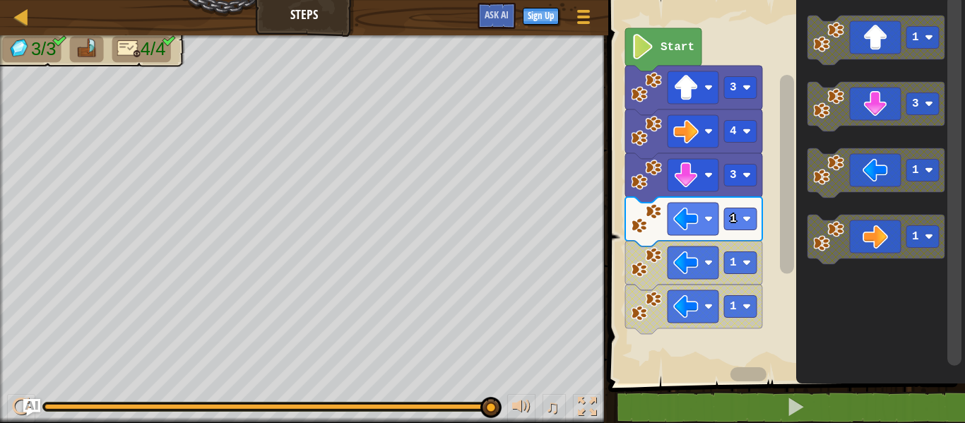
click at [673, 59] on icon "Blockly Workspace" at bounding box center [663, 49] width 76 height 43
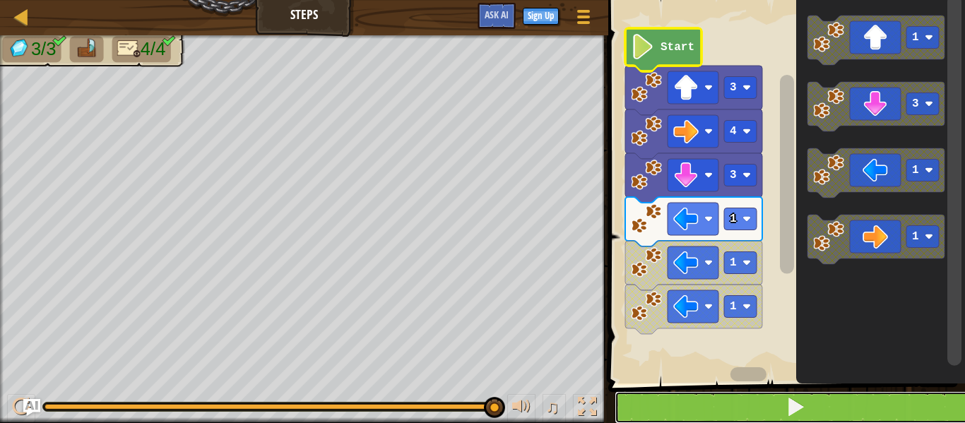
click at [693, 400] on button at bounding box center [795, 407] width 361 height 33
click at [694, 401] on button at bounding box center [795, 407] width 361 height 33
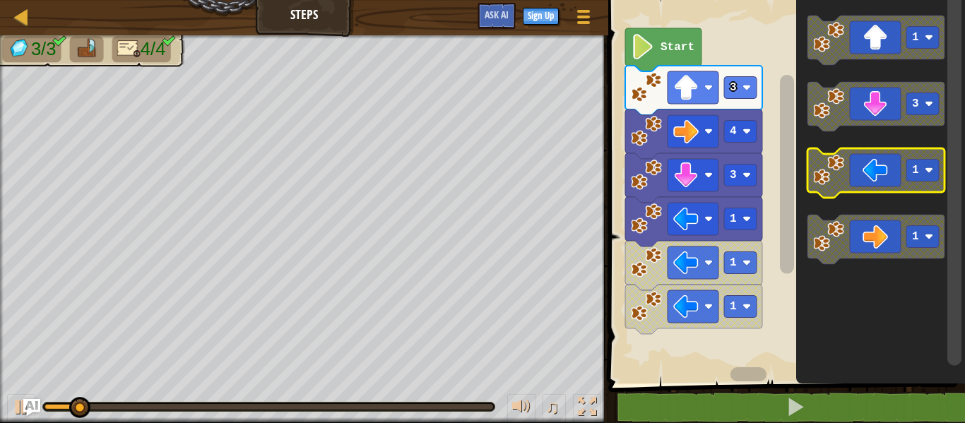
click at [863, 170] on icon "Blockly Workspace" at bounding box center [876, 172] width 137 height 49
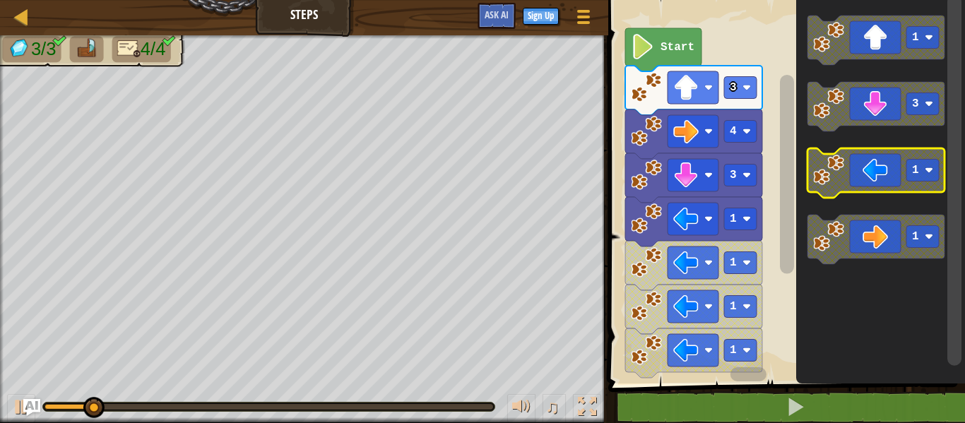
click at [863, 170] on icon "Blockly Workspace" at bounding box center [876, 172] width 137 height 49
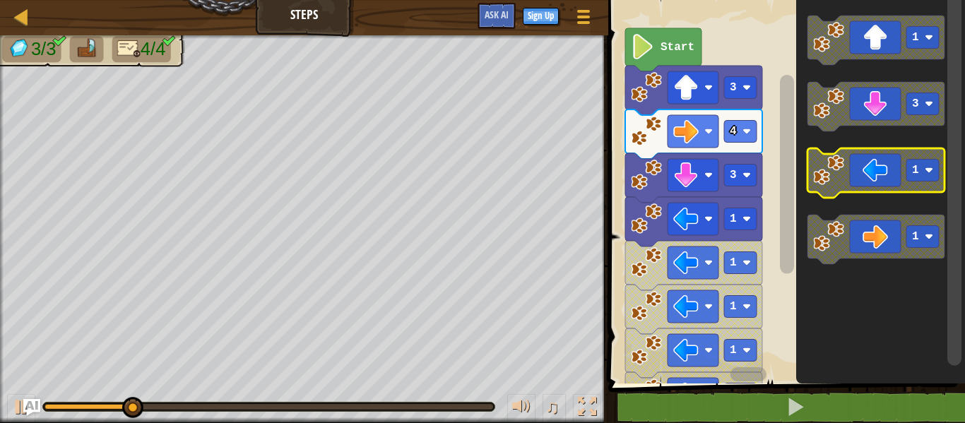
click at [863, 170] on icon "Blockly Workspace" at bounding box center [876, 172] width 137 height 49
click at [862, 171] on icon "Blockly Workspace" at bounding box center [876, 172] width 137 height 49
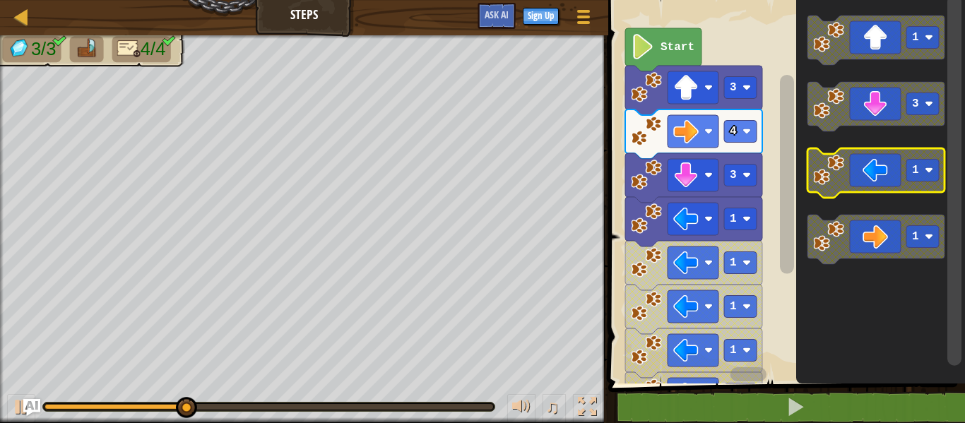
click at [862, 171] on icon "Blockly Workspace" at bounding box center [876, 172] width 137 height 49
click at [862, 170] on icon "Blockly Workspace" at bounding box center [876, 172] width 137 height 49
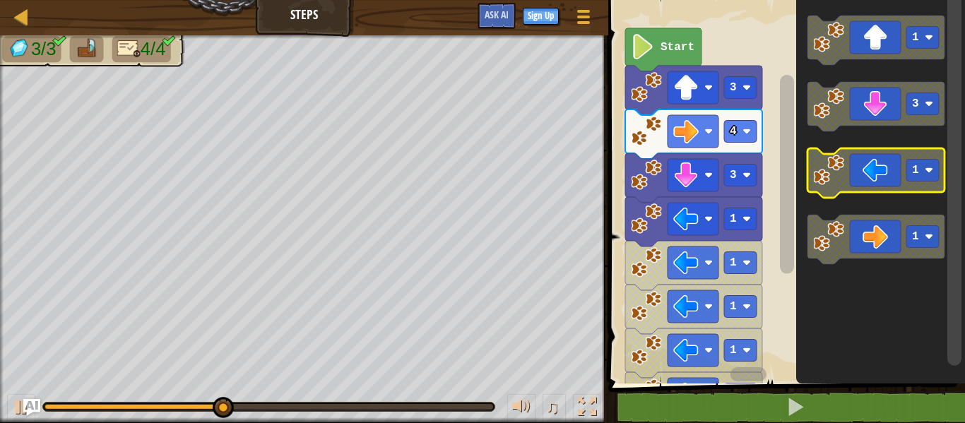
click at [862, 170] on icon "Blockly Workspace" at bounding box center [876, 172] width 137 height 49
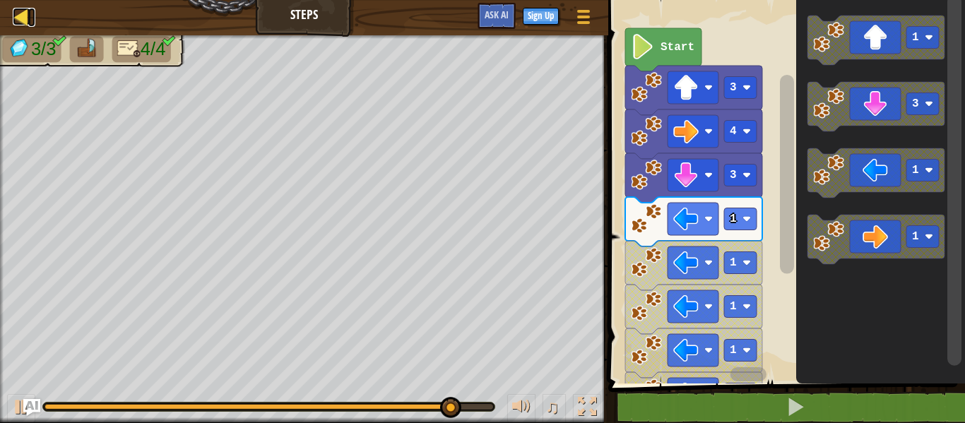
click at [17, 8] on div at bounding box center [22, 17] width 18 height 18
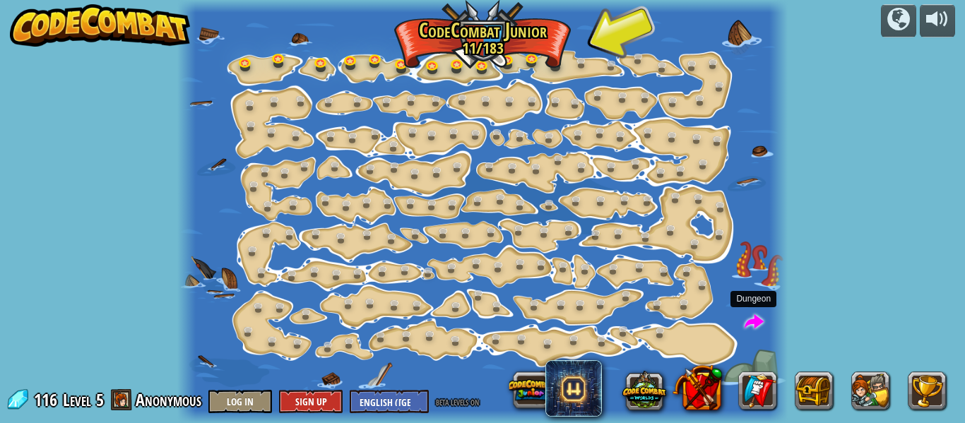
click at [747, 316] on span at bounding box center [754, 322] width 19 height 19
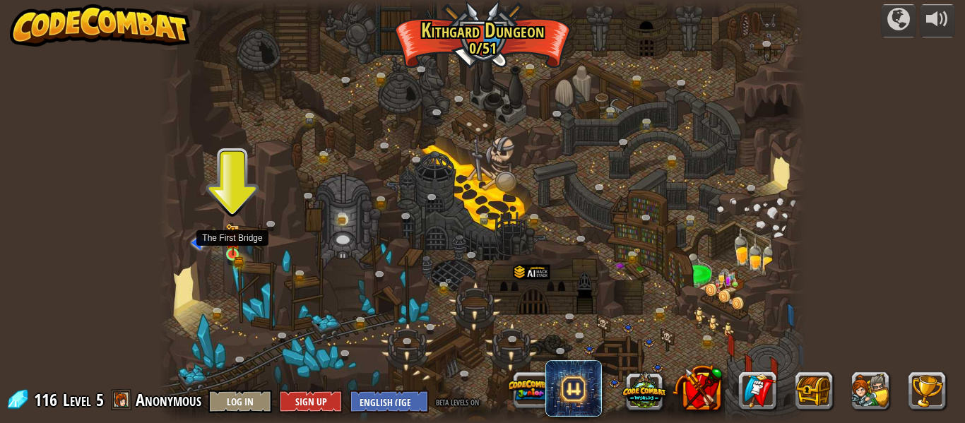
click at [235, 244] on img at bounding box center [232, 239] width 8 height 8
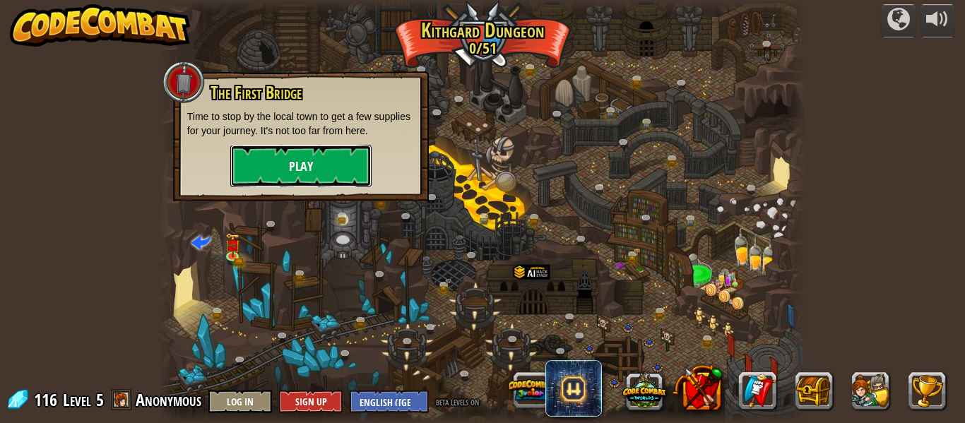
click at [288, 174] on button "Play" at bounding box center [300, 166] width 141 height 42
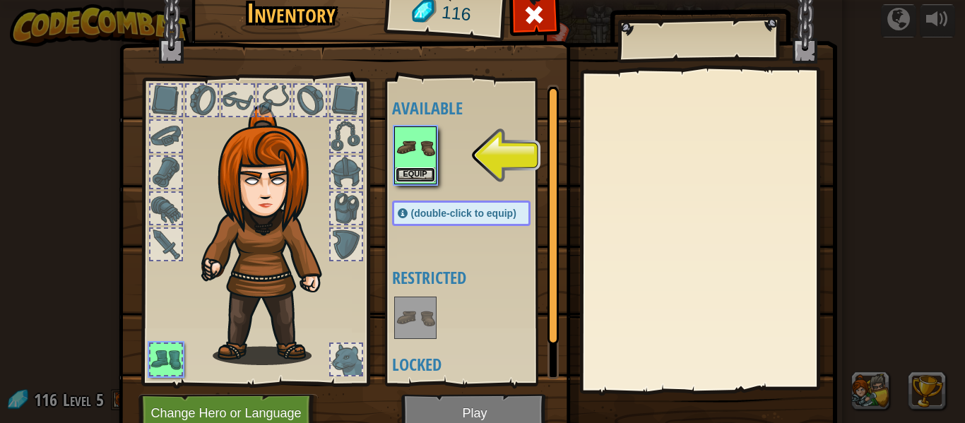
click at [403, 176] on button "Equip" at bounding box center [416, 174] width 40 height 15
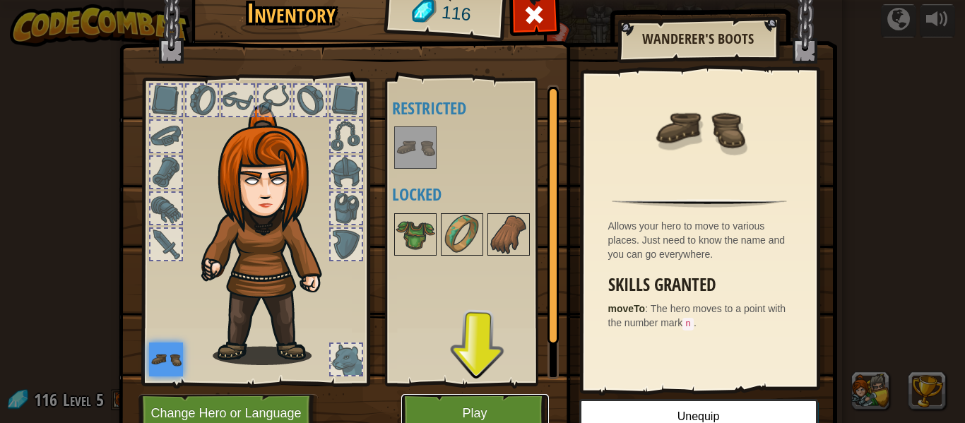
click at [461, 398] on button "Play" at bounding box center [475, 413] width 148 height 39
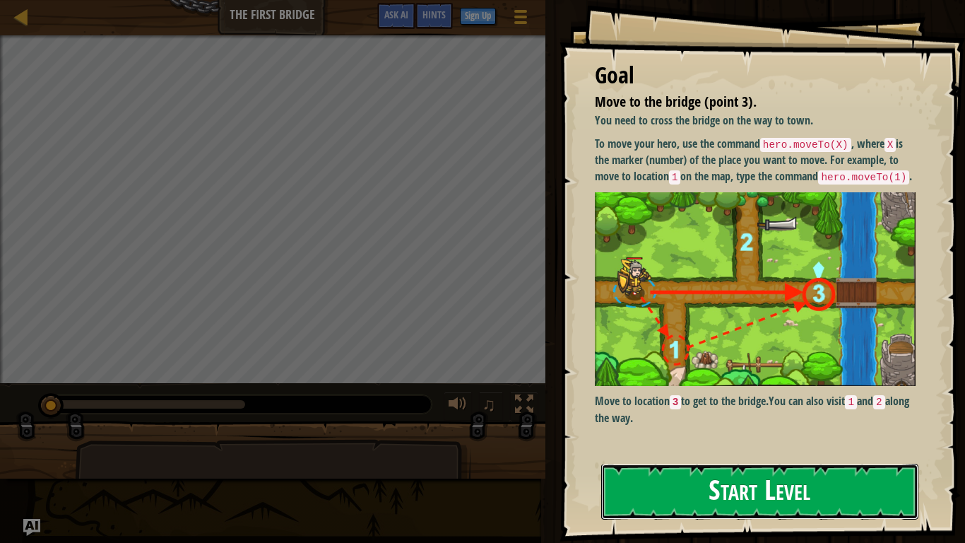
click at [644, 423] on button "Start Level" at bounding box center [759, 492] width 317 height 56
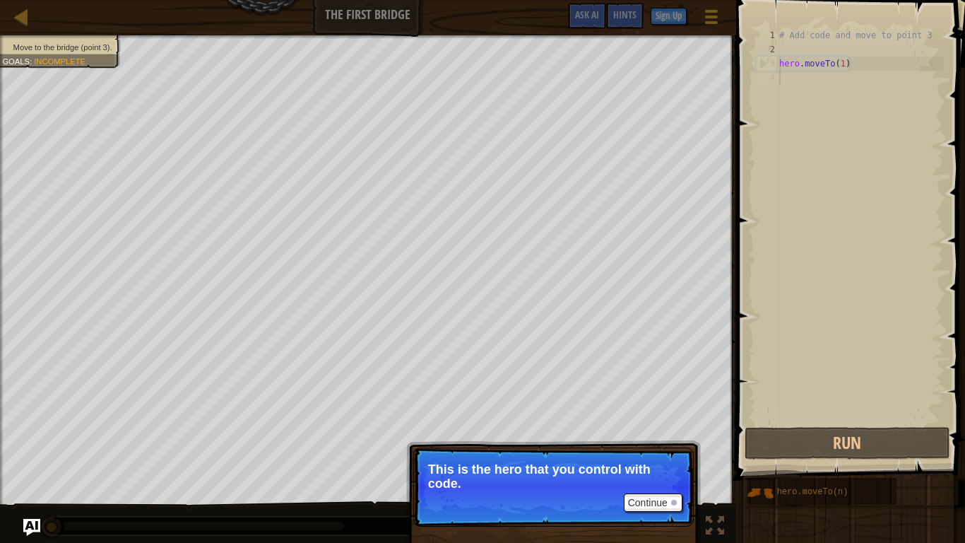
click at [654, 423] on p "This is the hero that you control with code." at bounding box center [553, 476] width 251 height 28
click at [654, 423] on button "Continue" at bounding box center [653, 502] width 59 height 18
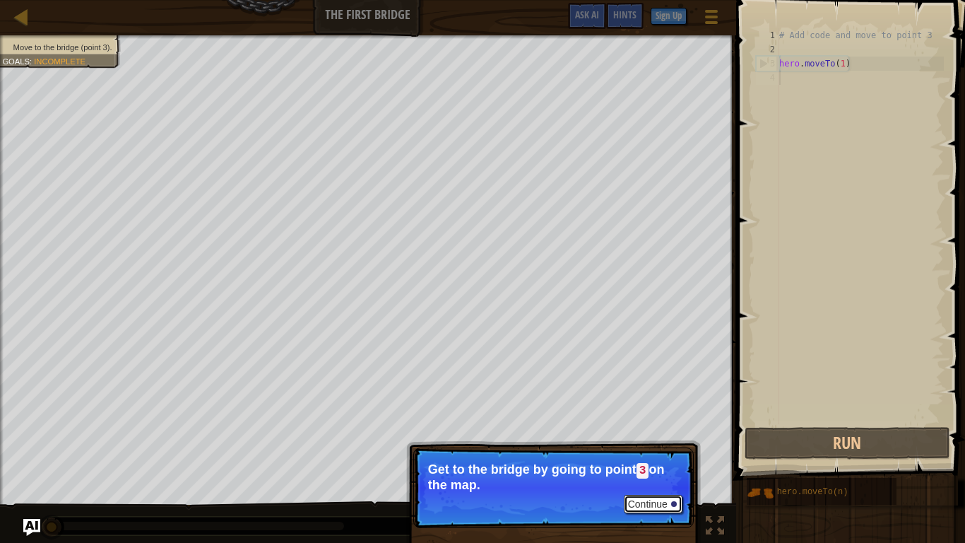
click at [654, 423] on button "Continue" at bounding box center [653, 504] width 59 height 18
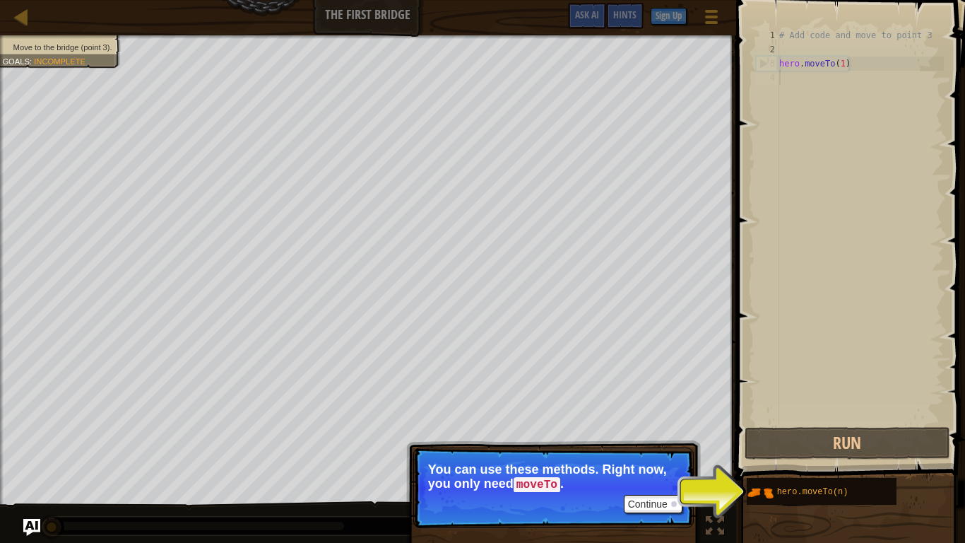
click at [649, 423] on p "You can use these methods. Right now, you only need moveTo ." at bounding box center [553, 477] width 251 height 30
click at [654, 423] on button "Continue" at bounding box center [653, 504] width 59 height 18
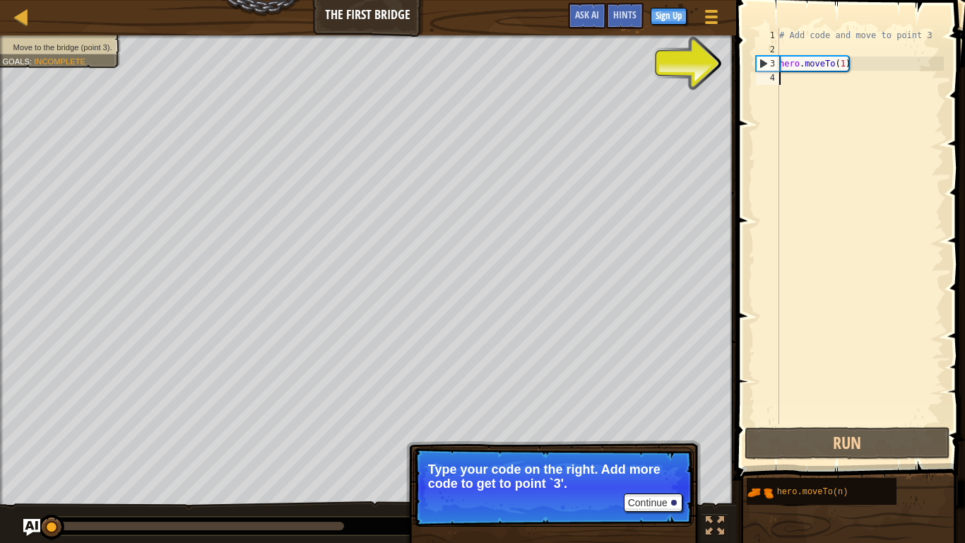
click at [920, 69] on div "# Add code and move to point 3 hero . moveTo ( 1 )" at bounding box center [860, 240] width 167 height 424
click at [815, 62] on div "# Add code and move to point 3 hero . moveTo ( 1 )" at bounding box center [860, 240] width 167 height 424
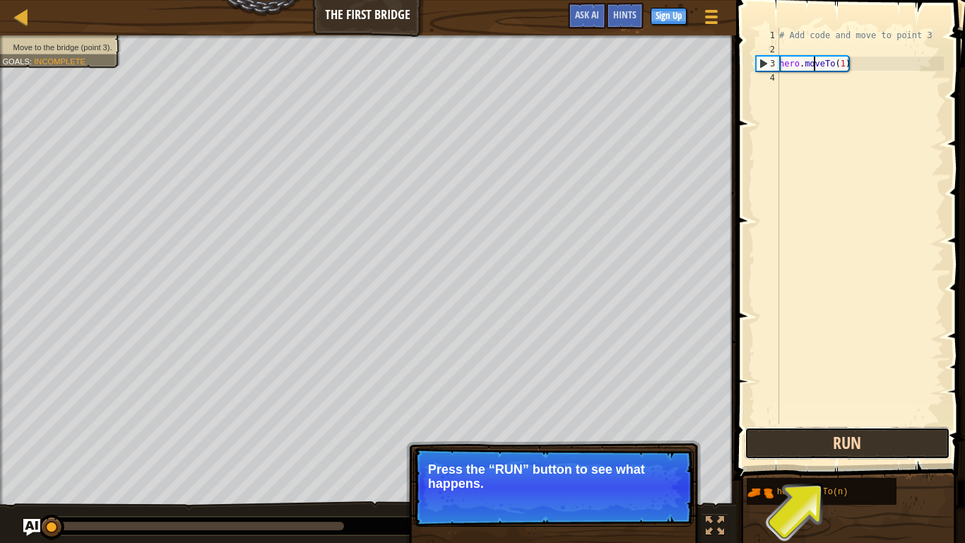
click at [885, 423] on button "Run" at bounding box center [848, 443] width 206 height 33
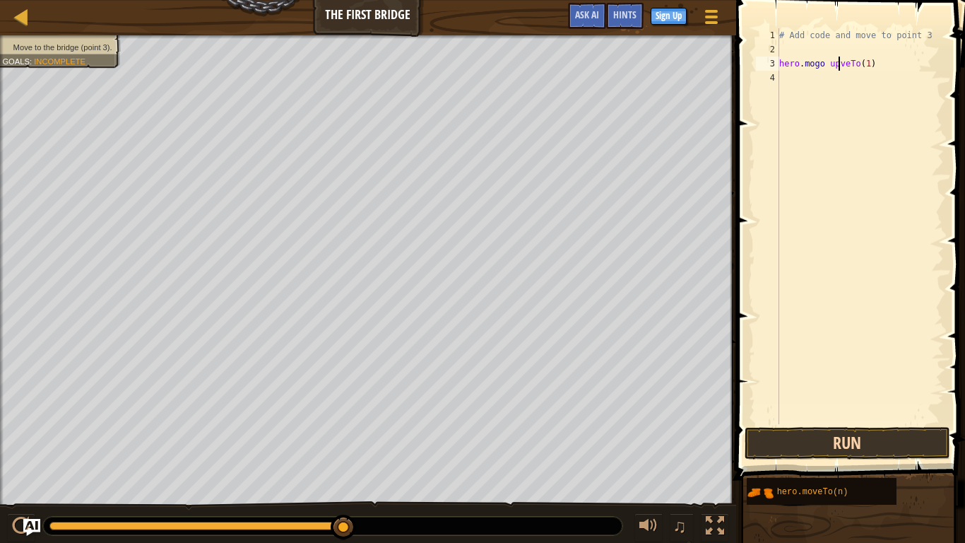
scroll to position [6, 8]
click at [856, 423] on button "Run" at bounding box center [848, 443] width 206 height 33
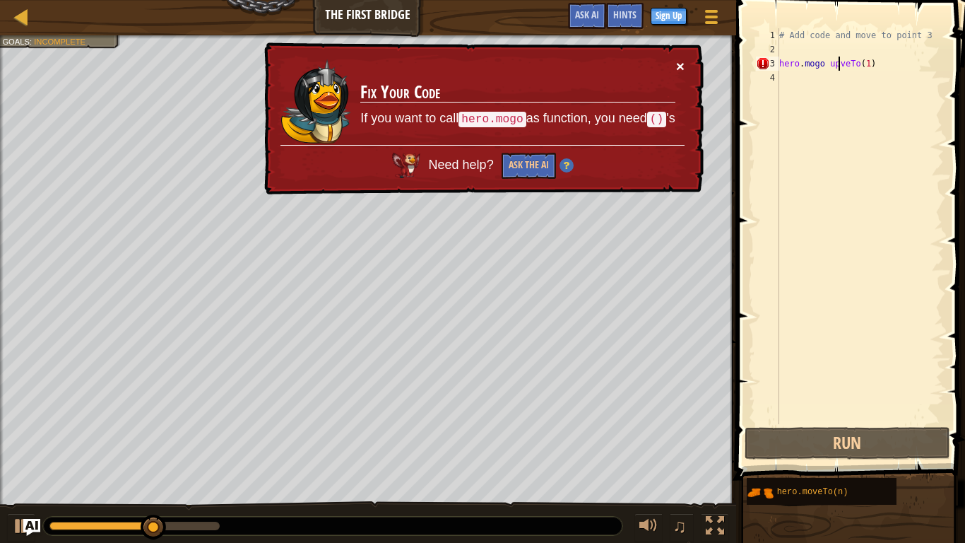
click at [677, 66] on button "×" at bounding box center [680, 66] width 8 height 15
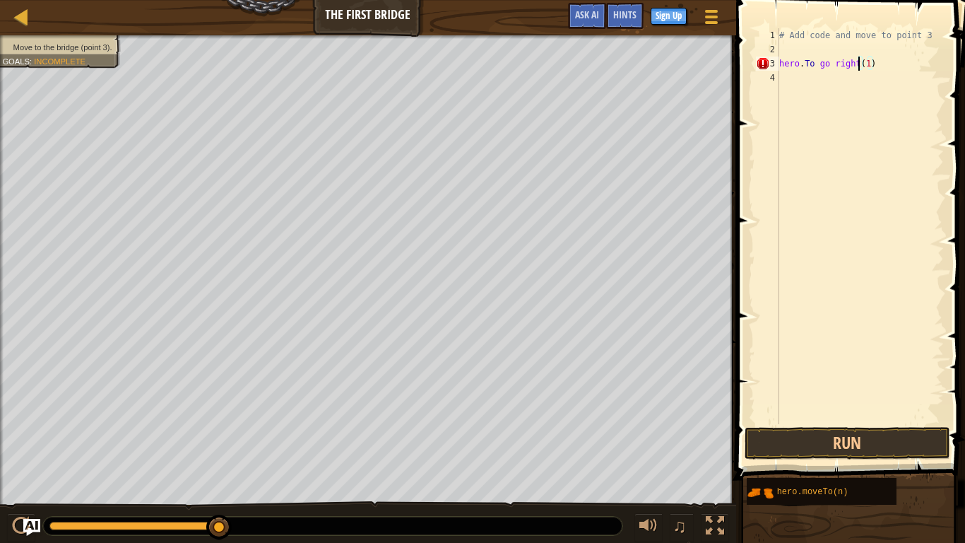
scroll to position [6, 11]
click at [854, 423] on button "Run" at bounding box center [848, 443] width 206 height 33
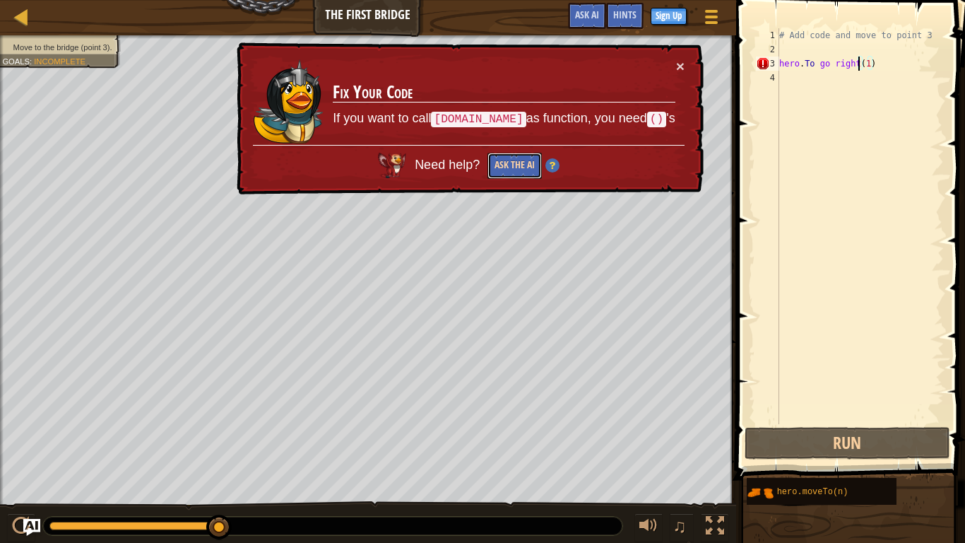
click at [541, 160] on button "Ask the AI" at bounding box center [515, 166] width 54 height 26
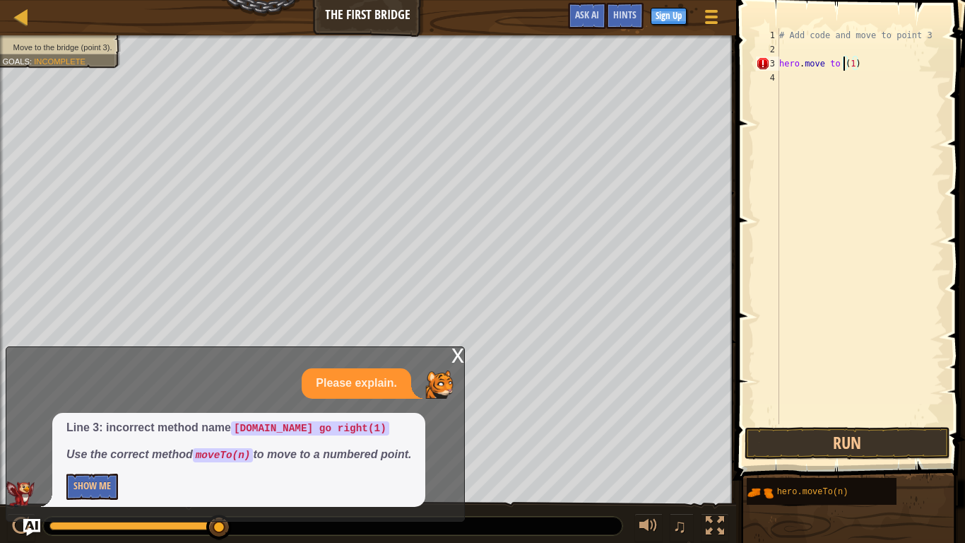
scroll to position [6, 10]
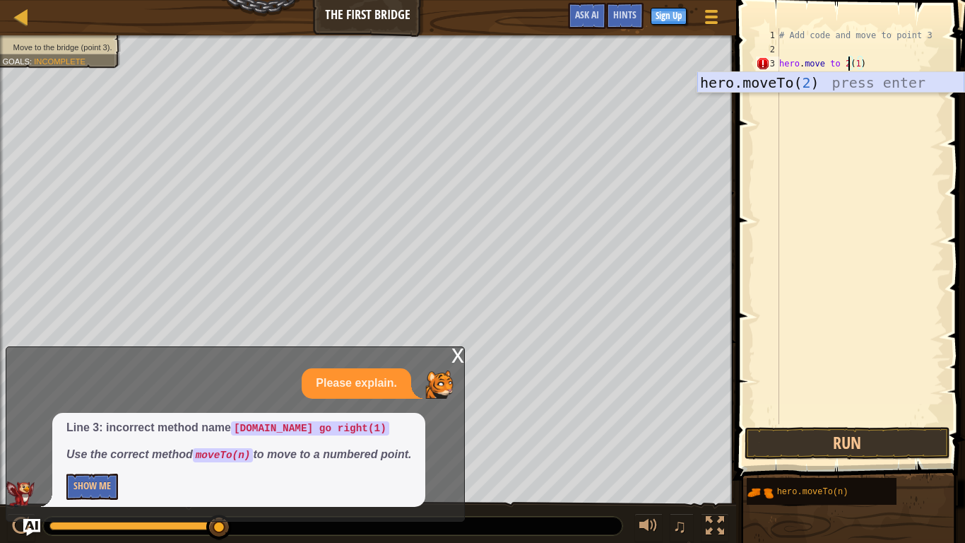
click at [833, 85] on div "hero.moveTo( 2 ) press enter" at bounding box center [830, 104] width 267 height 64
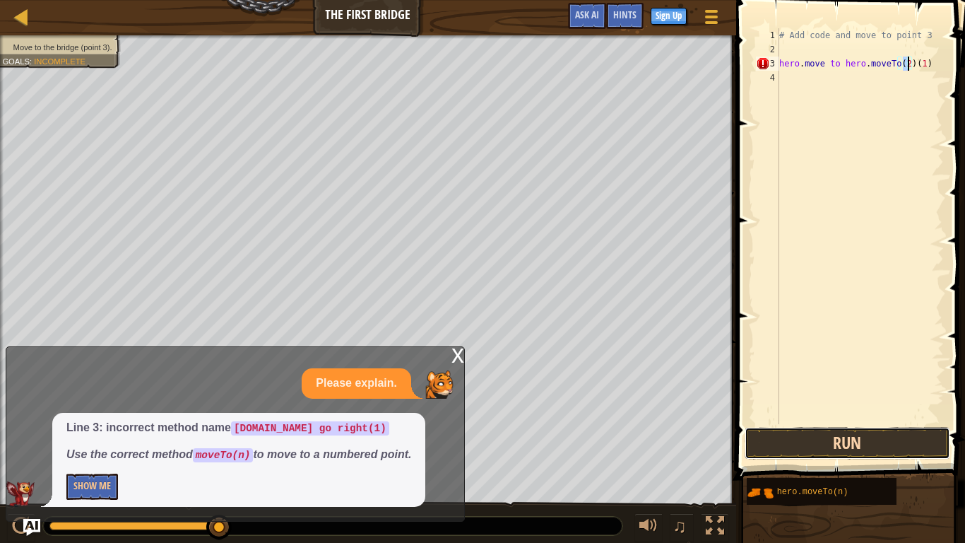
click at [838, 423] on button "Run" at bounding box center [848, 443] width 206 height 33
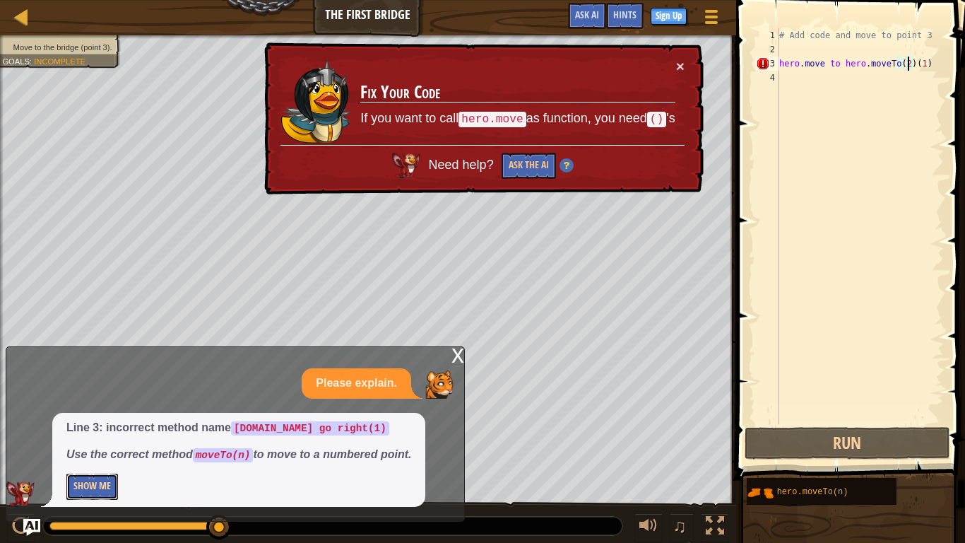
click at [74, 423] on button "Show Me" at bounding box center [92, 486] width 52 height 26
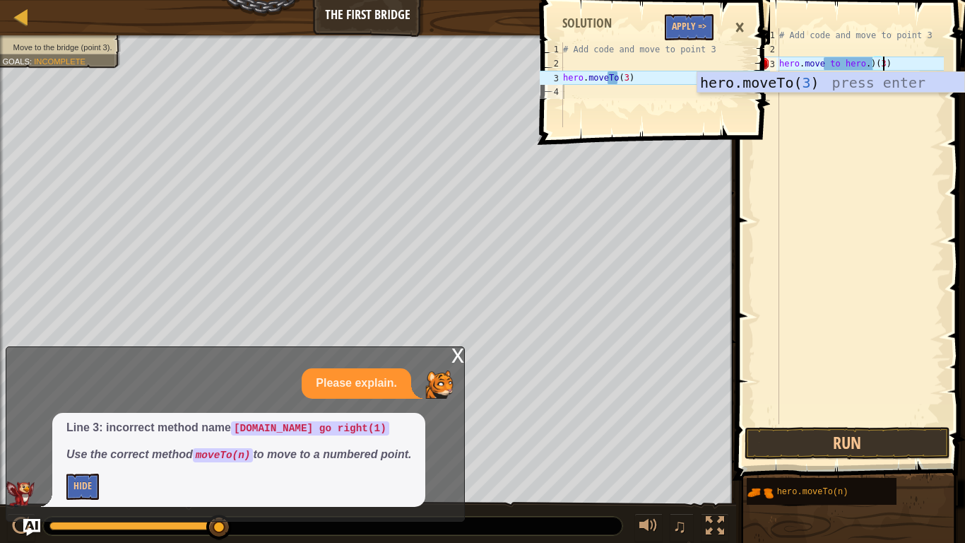
scroll to position [6, 15]
click at [774, 86] on div "hero.moveTo( 3 ) press enter" at bounding box center [830, 104] width 267 height 64
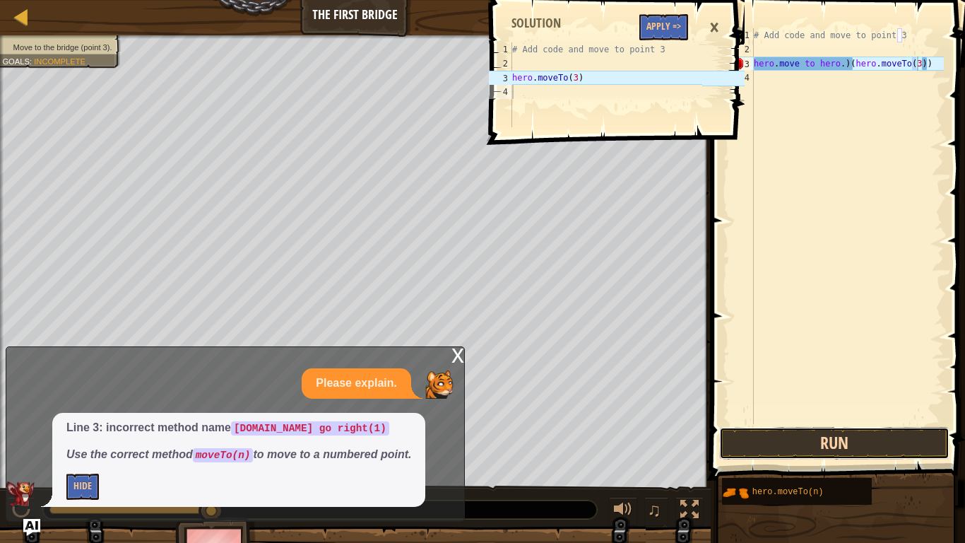
click at [824, 423] on button "Run" at bounding box center [834, 443] width 230 height 33
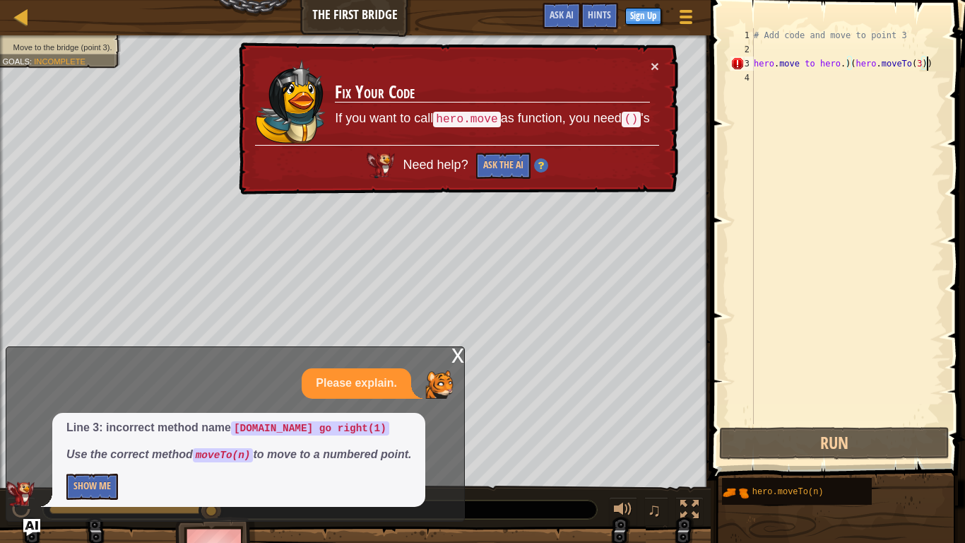
type textarea "hero.move to hero.)(hero.moveTo(3)"
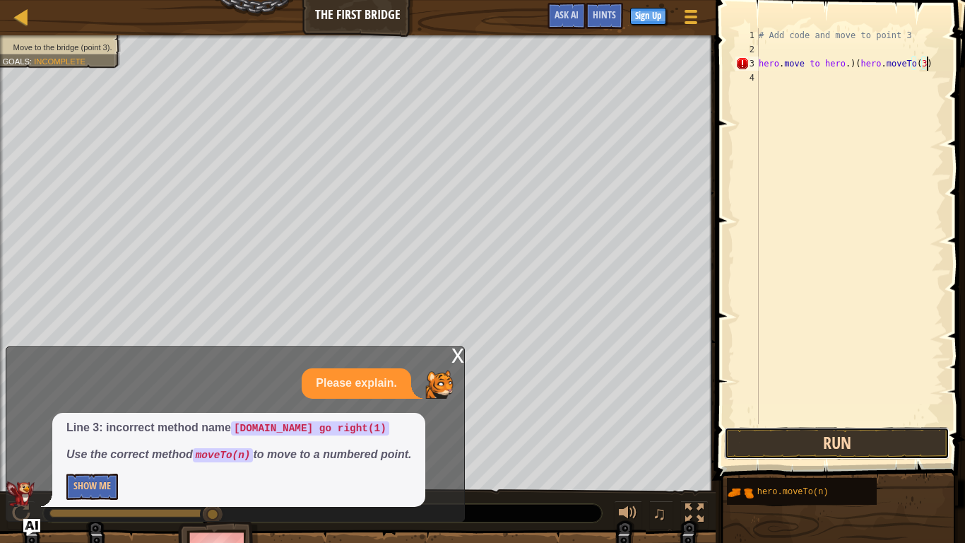
click at [864, 423] on button "Run" at bounding box center [836, 443] width 225 height 33
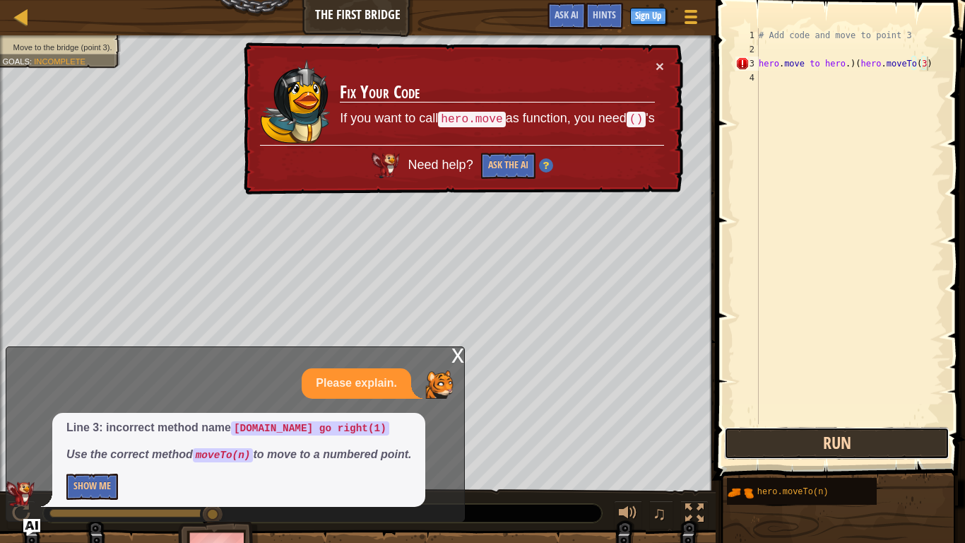
click at [864, 423] on button "Run" at bounding box center [836, 443] width 225 height 33
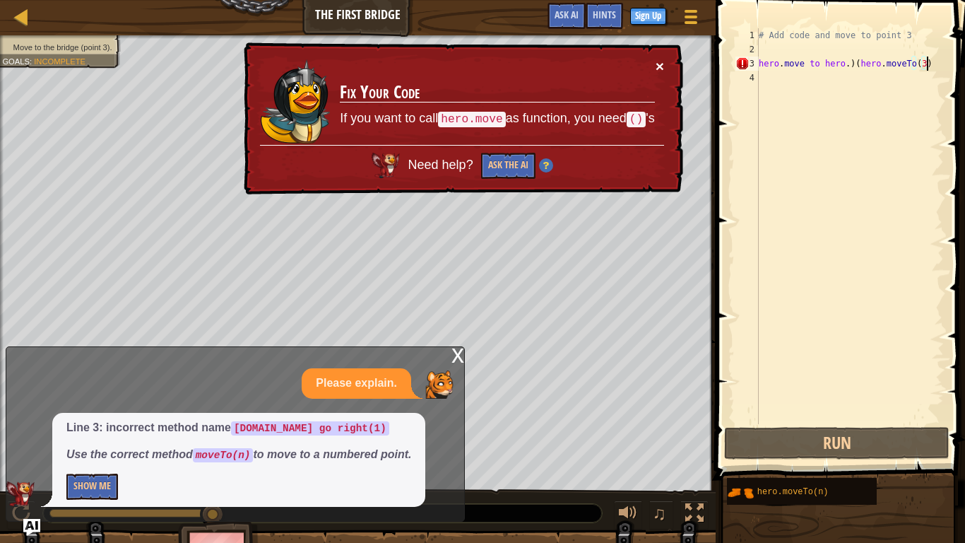
click at [659, 61] on button "×" at bounding box center [660, 66] width 8 height 15
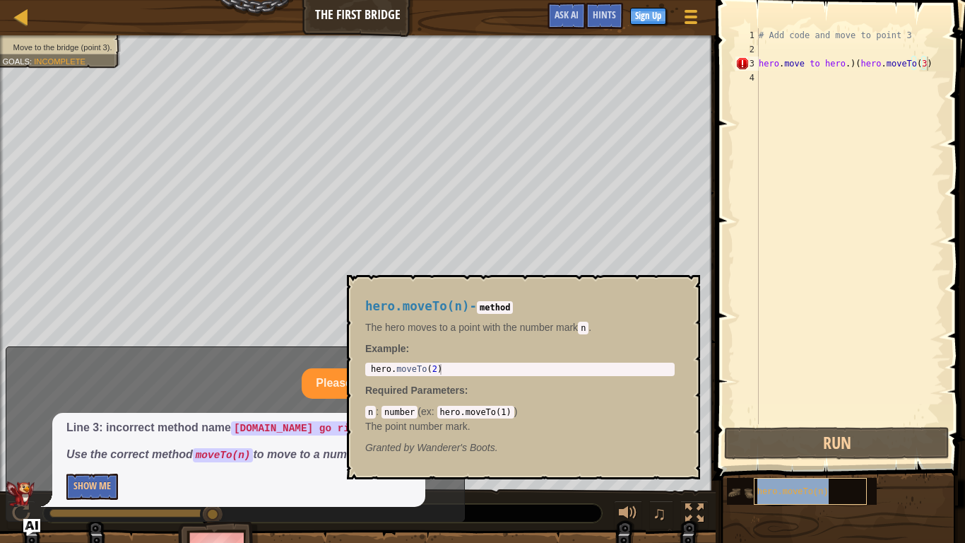
click at [772, 423] on span "hero.moveTo(n)" at bounding box center [793, 492] width 71 height 10
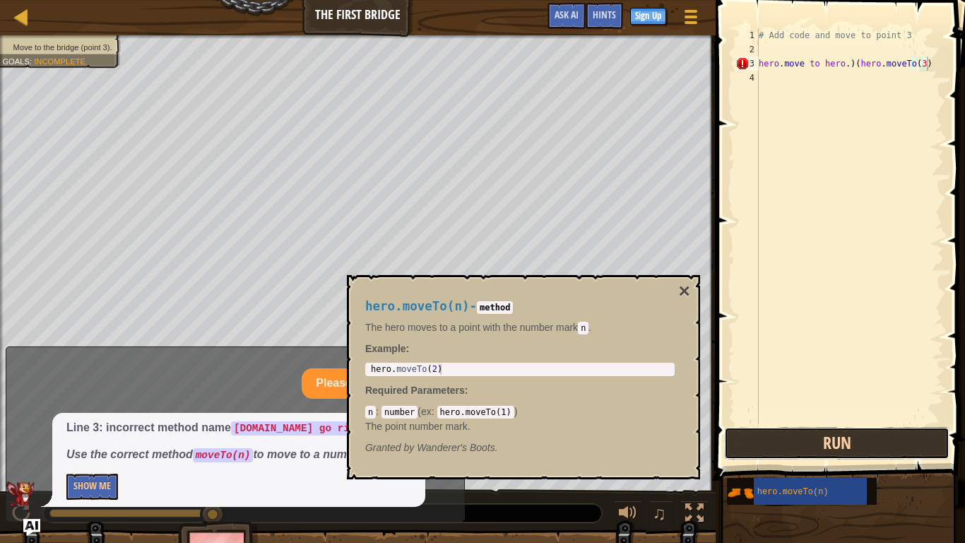
click at [816, 423] on button "Run" at bounding box center [836, 443] width 225 height 33
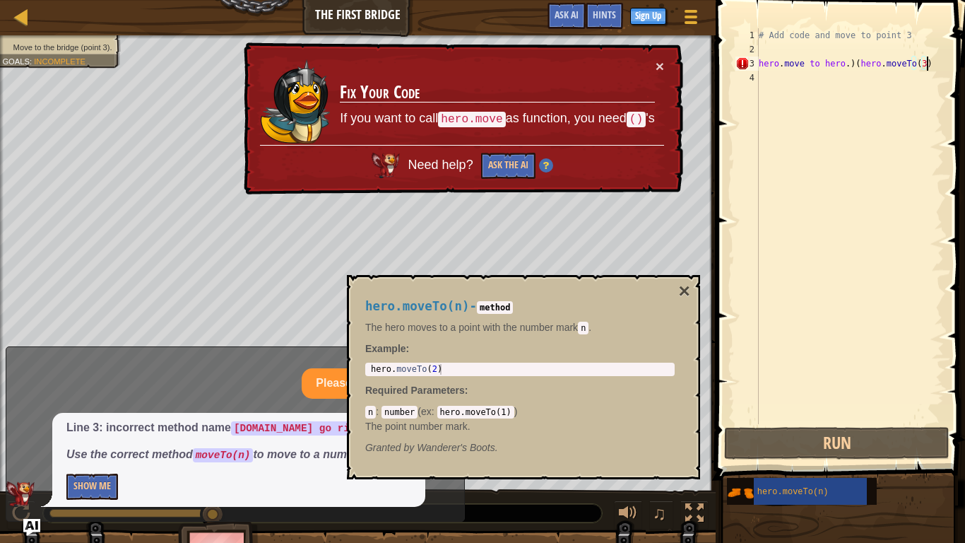
click at [676, 290] on div "hero.moveTo(n) - method The hero moves to a point with the number [PERSON_NAME]…" at bounding box center [519, 377] width 329 height 182
click at [686, 295] on button "×" at bounding box center [684, 291] width 11 height 20
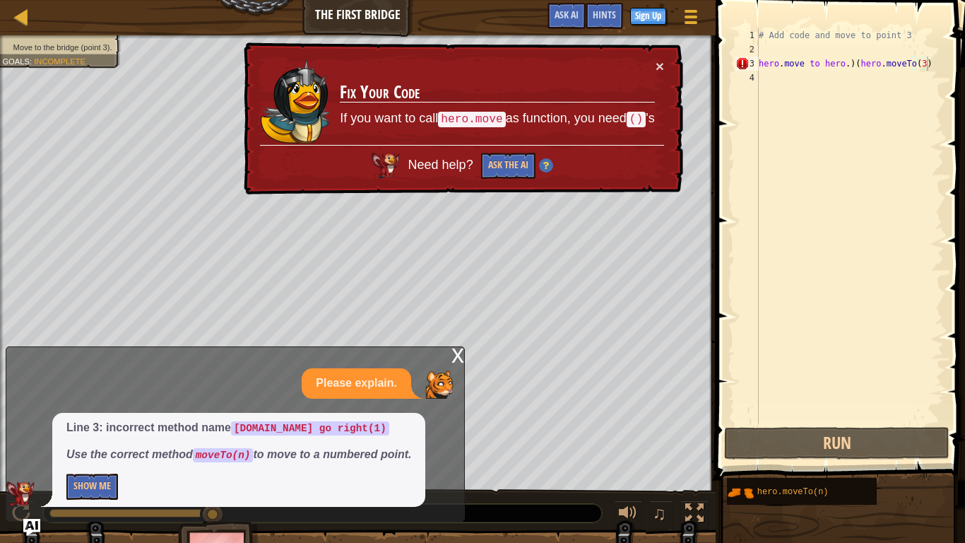
click at [459, 354] on div "x" at bounding box center [458, 354] width 13 height 14
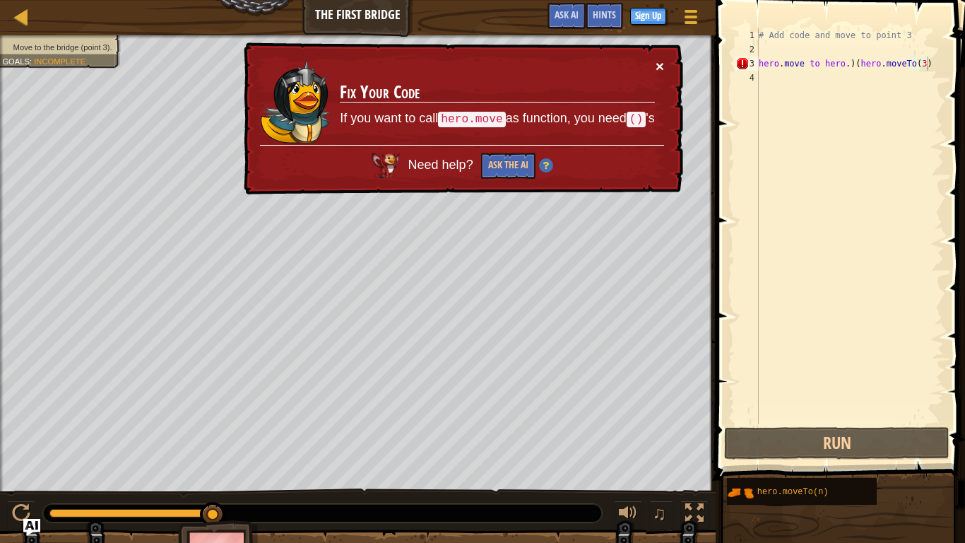
click at [660, 66] on button "×" at bounding box center [660, 66] width 8 height 15
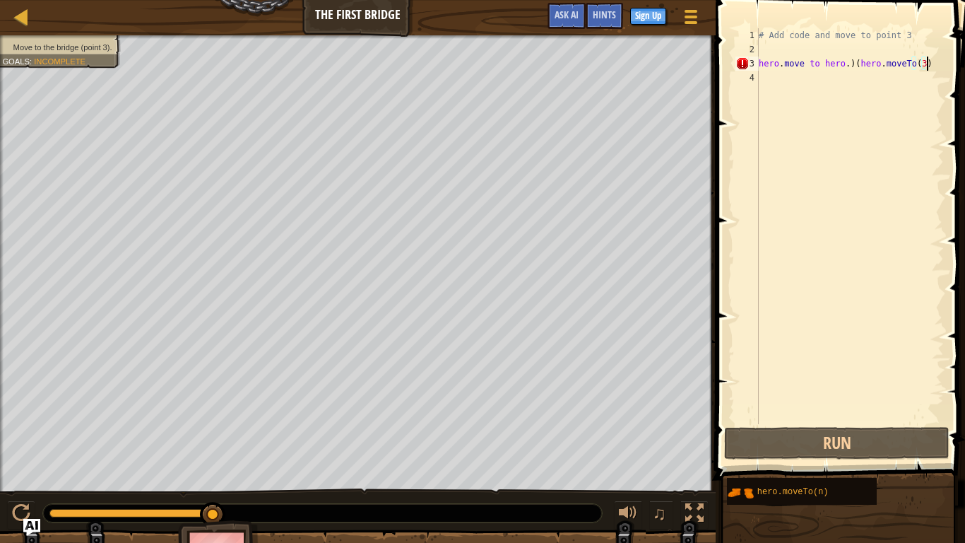
drag, startPoint x: 214, startPoint y: 512, endPoint x: 227, endPoint y: 508, distance: 13.2
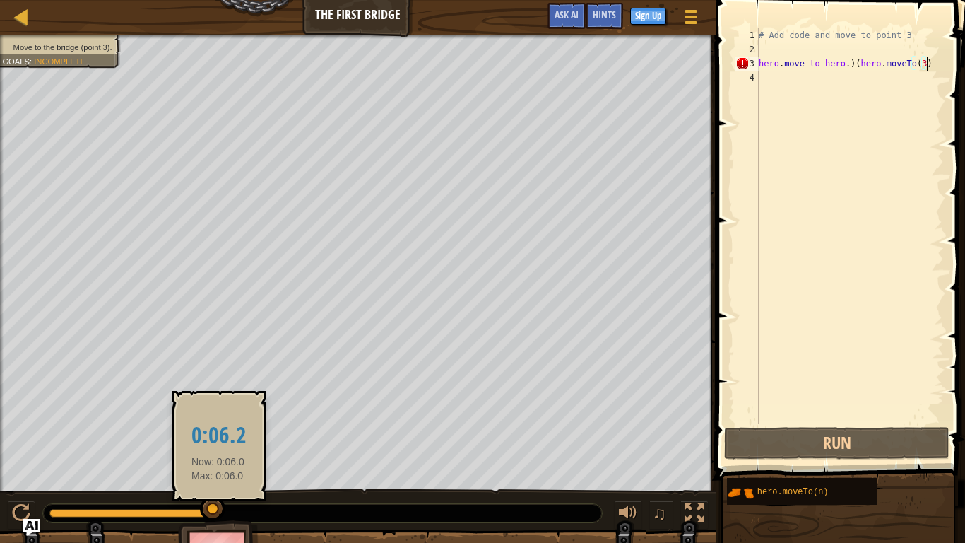
click at [218, 423] on div at bounding box center [212, 508] width 25 height 25
click at [218, 423] on div at bounding box center [212, 513] width 25 height 25
click at [218, 423] on div at bounding box center [212, 509] width 25 height 25
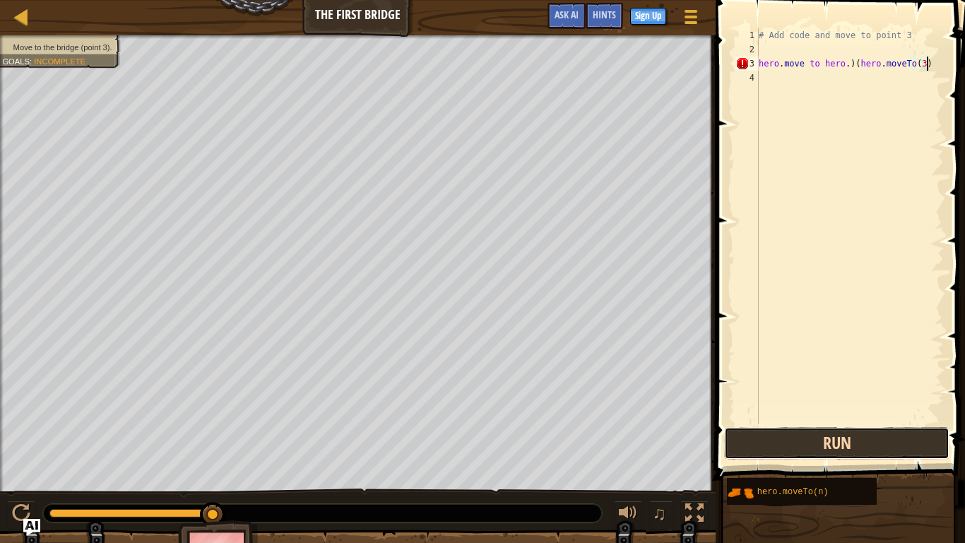
click at [764, 423] on button "Run" at bounding box center [836, 443] width 225 height 33
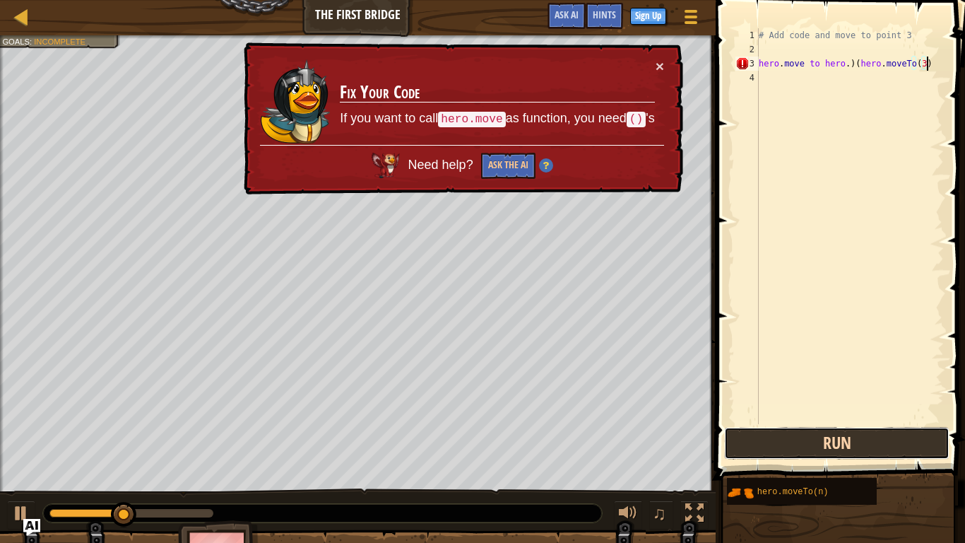
click at [772, 423] on button "Run" at bounding box center [836, 443] width 225 height 33
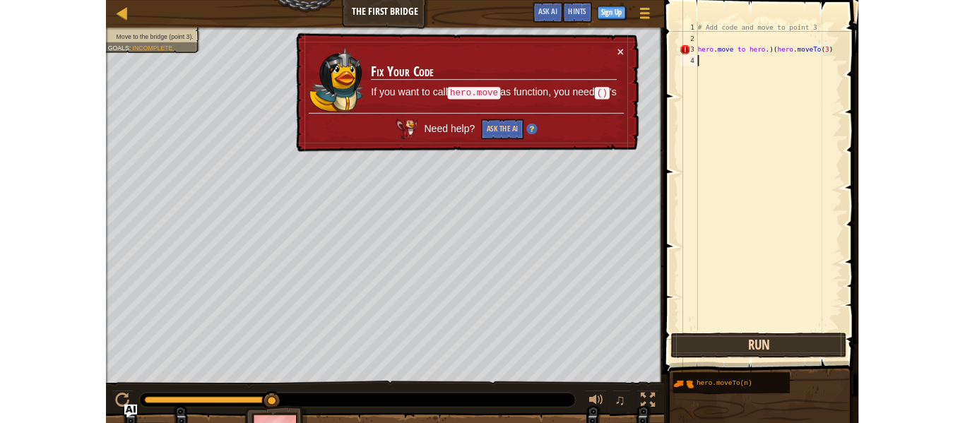
scroll to position [6, 0]
